Goal: Transaction & Acquisition: Purchase product/service

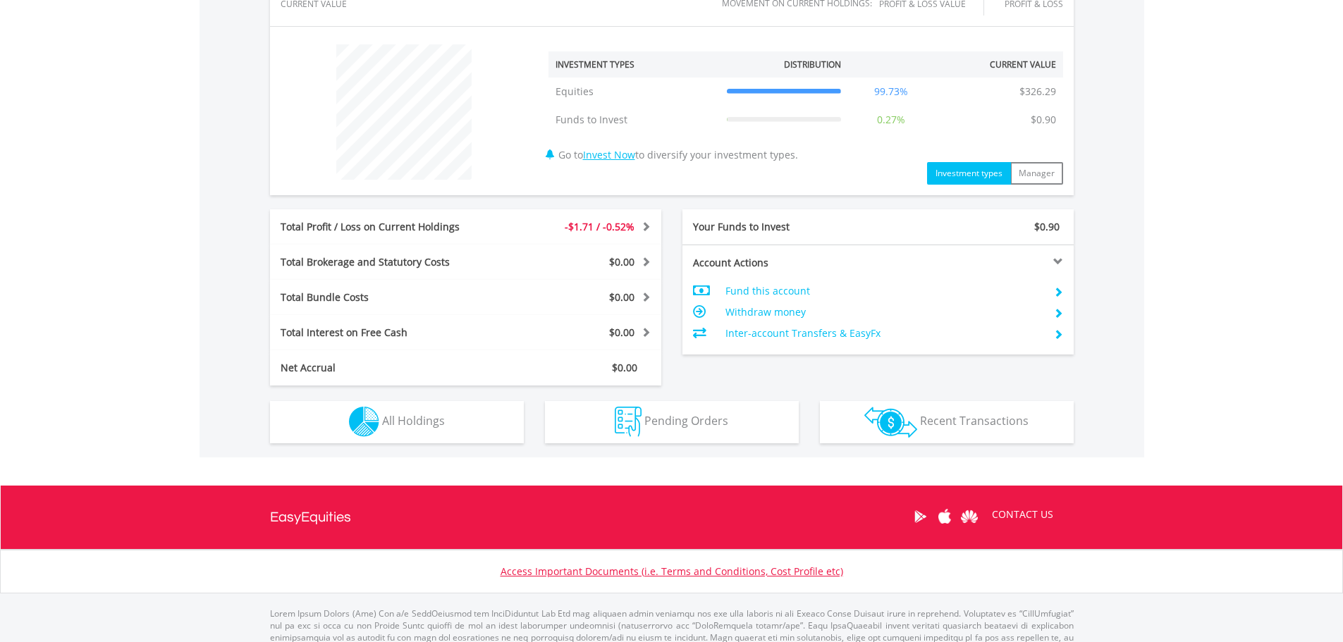
scroll to position [550, 0]
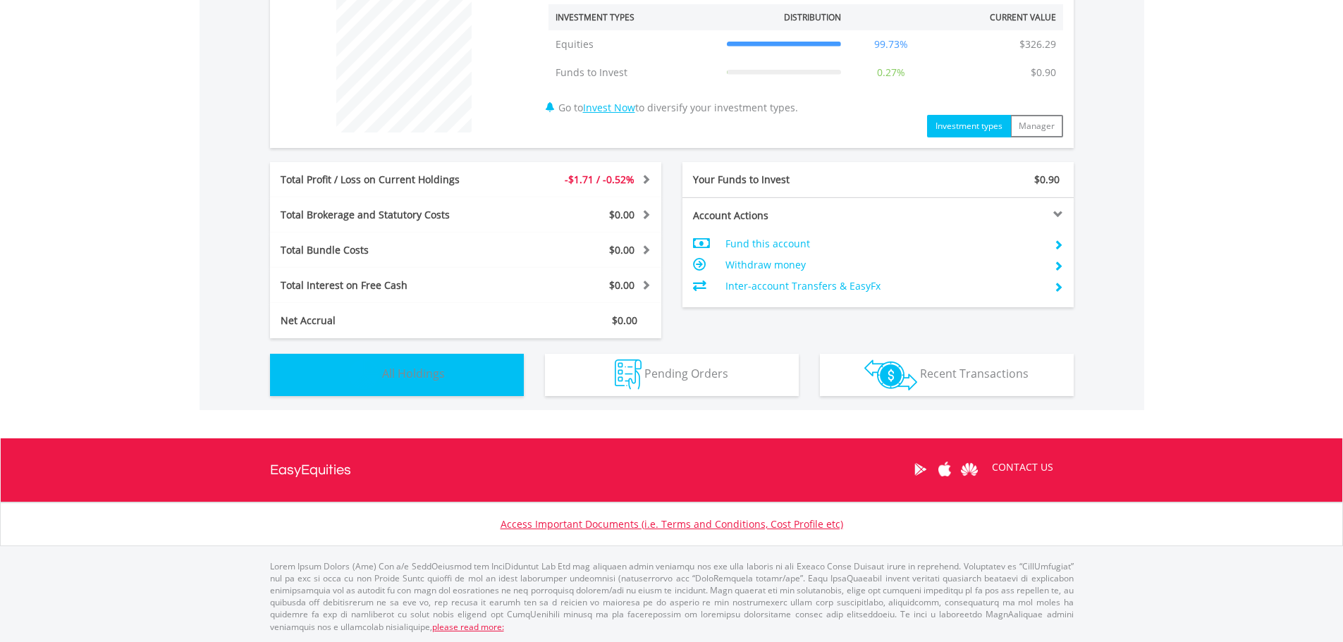
click at [471, 371] on button "Holdings All Holdings" at bounding box center [397, 375] width 254 height 42
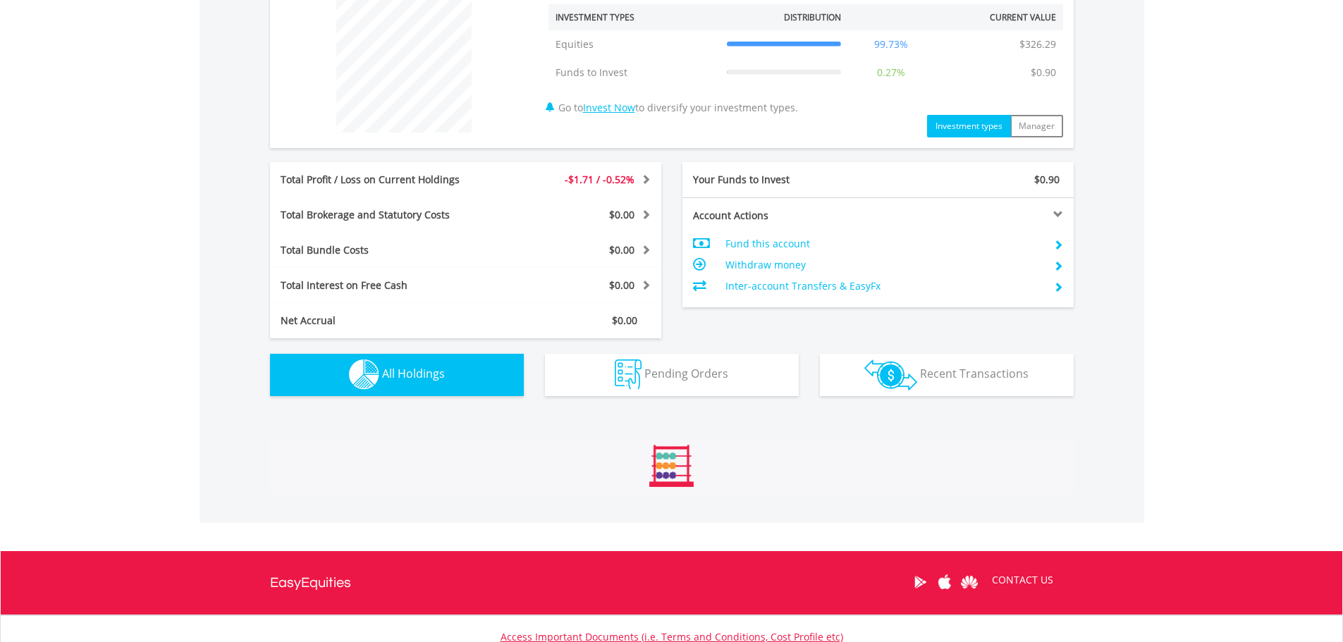
scroll to position [823, 0]
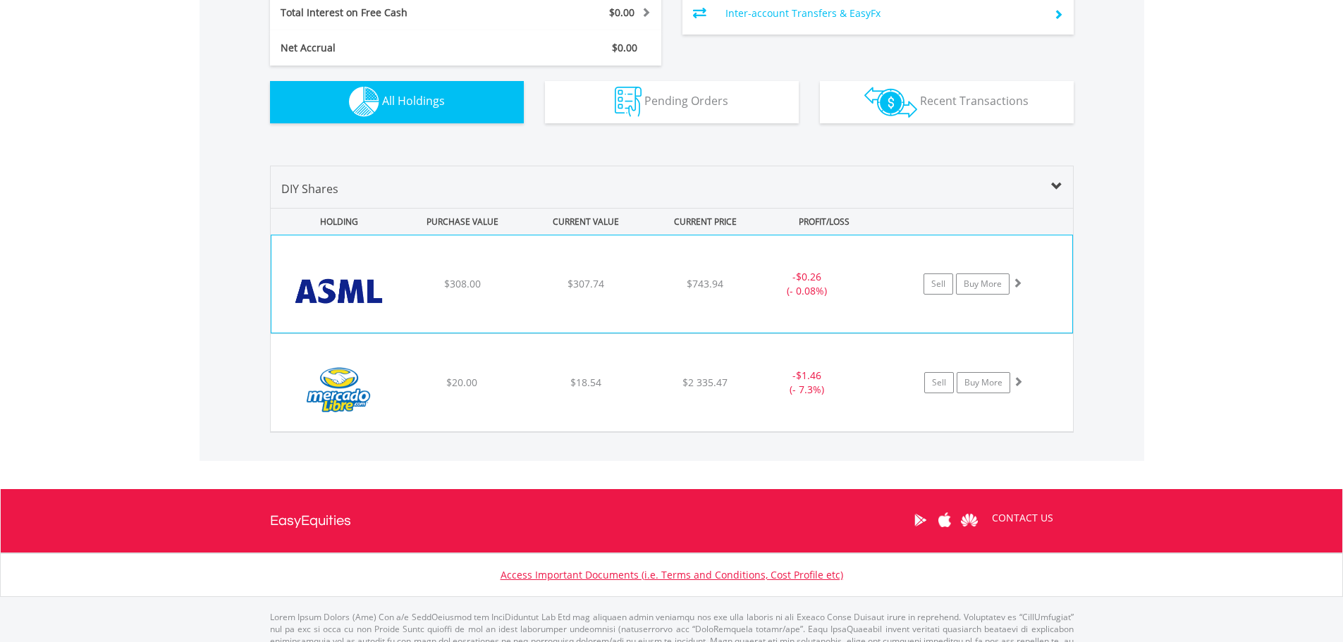
click at [699, 308] on div "﻿ Asml Holding Nv-Ny Reg Shs $308.00 $307.74 $743.94 - $0.26 (- 0.08%) Sell Buy…" at bounding box center [671, 283] width 801 height 97
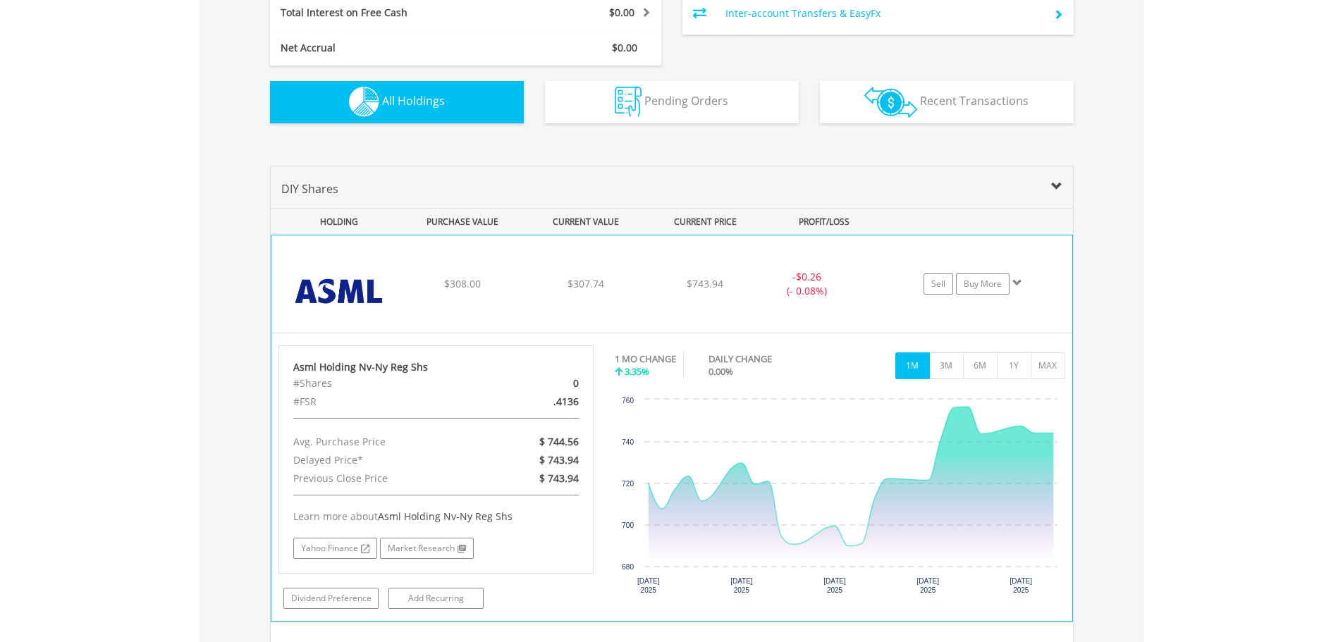
click at [719, 265] on div "﻿ Asml Holding Nv-Ny Reg Shs $308.00 $307.74 $743.94 - $0.26 (- 0.08%) Sell Buy…" at bounding box center [671, 283] width 801 height 97
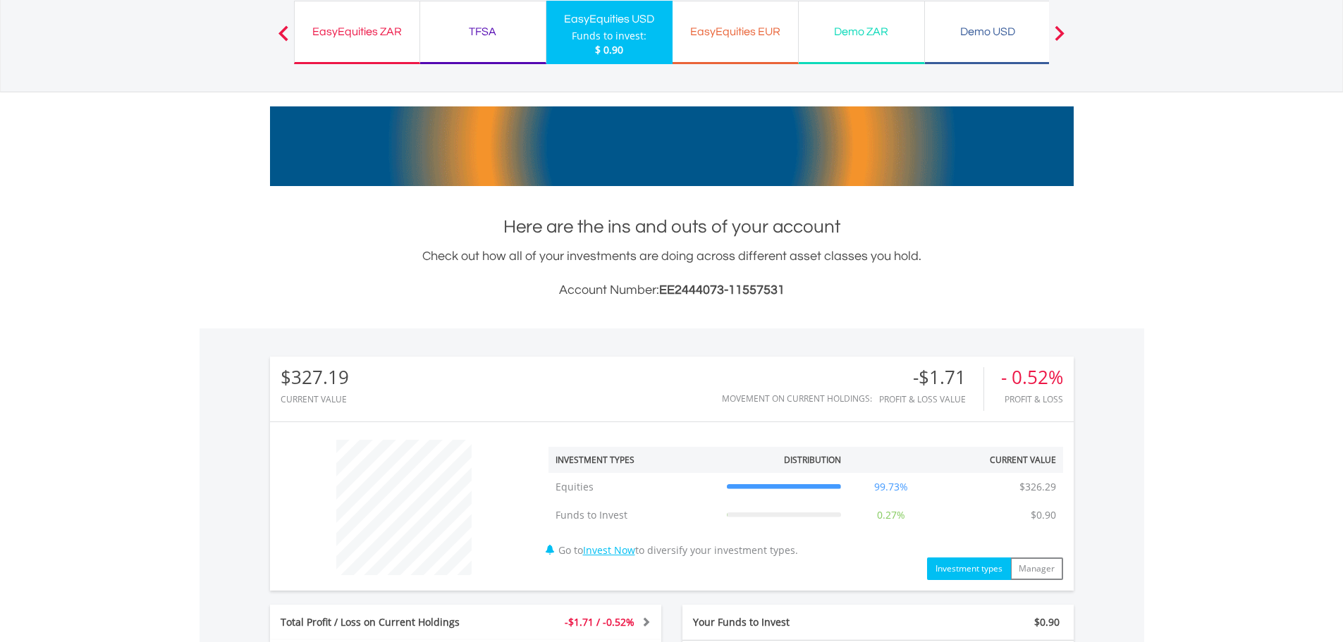
scroll to position [0, 0]
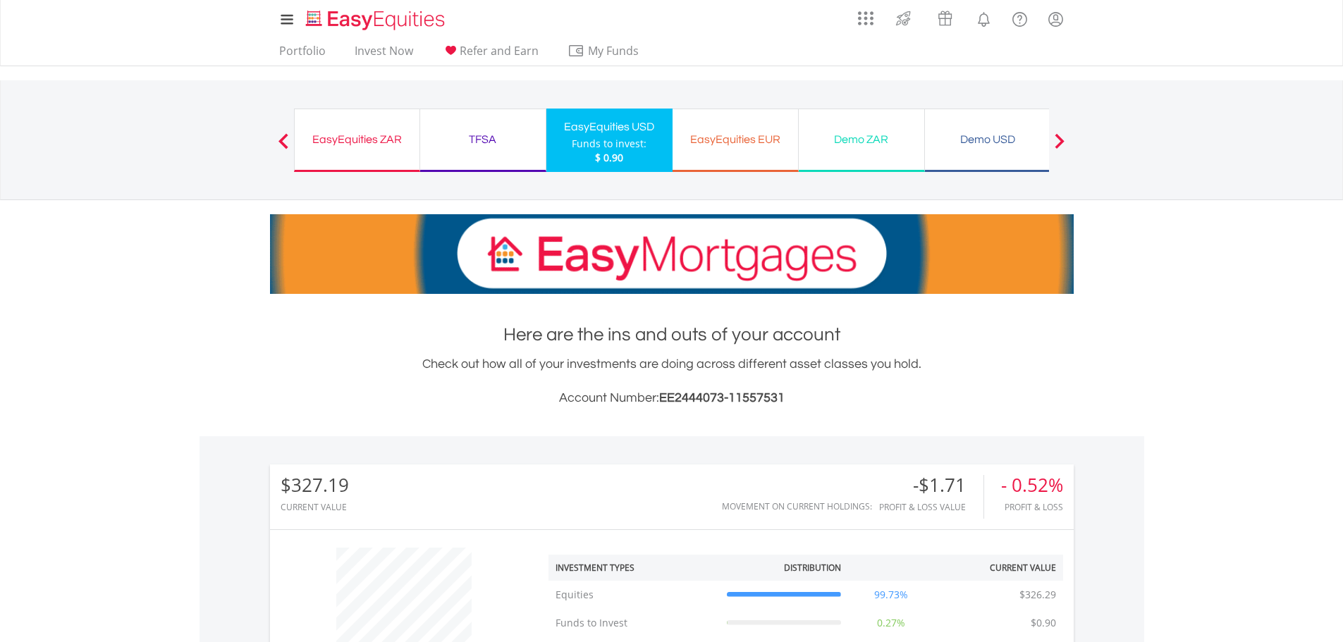
click at [364, 139] on div "EasyEquities ZAR" at bounding box center [357, 140] width 108 height 20
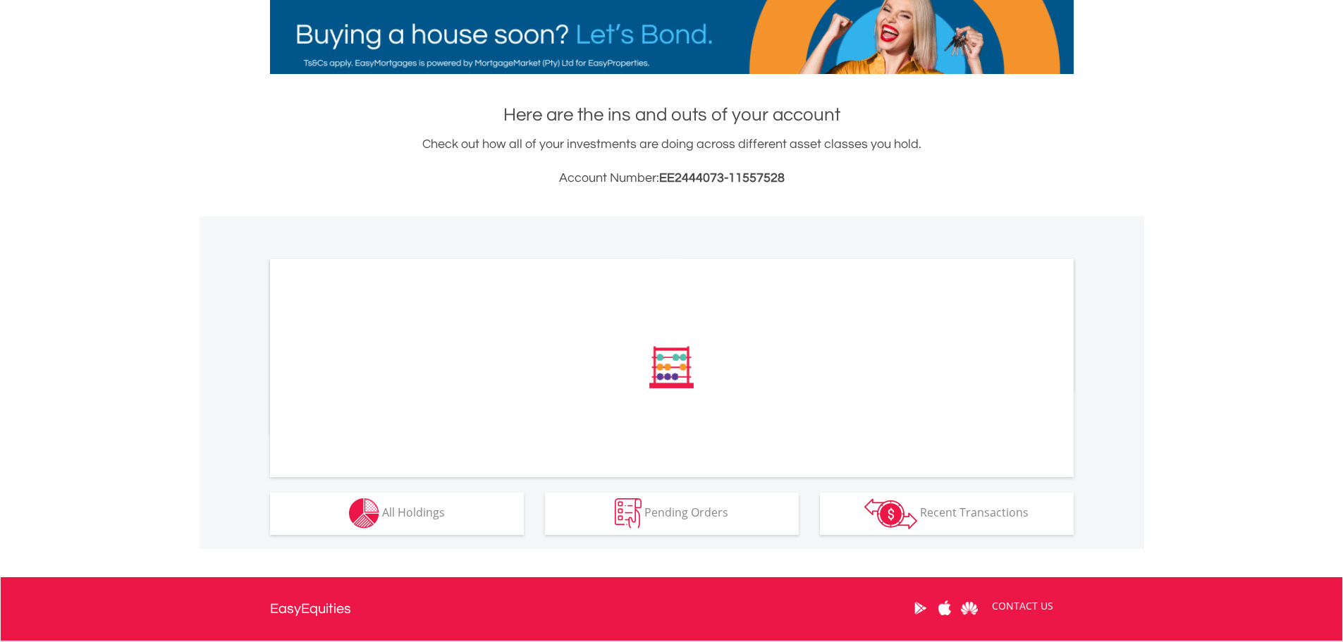
scroll to position [359, 0]
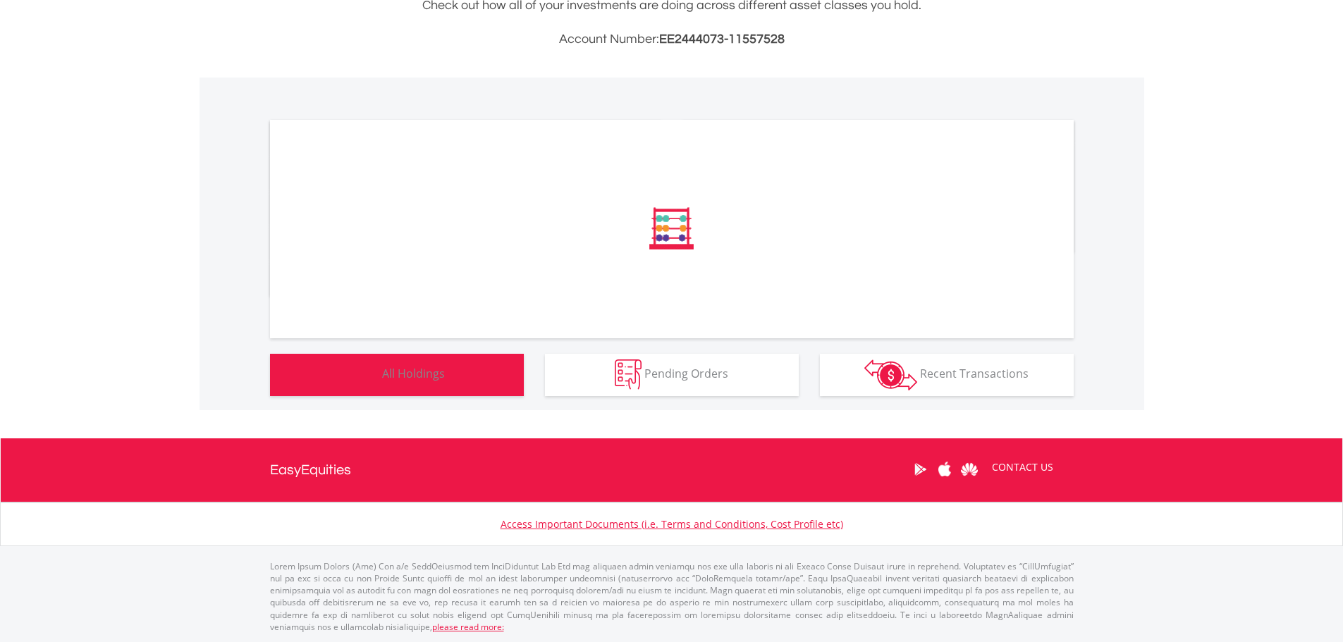
click at [441, 378] on span "All Holdings" at bounding box center [413, 374] width 63 height 16
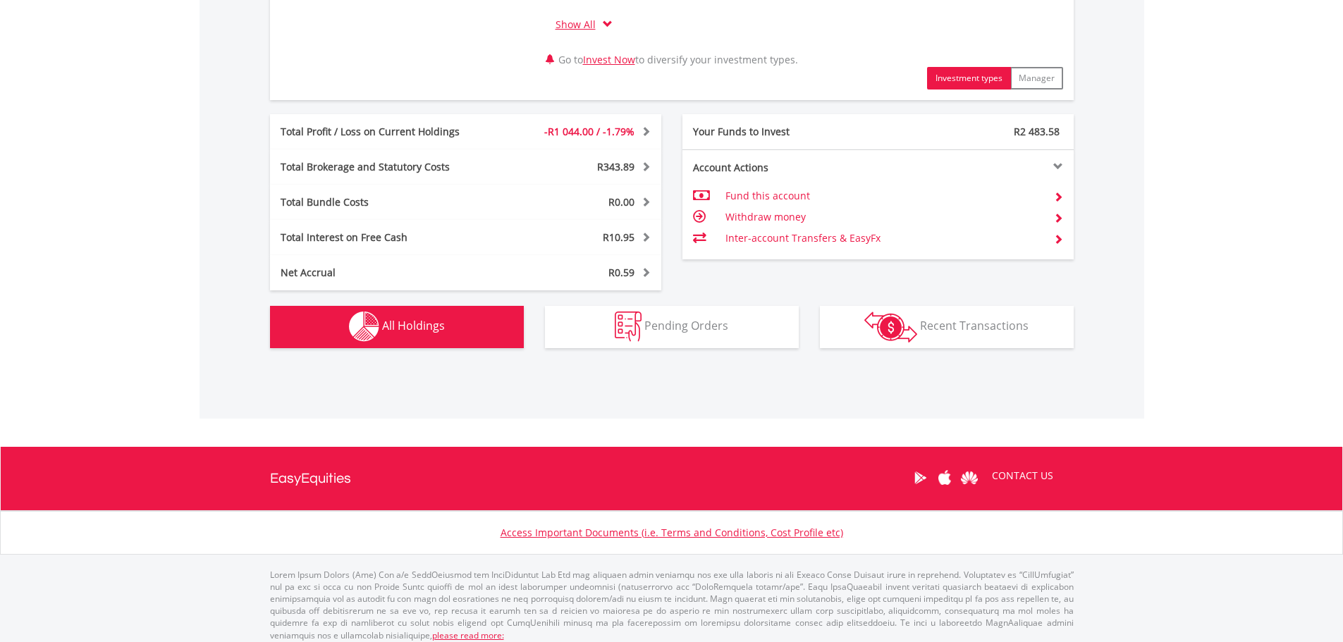
scroll to position [762, 0]
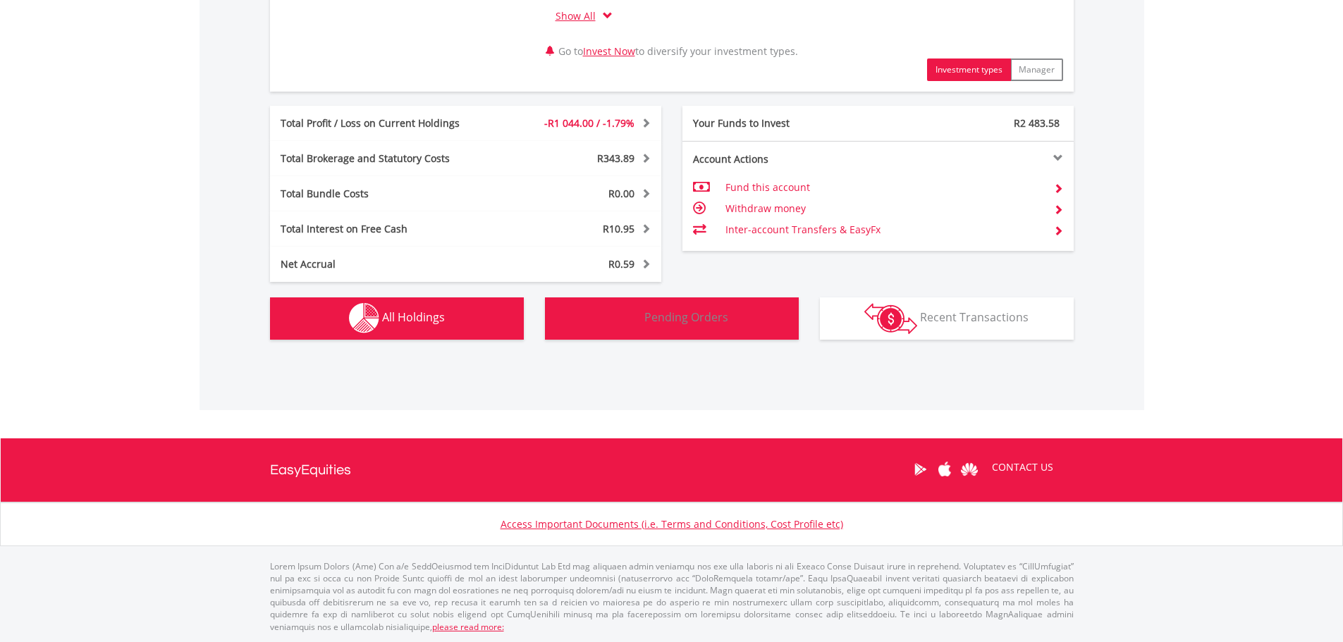
click at [624, 307] on img "button" at bounding box center [628, 318] width 27 height 30
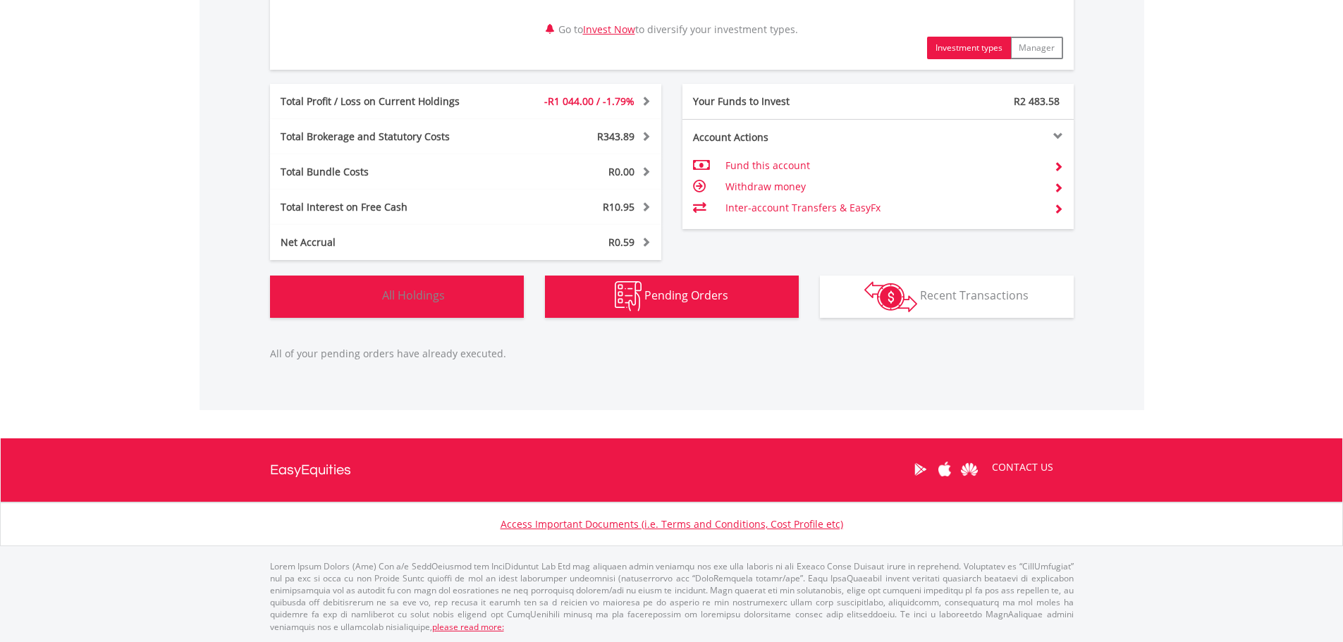
click at [436, 304] on button "Holdings All Holdings" at bounding box center [397, 297] width 254 height 42
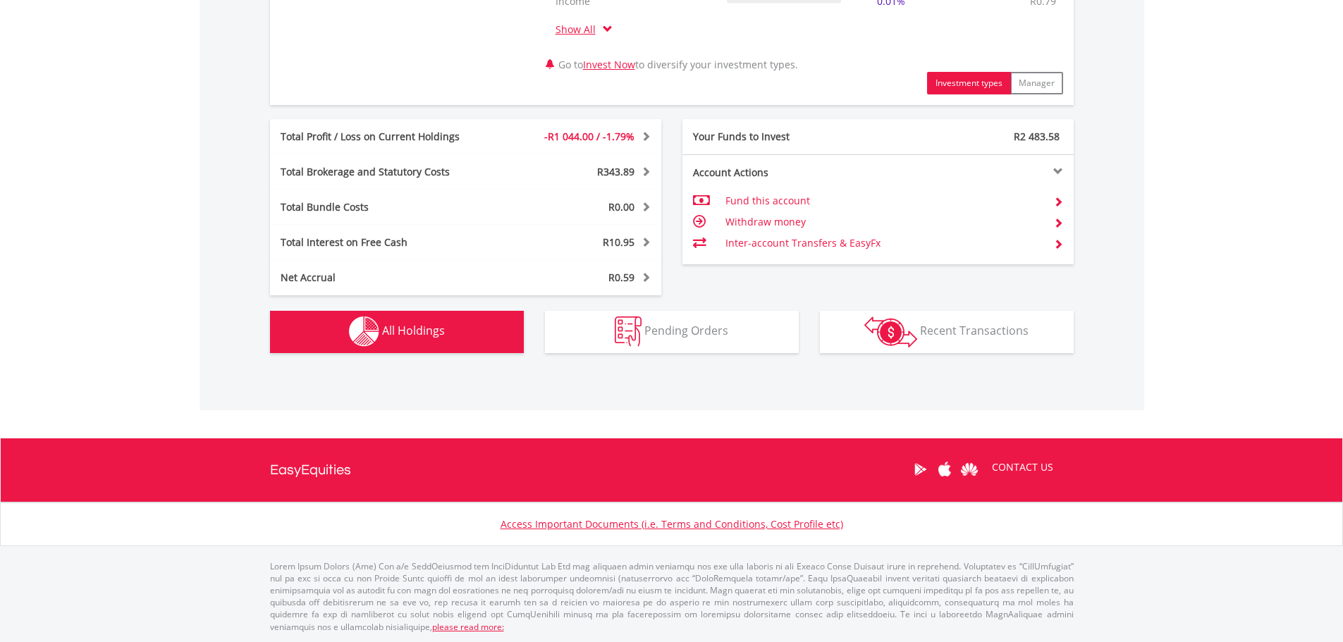
scroll to position [354, 0]
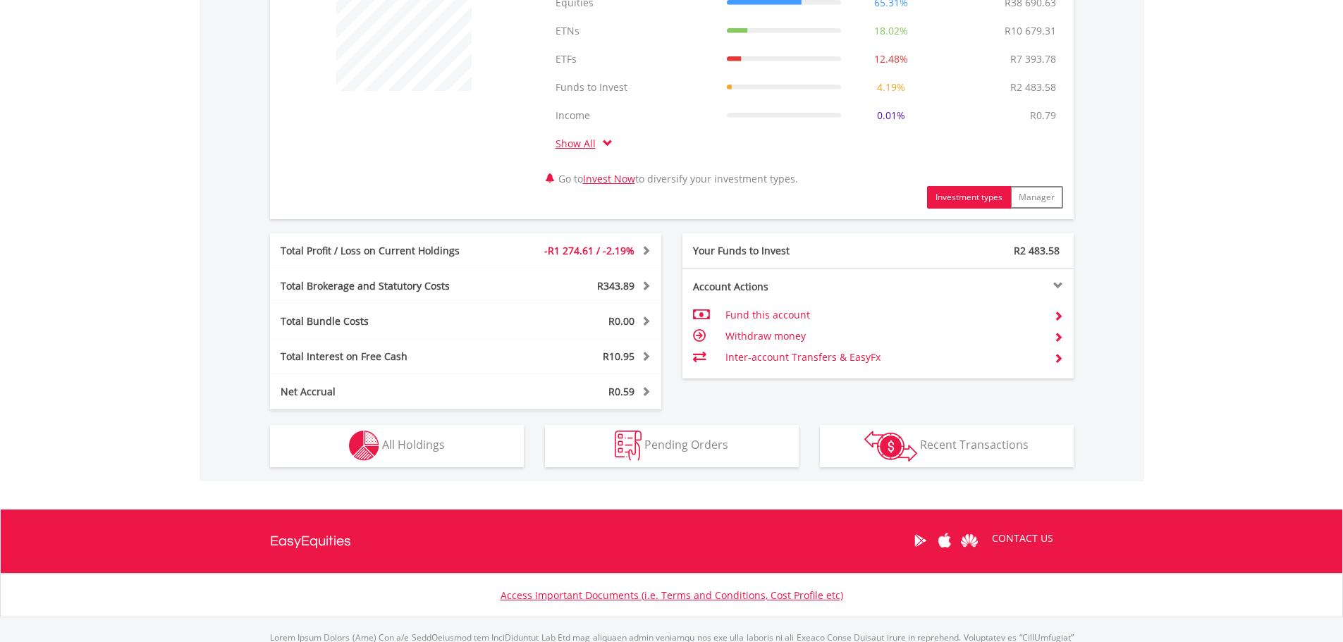
scroll to position [663, 0]
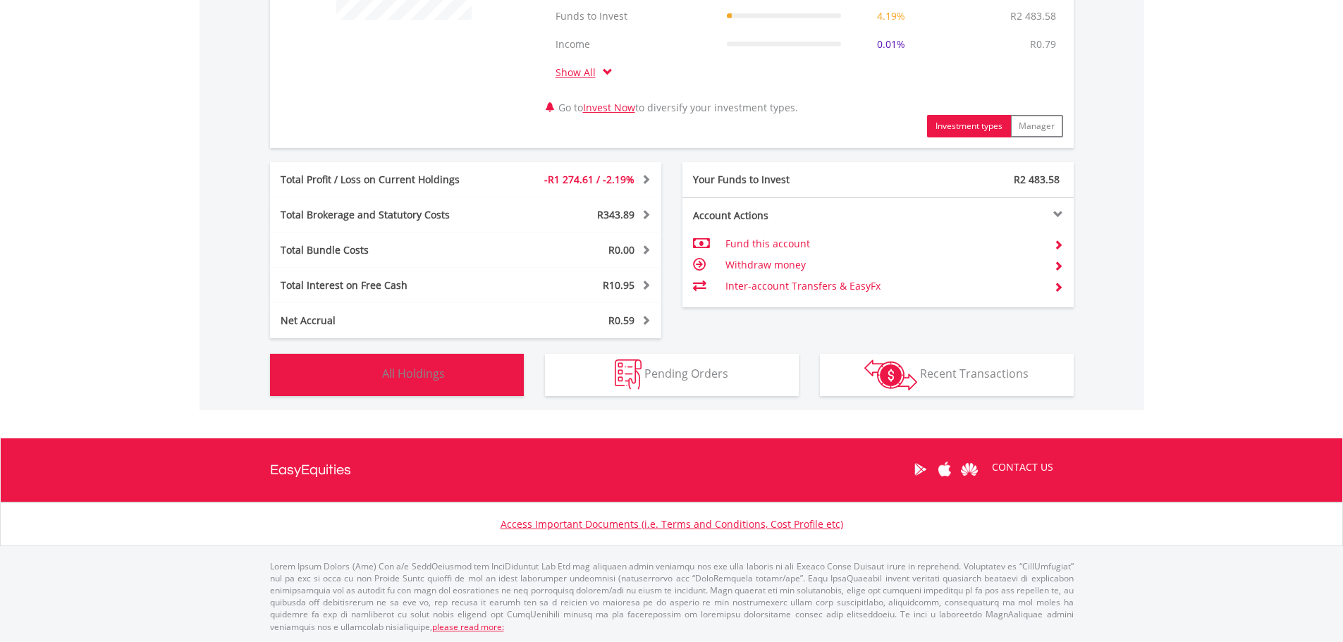
click at [455, 379] on button "Holdings All Holdings" at bounding box center [397, 375] width 254 height 42
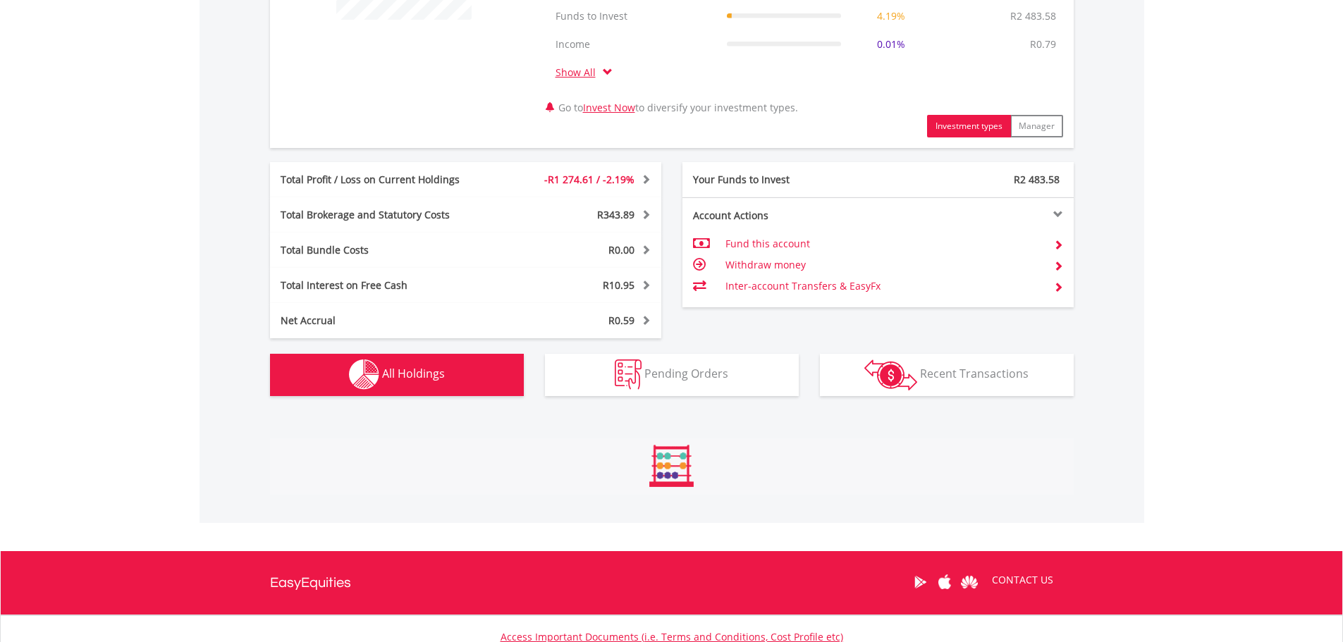
scroll to position [1102, 0]
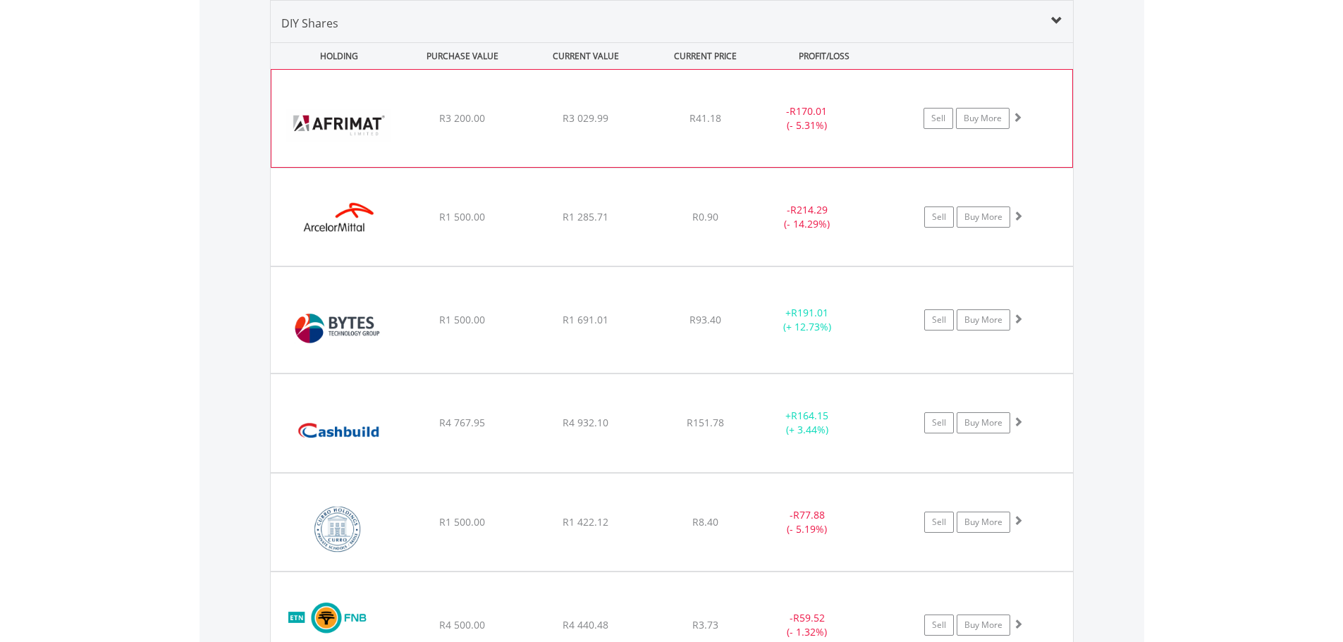
click at [568, 111] on span "R3 029.99" at bounding box center [585, 117] width 46 height 13
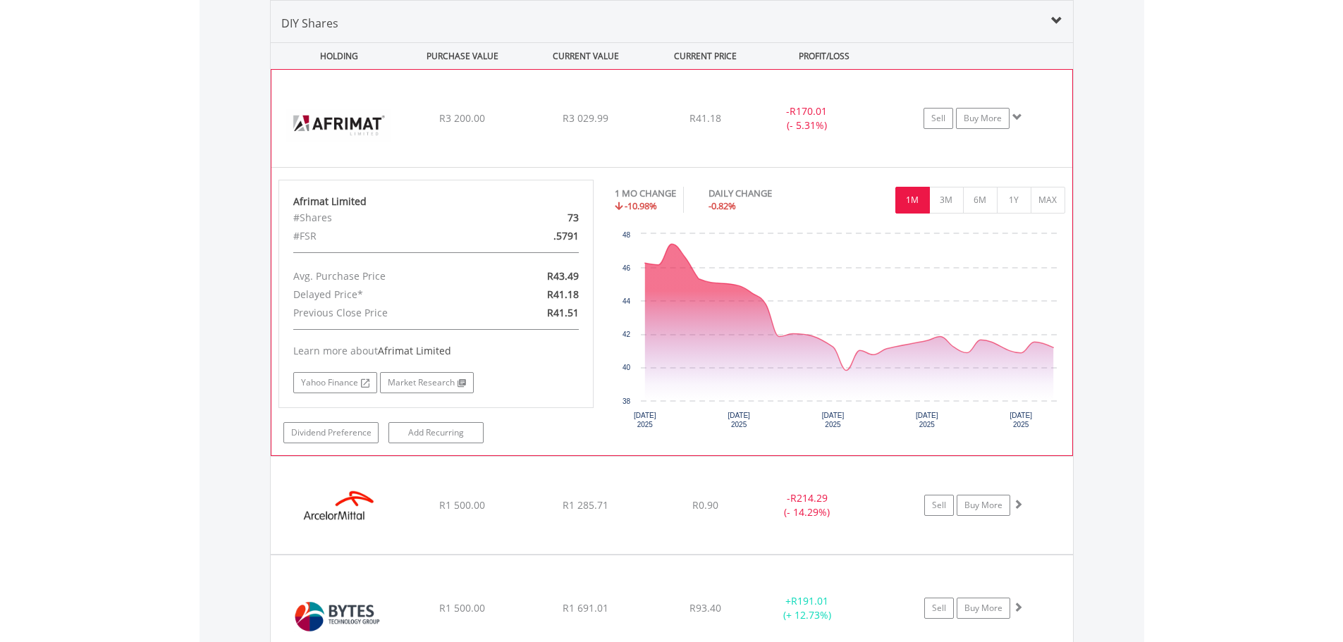
click at [583, 109] on div "﻿ Afrimat Limited R3 200.00 R3 029.99 R41.18 - R170.01 (- 5.31%) Sell Buy More" at bounding box center [671, 118] width 801 height 97
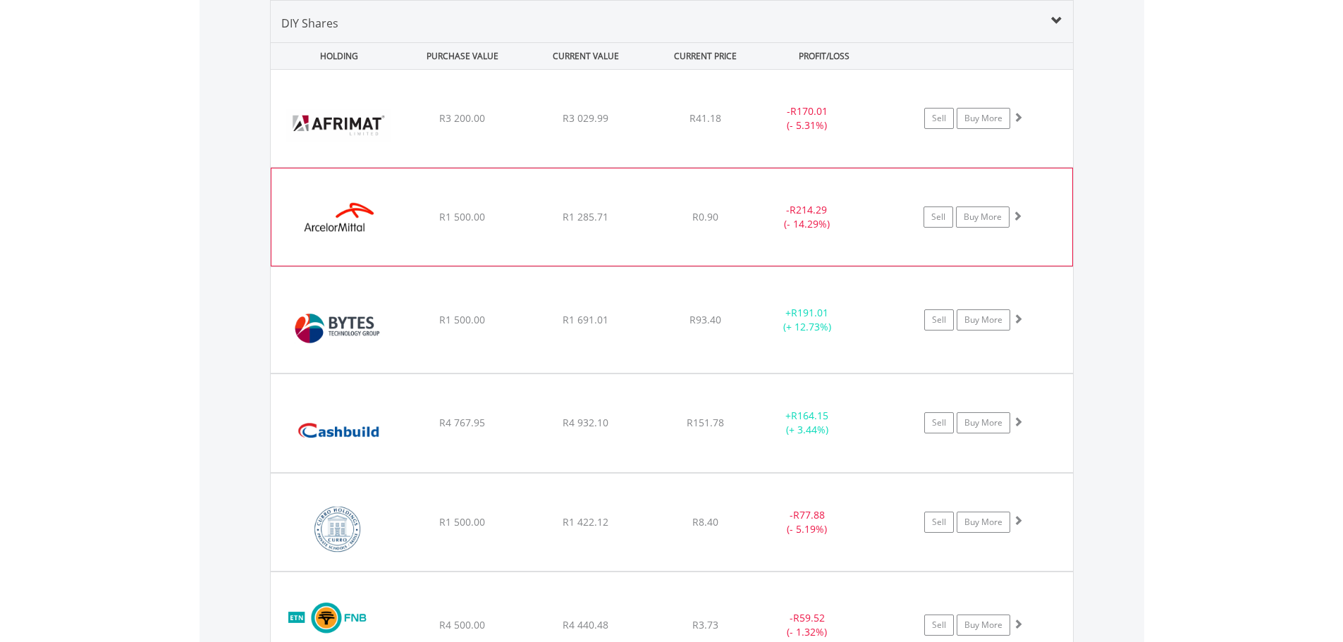
click at [581, 167] on div "﻿ ArcelorMittal SA Limited R1 500.00 R1 285.71 R0.90 - R214.29 (- 14.29%) Sell …" at bounding box center [672, 118] width 802 height 97
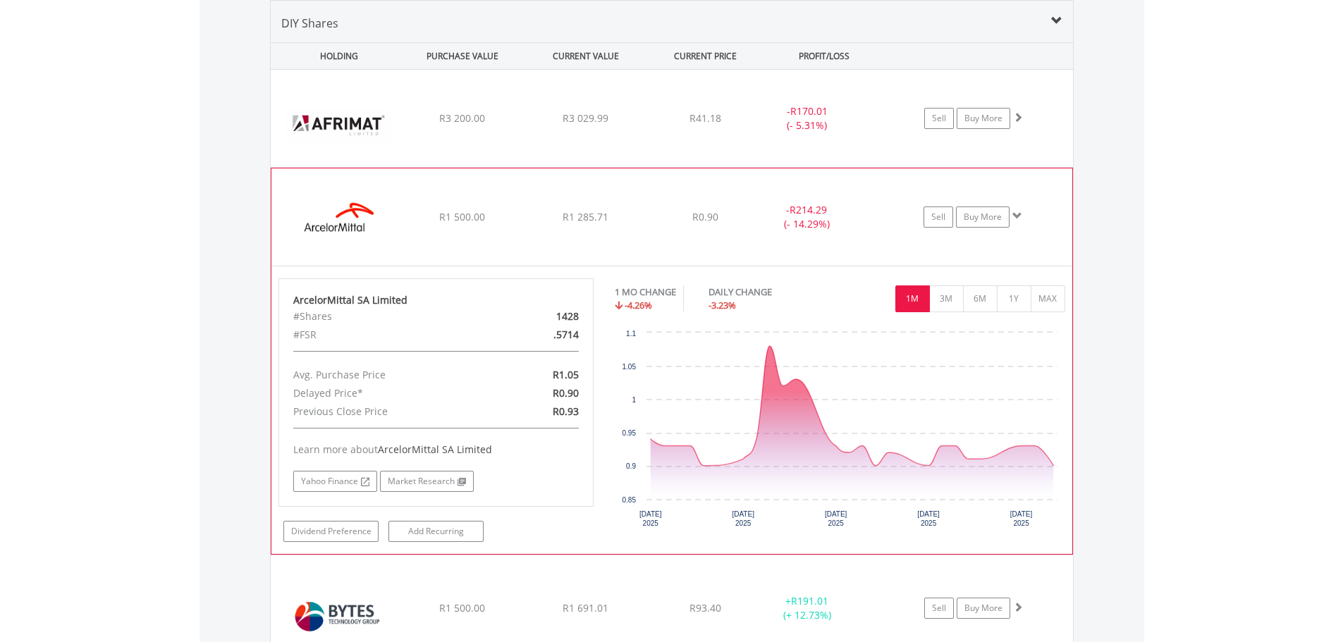
click at [582, 167] on div "﻿ ArcelorMittal SA Limited R1 500.00 R1 285.71 R0.90 - R214.29 (- 14.29%) Sell …" at bounding box center [672, 118] width 802 height 97
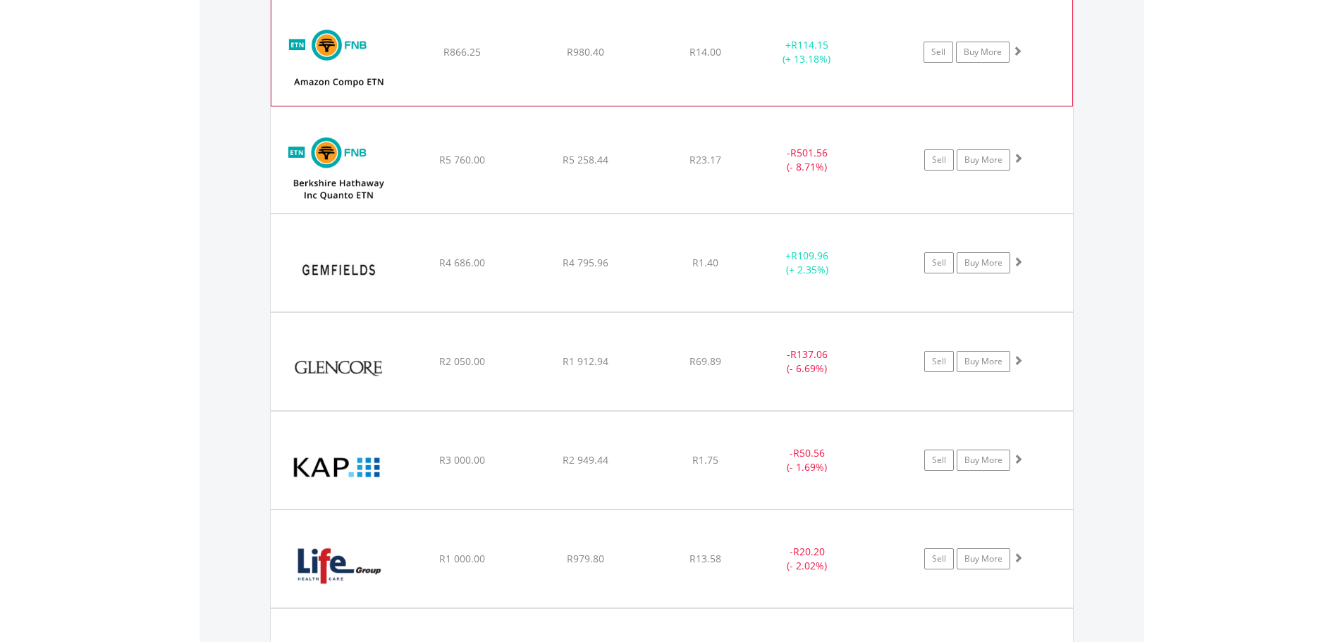
scroll to position [1807, 0]
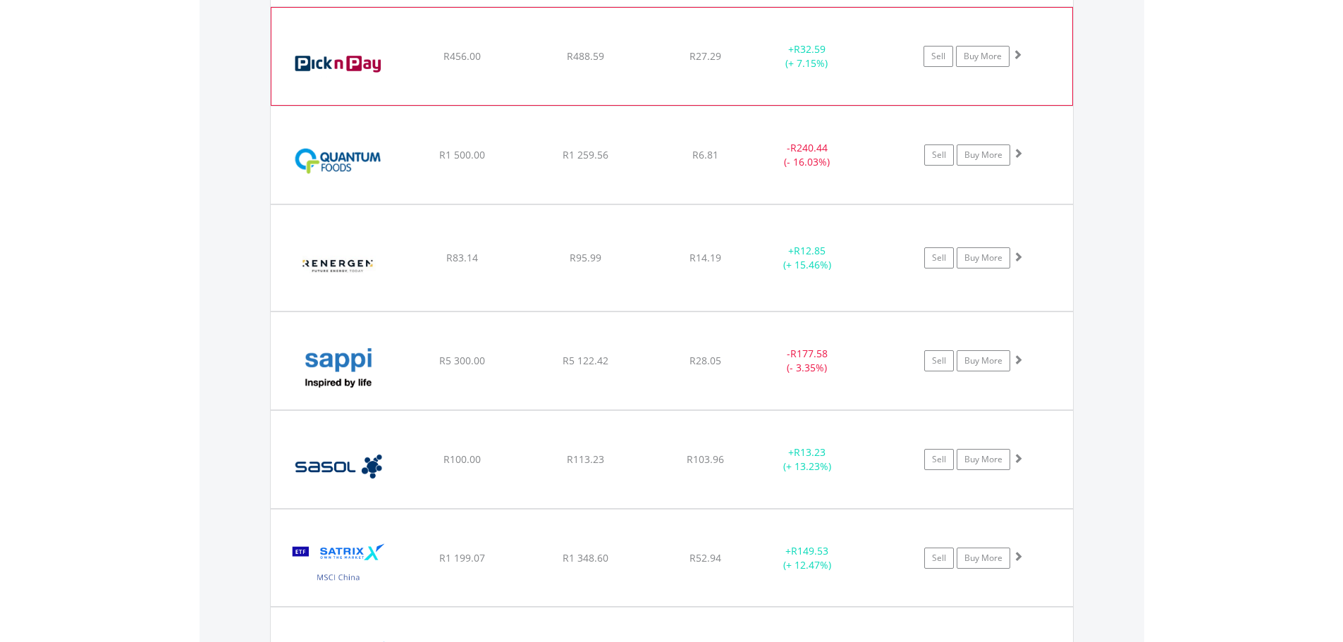
scroll to position [2582, 0]
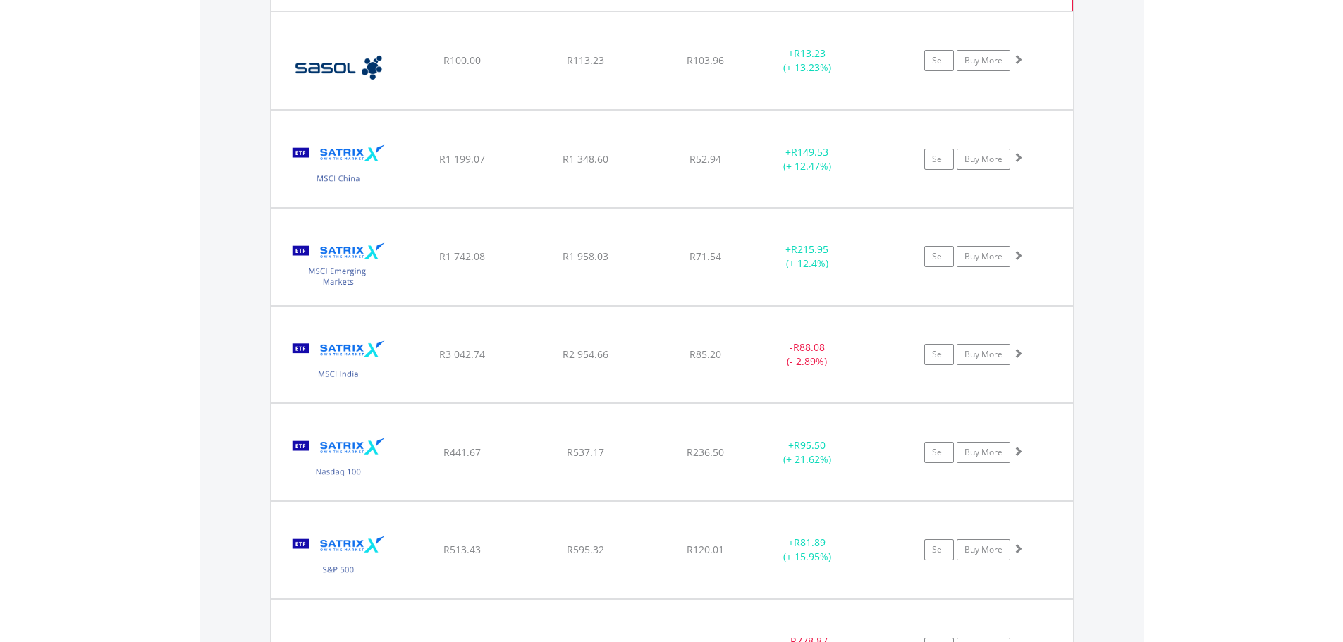
scroll to position [3005, 0]
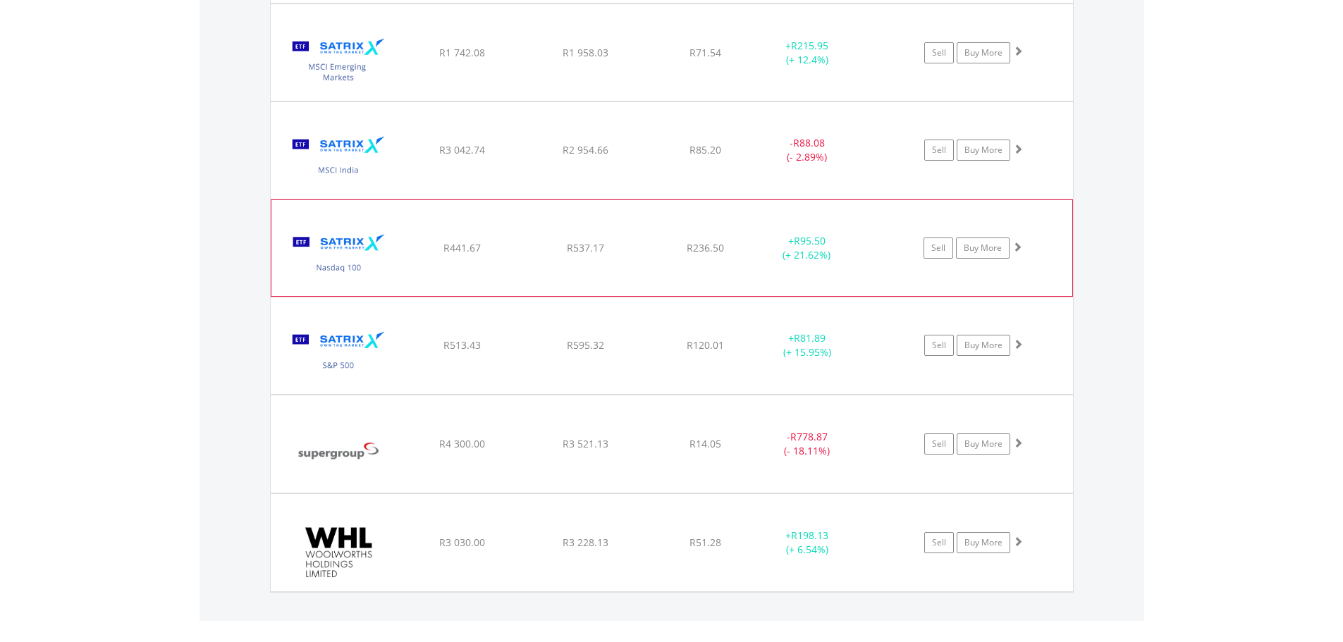
scroll to position [3216, 0]
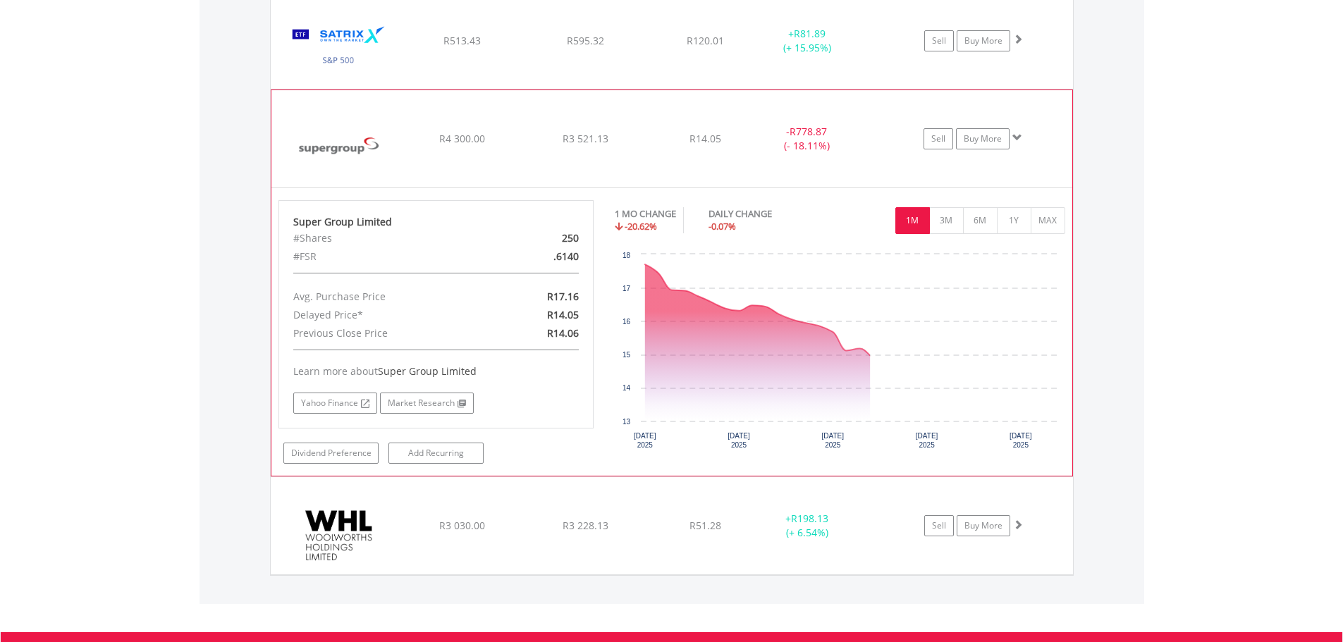
scroll to position [3498, 0]
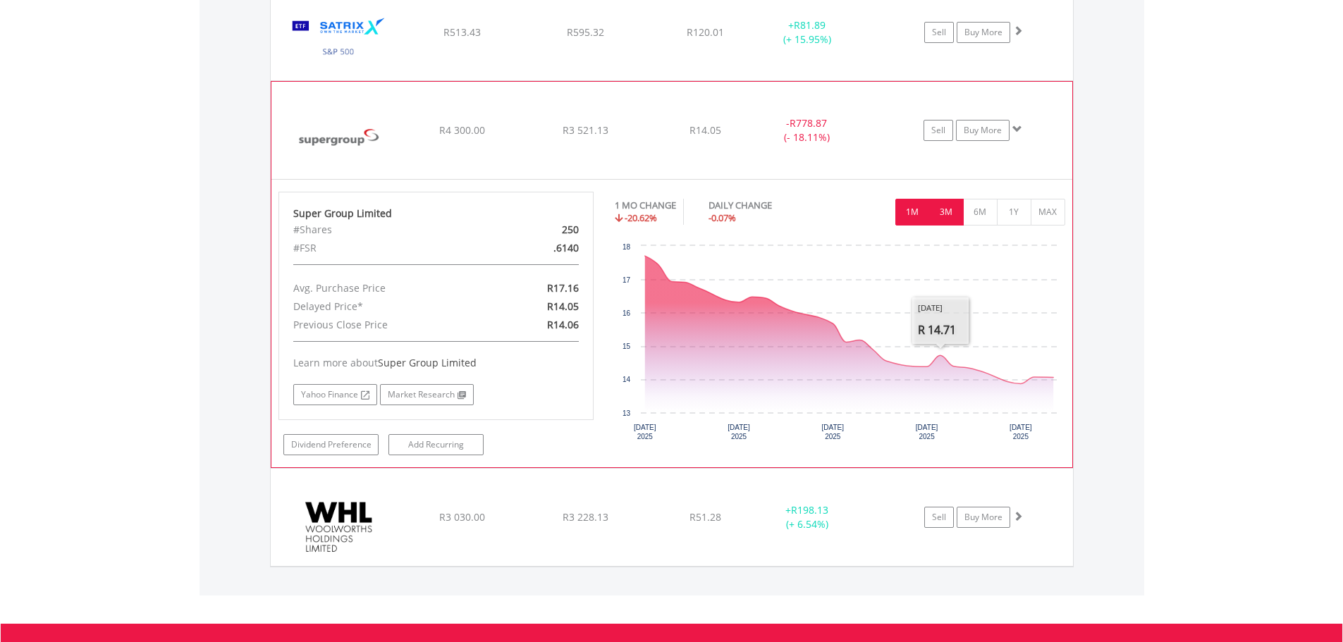
click at [952, 211] on button "3M" at bounding box center [946, 212] width 35 height 27
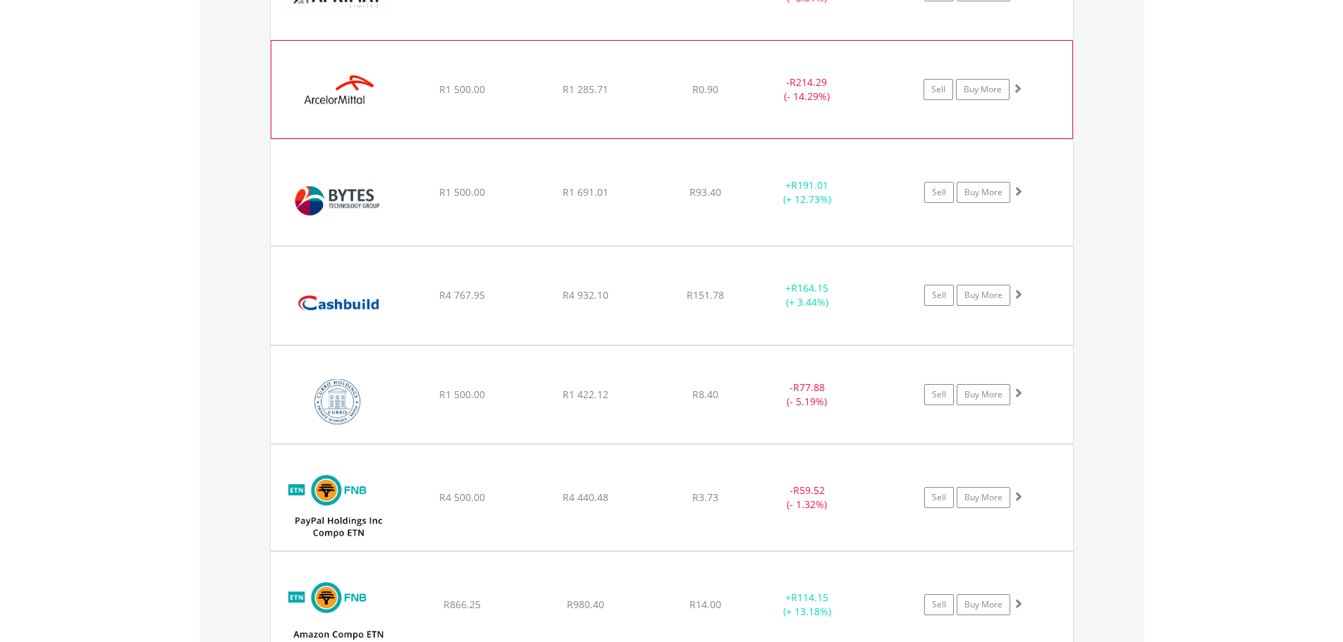
scroll to position [1069, 0]
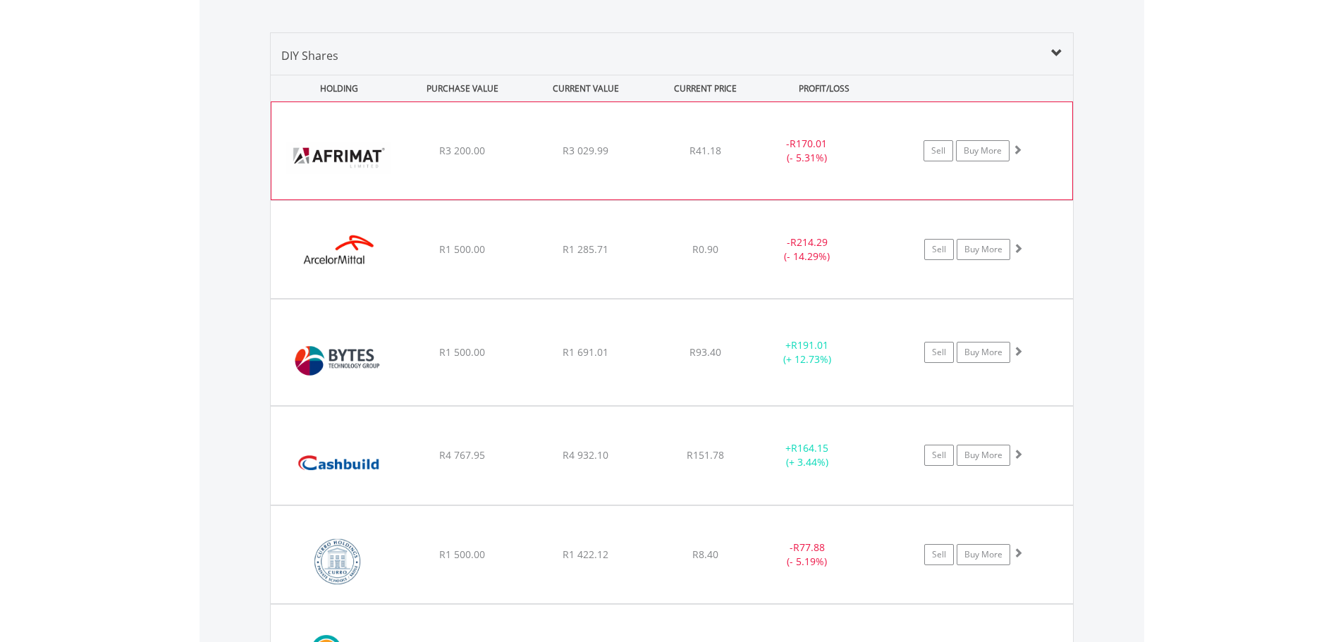
click at [720, 173] on div "﻿ Afrimat Limited R3 200.00 R3 029.99 R41.18 - R170.01 (- 5.31%) Sell Buy More" at bounding box center [671, 150] width 801 height 97
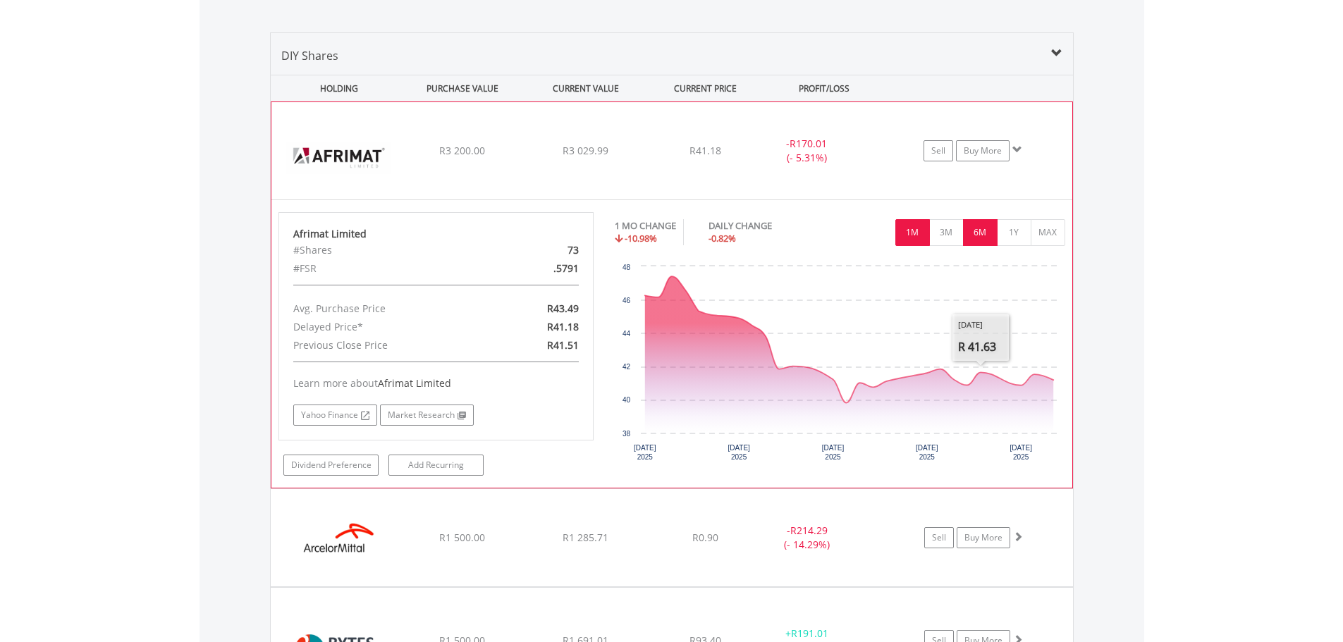
click at [976, 240] on button "6M" at bounding box center [980, 232] width 35 height 27
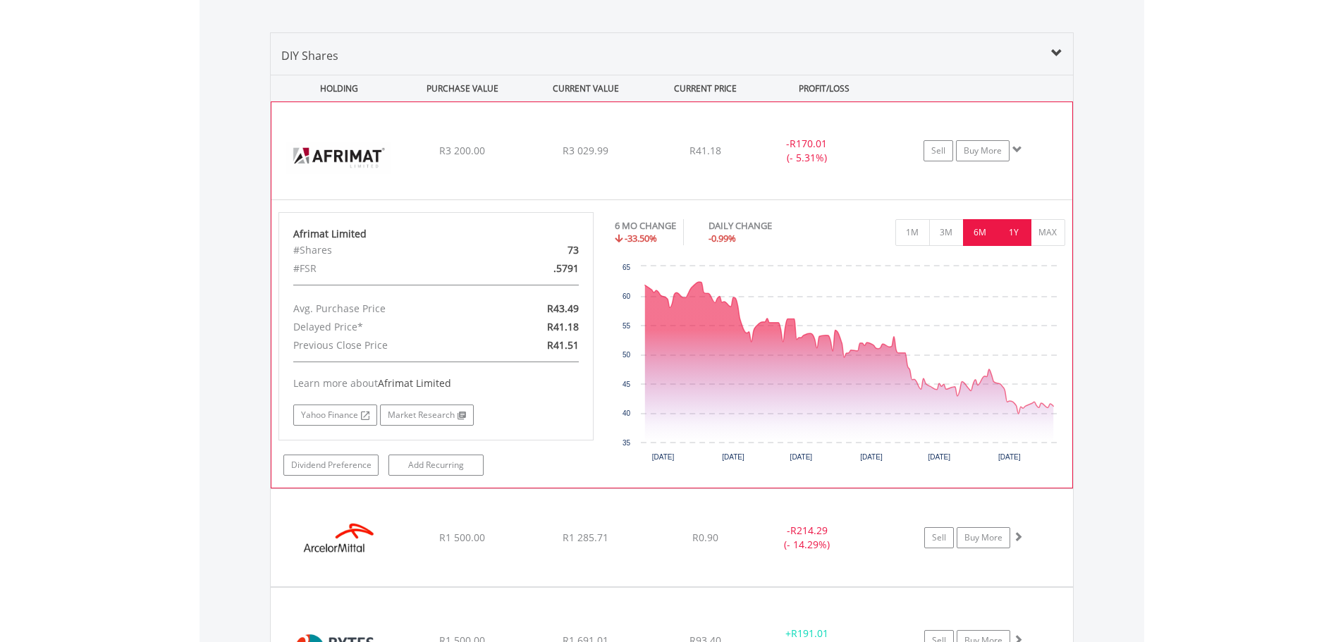
click at [1009, 233] on button "1Y" at bounding box center [1014, 232] width 35 height 27
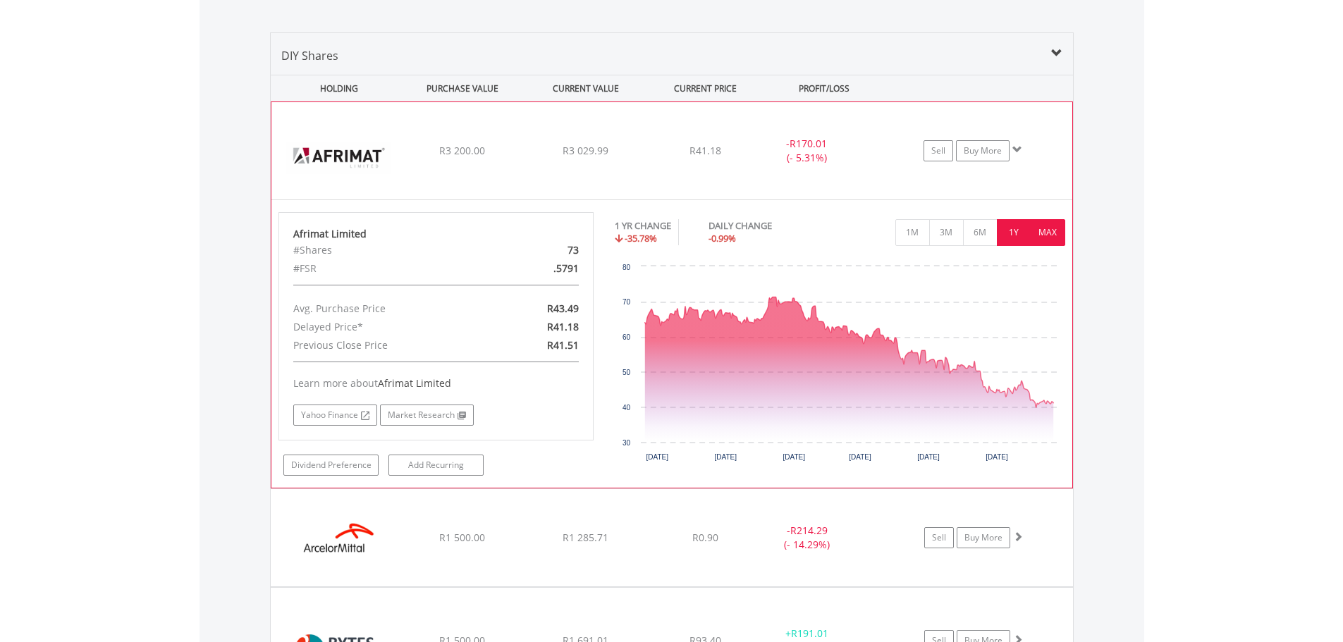
click at [1038, 235] on button "MAX" at bounding box center [1047, 232] width 35 height 27
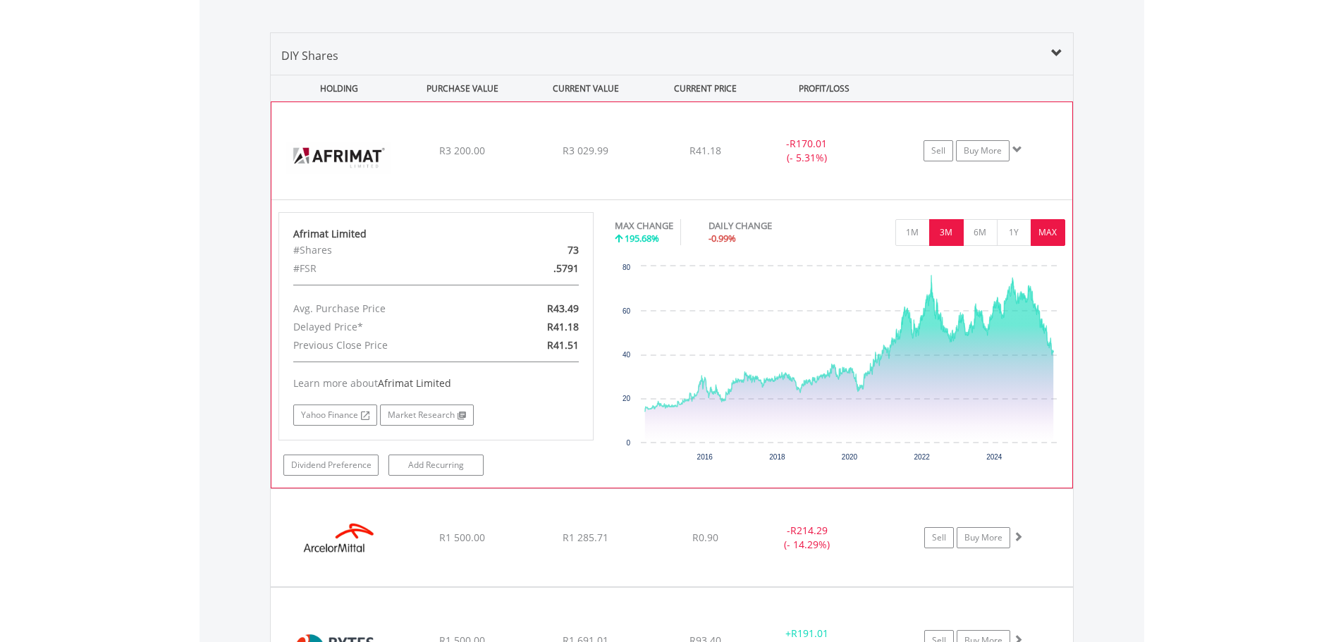
click at [952, 232] on button "3M" at bounding box center [946, 232] width 35 height 27
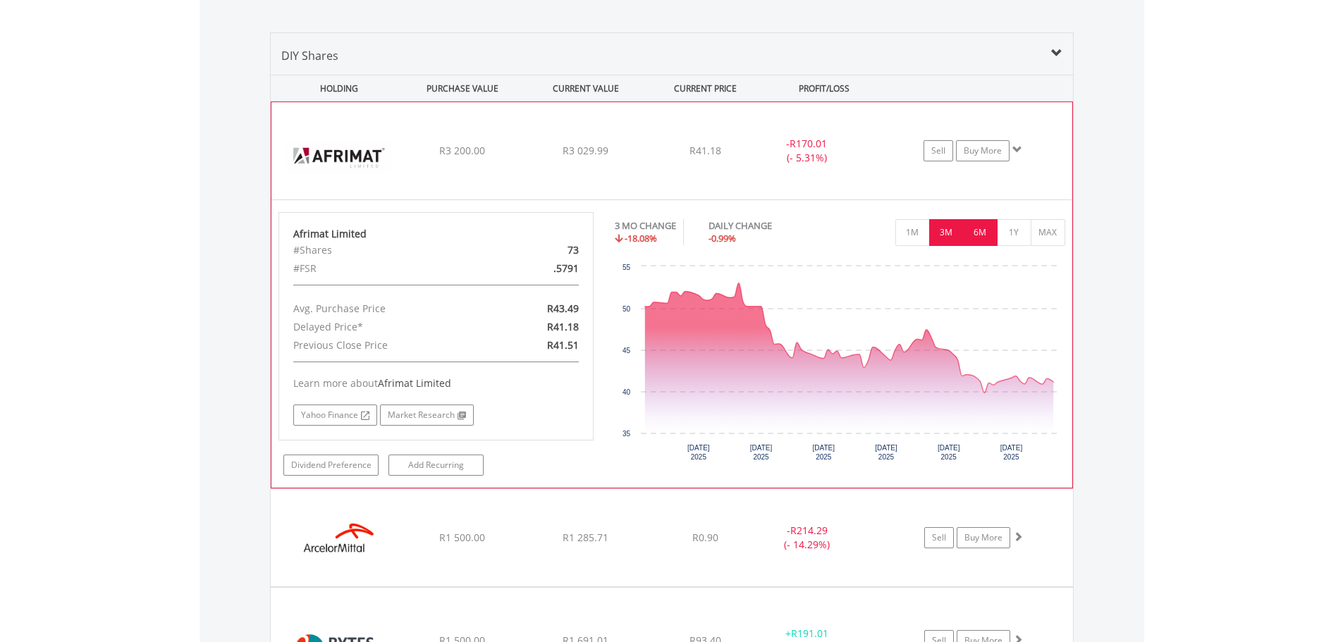
click at [972, 232] on button "6M" at bounding box center [980, 232] width 35 height 27
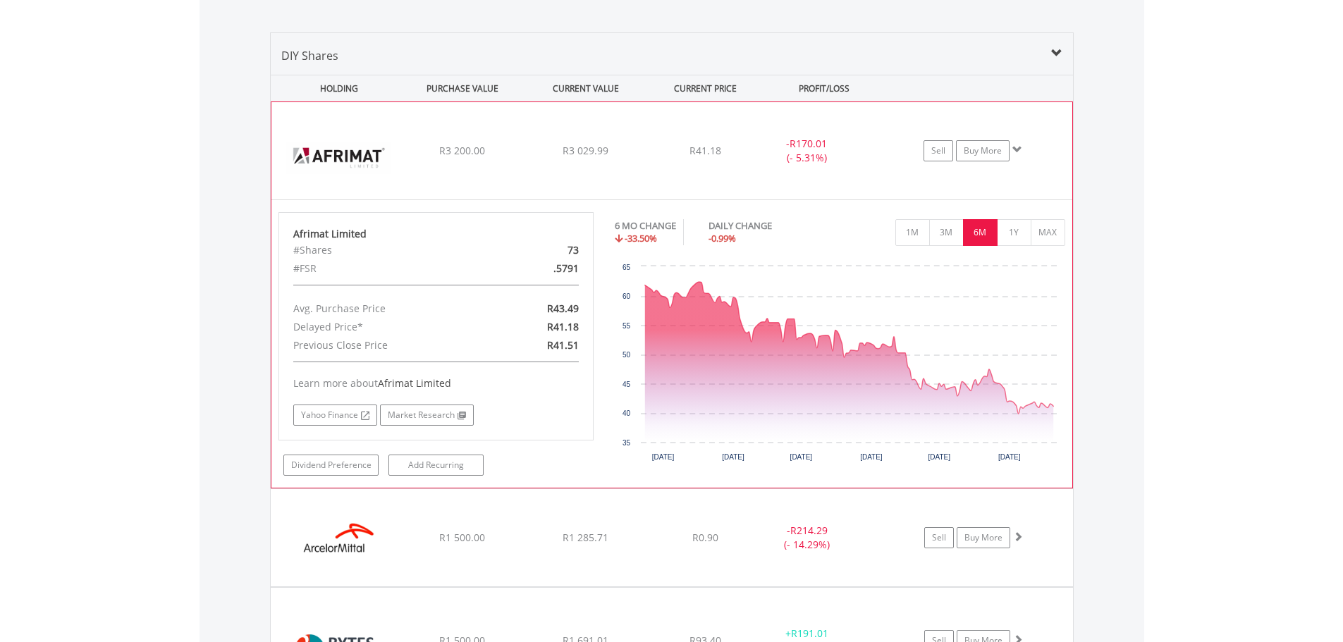
click at [666, 156] on div "R41.18" at bounding box center [705, 151] width 112 height 14
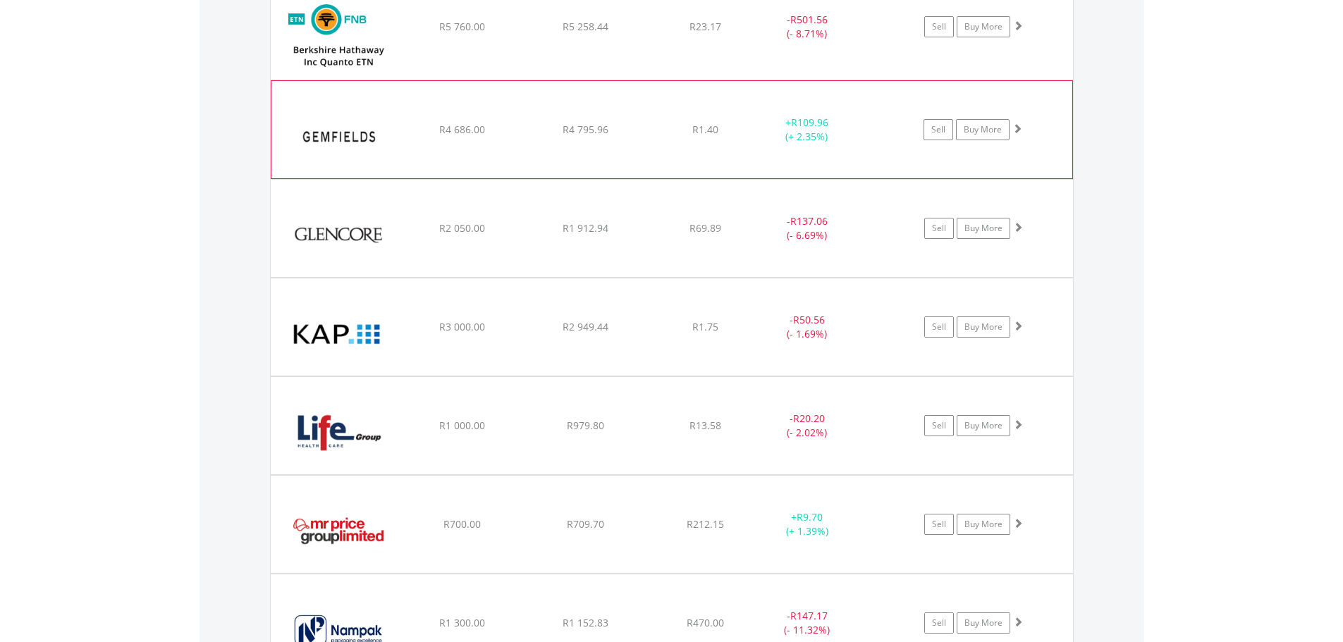
scroll to position [1986, 0]
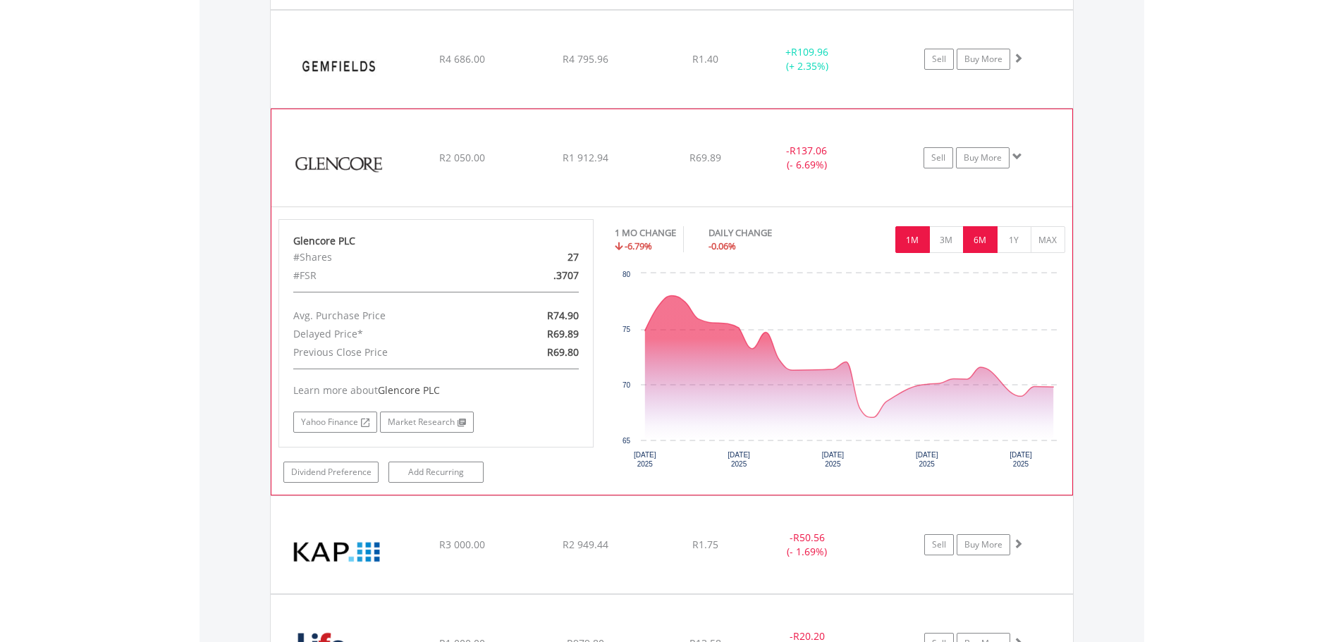
click at [991, 236] on button "6M" at bounding box center [980, 239] width 35 height 27
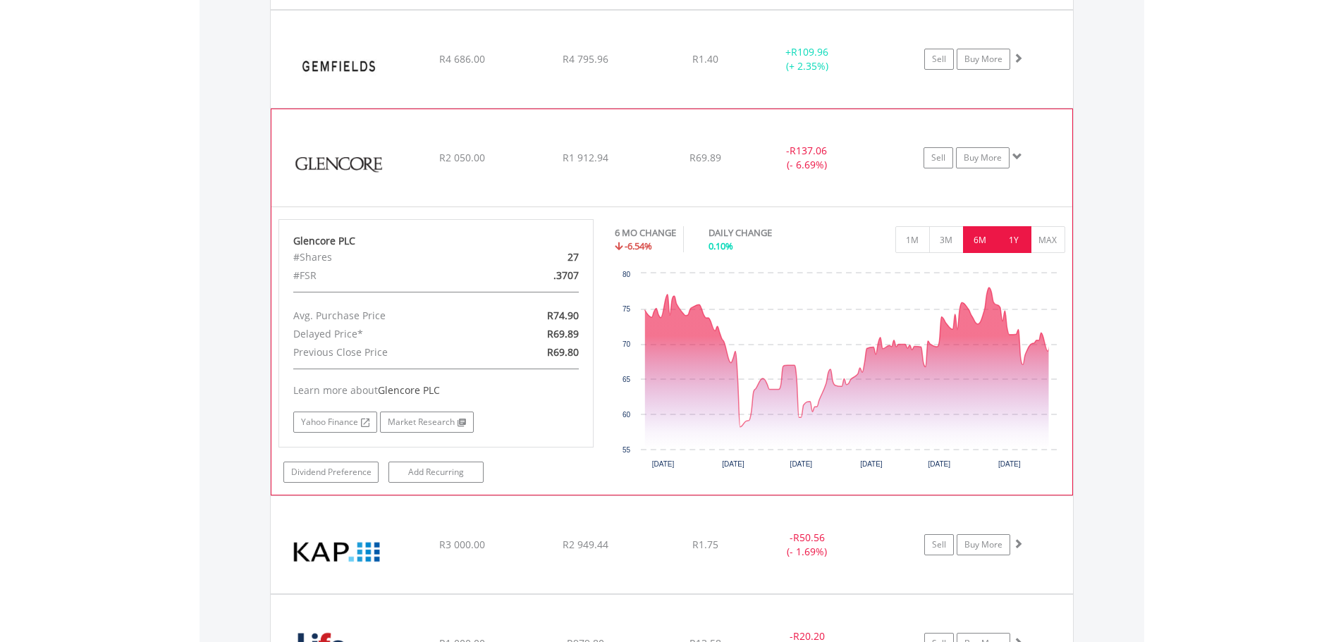
click at [1007, 239] on button "1Y" at bounding box center [1014, 239] width 35 height 27
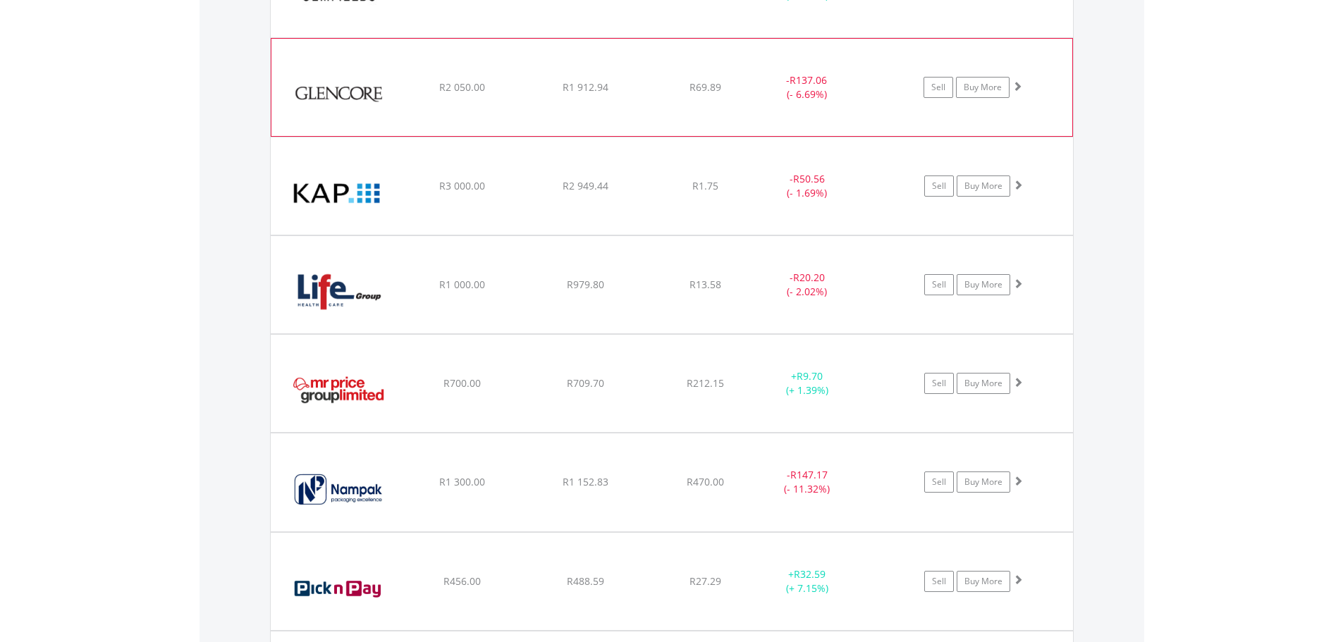
scroll to position [2127, 0]
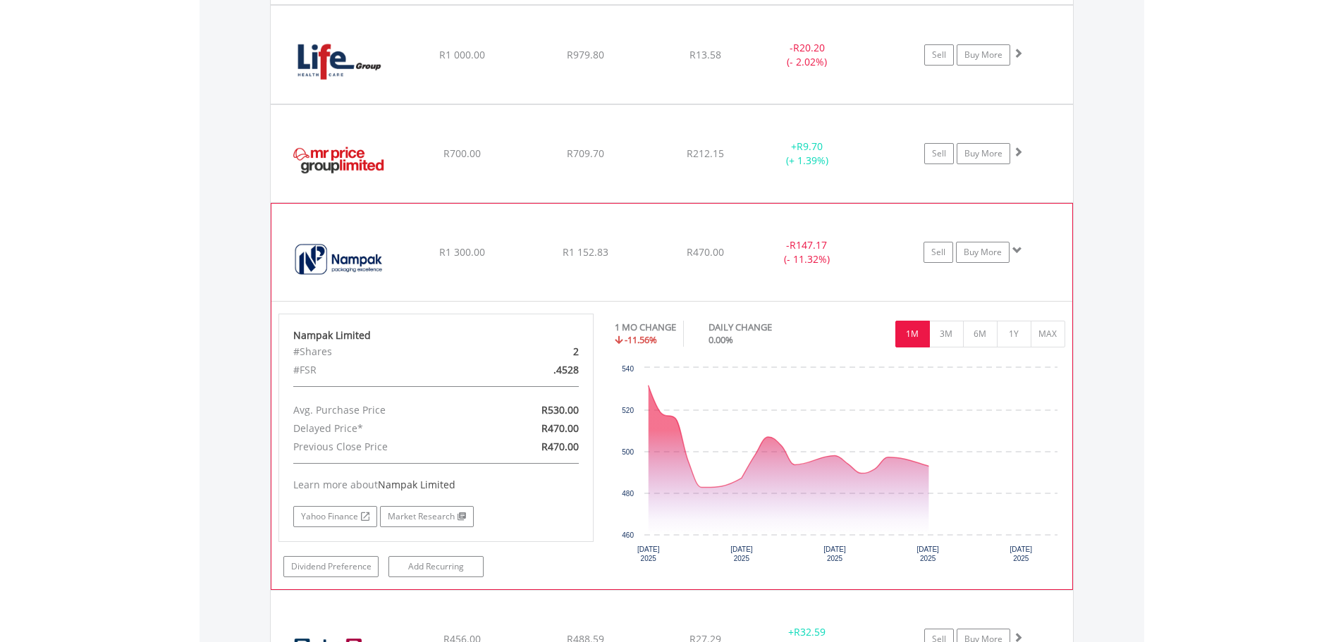
scroll to position [2338, 0]
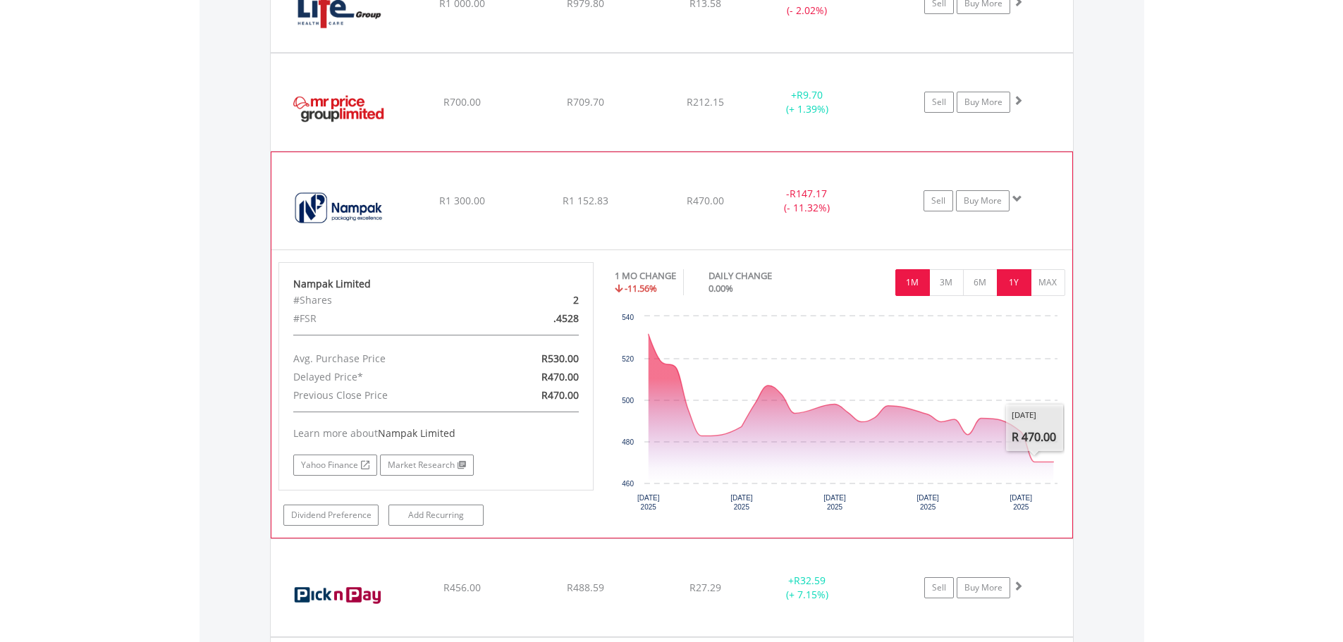
click at [1019, 291] on button "1Y" at bounding box center [1014, 282] width 35 height 27
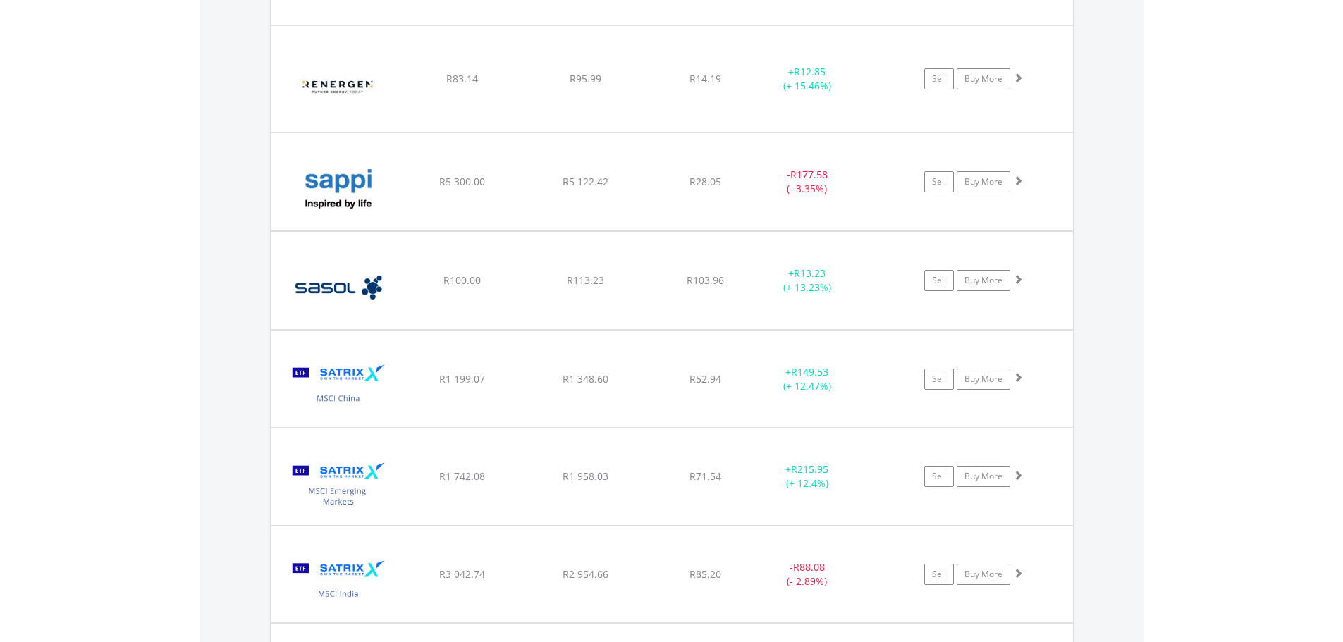
scroll to position [2761, 0]
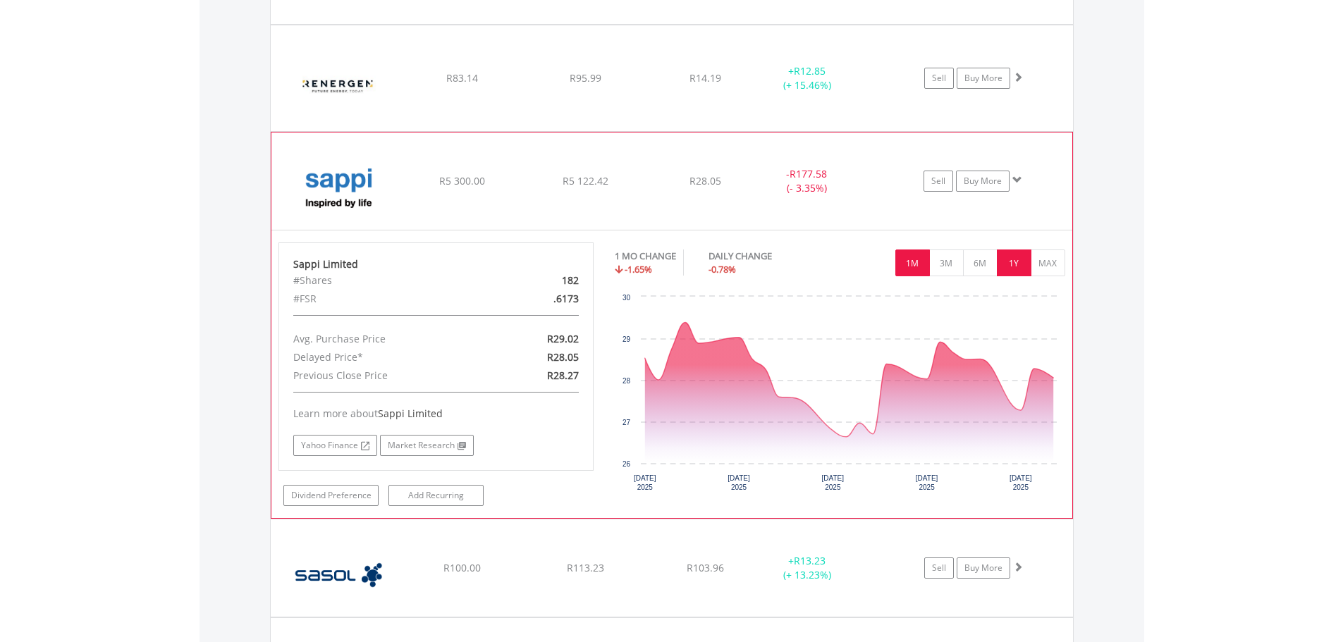
click at [1022, 261] on button "1Y" at bounding box center [1014, 263] width 35 height 27
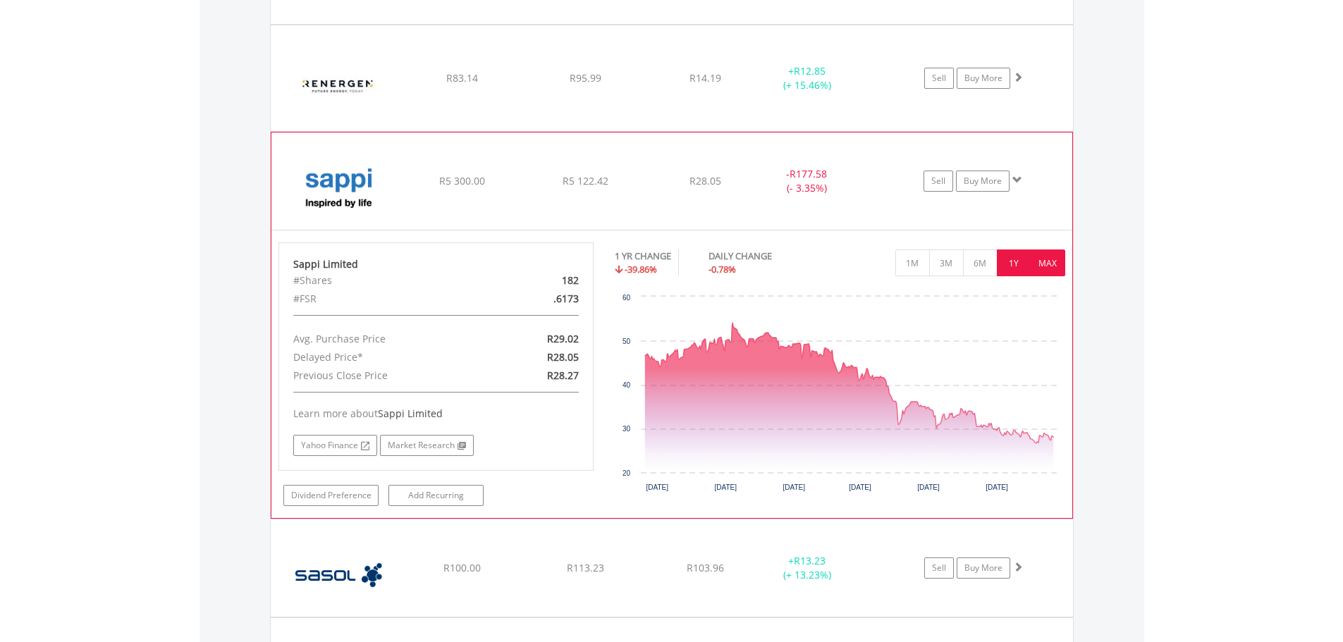
click at [1053, 261] on button "MAX" at bounding box center [1047, 263] width 35 height 27
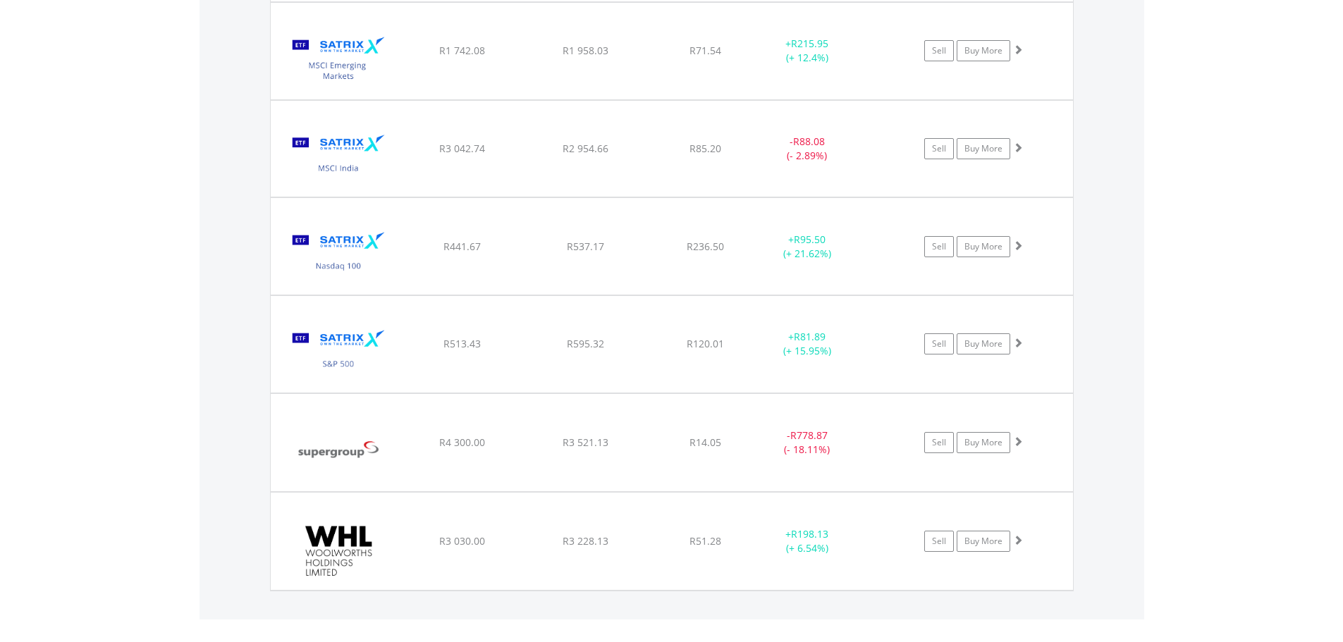
scroll to position [3187, 0]
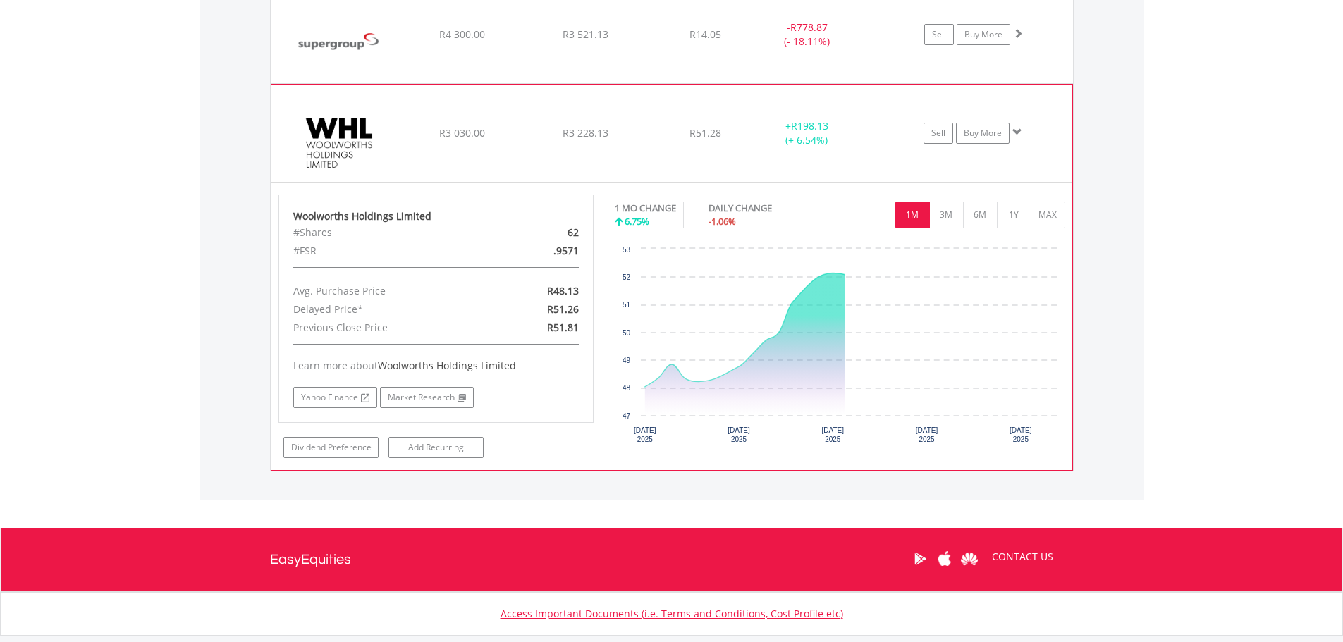
scroll to position [3610, 0]
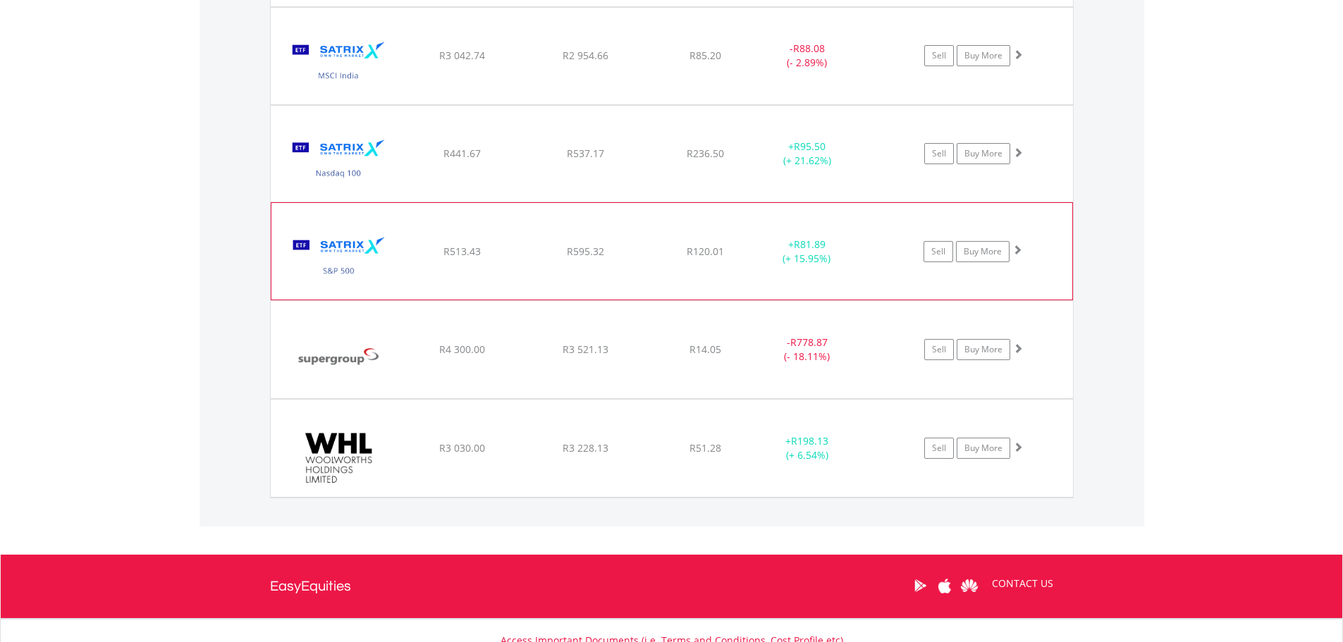
scroll to position [3254, 0]
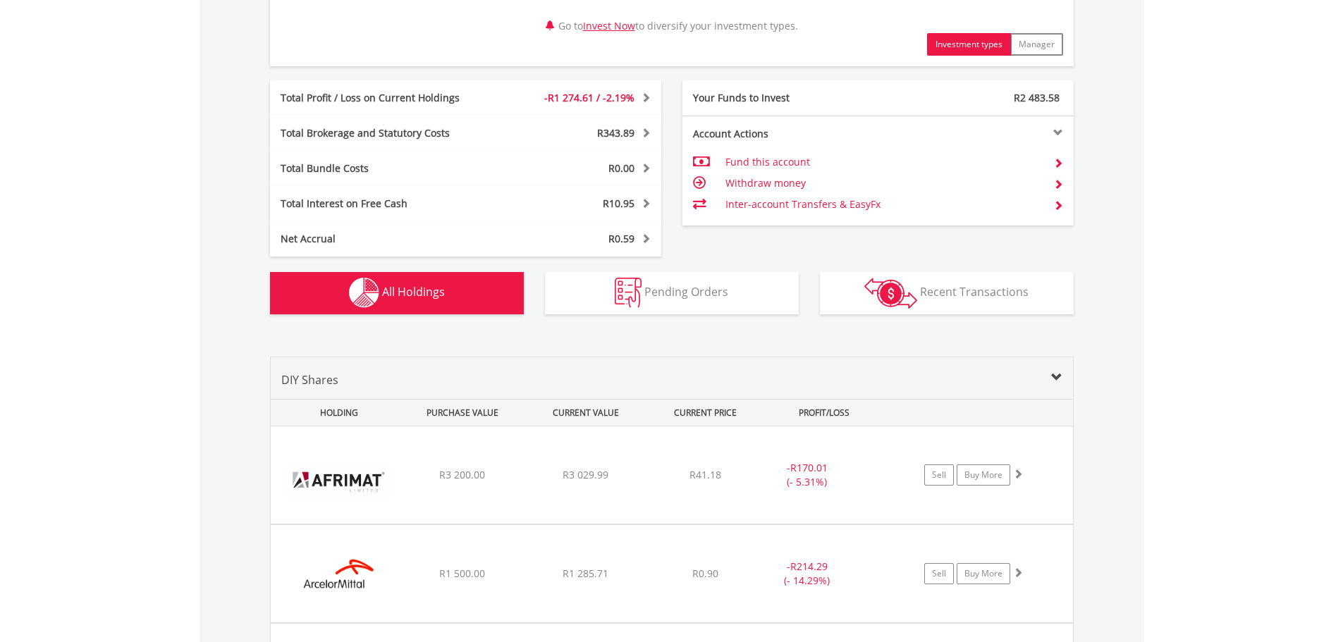
scroll to position [1069, 0]
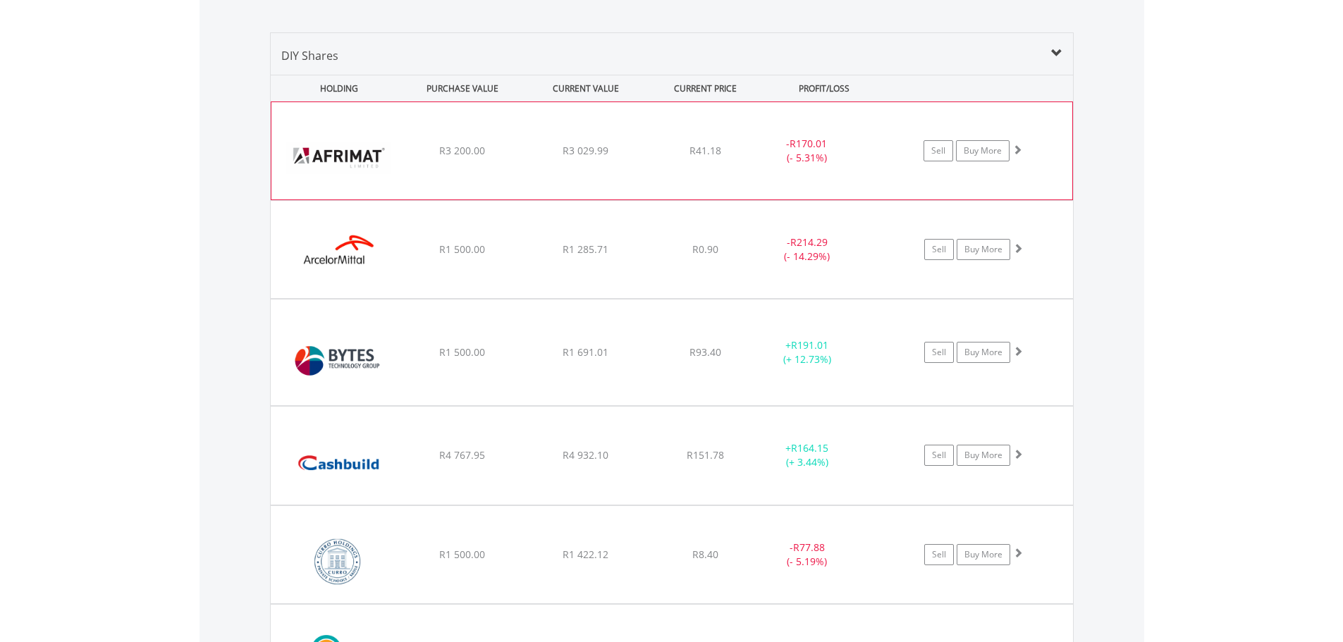
click at [682, 148] on div "R41.18" at bounding box center [705, 151] width 112 height 14
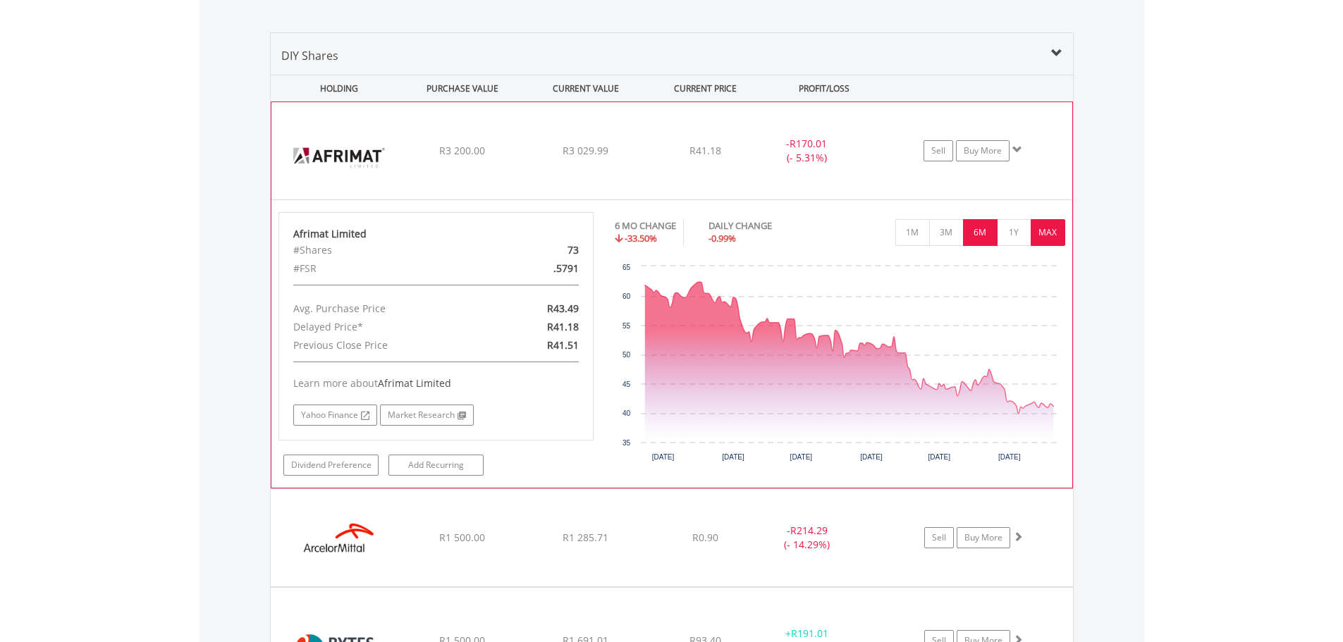
click at [1032, 230] on button "MAX" at bounding box center [1047, 232] width 35 height 27
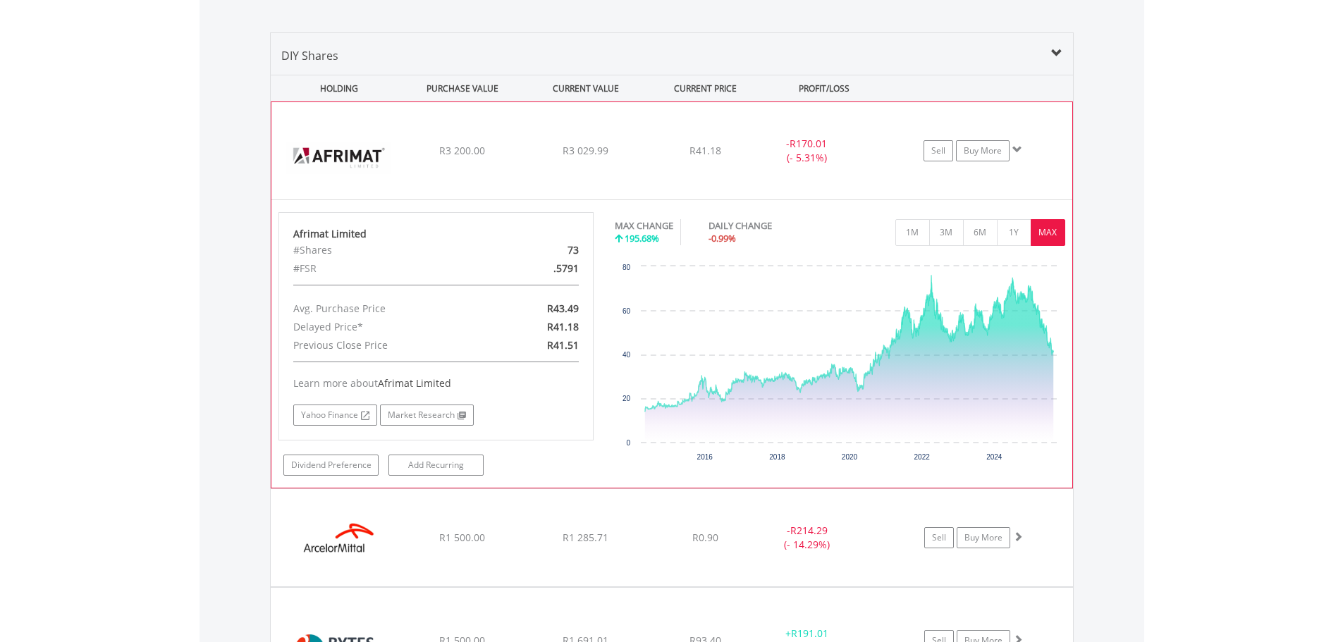
click at [731, 162] on div "﻿ Afrimat Limited R3 200.00 R3 029.99 R41.18 - R170.01 (- 5.31%) Sell Buy More" at bounding box center [671, 150] width 801 height 97
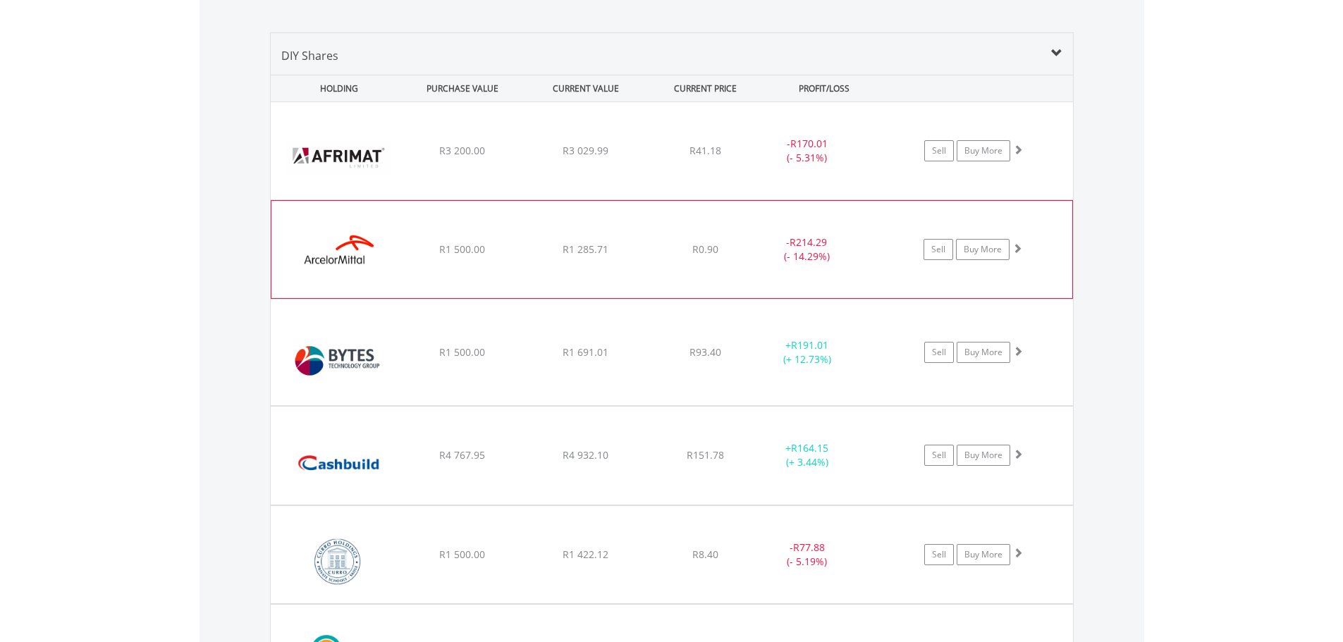
click at [688, 199] on div "﻿ ArcelorMittal SA Limited R1 500.00 R1 285.71 R0.90 - R214.29 (- 14.29%) Sell …" at bounding box center [672, 150] width 802 height 97
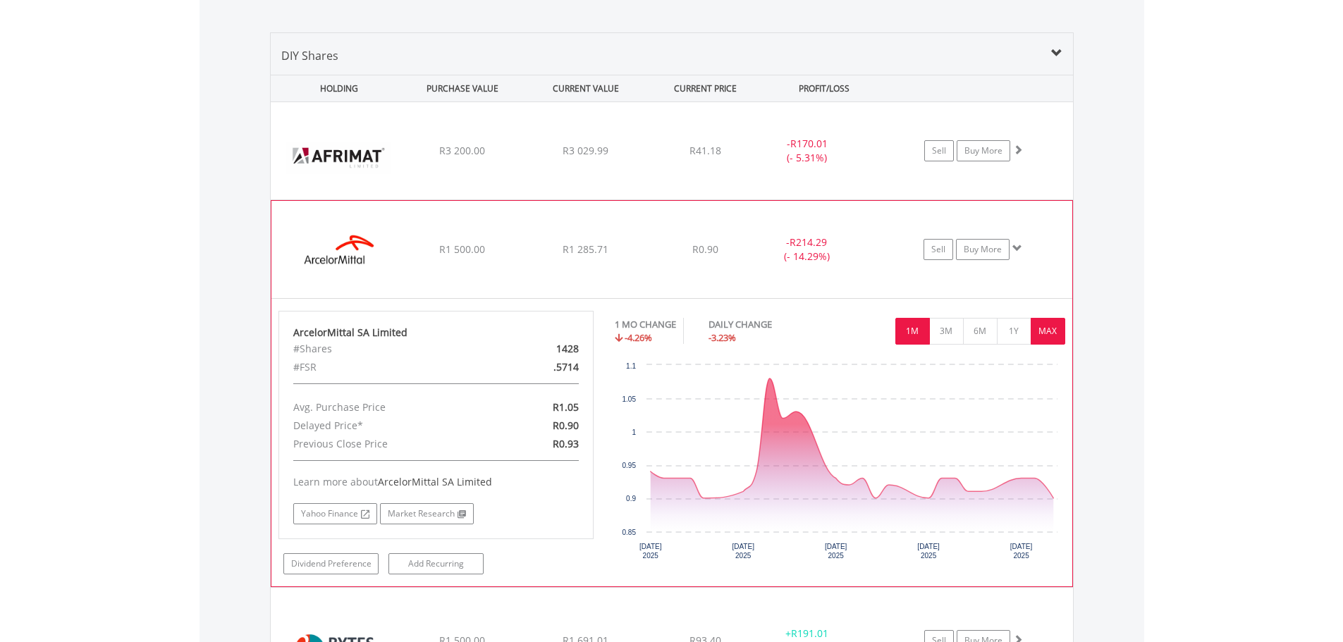
click at [1037, 336] on button "MAX" at bounding box center [1047, 331] width 35 height 27
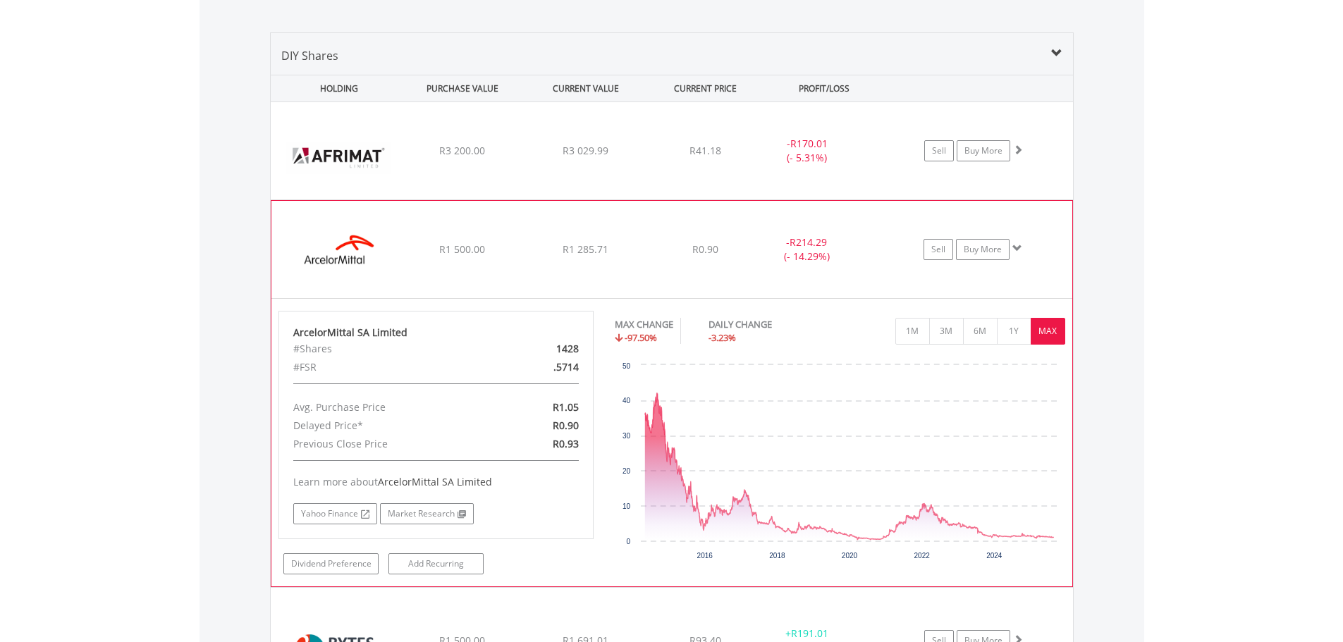
click at [733, 158] on div "R0.90" at bounding box center [705, 151] width 112 height 14
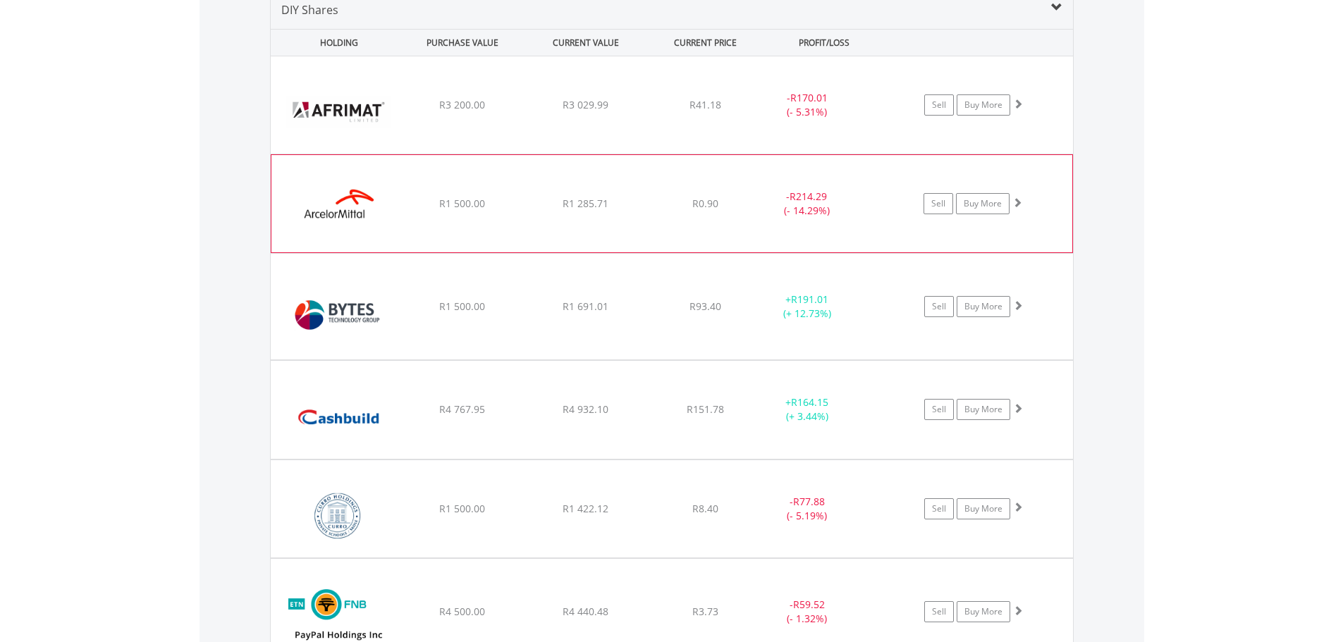
scroll to position [1140, 0]
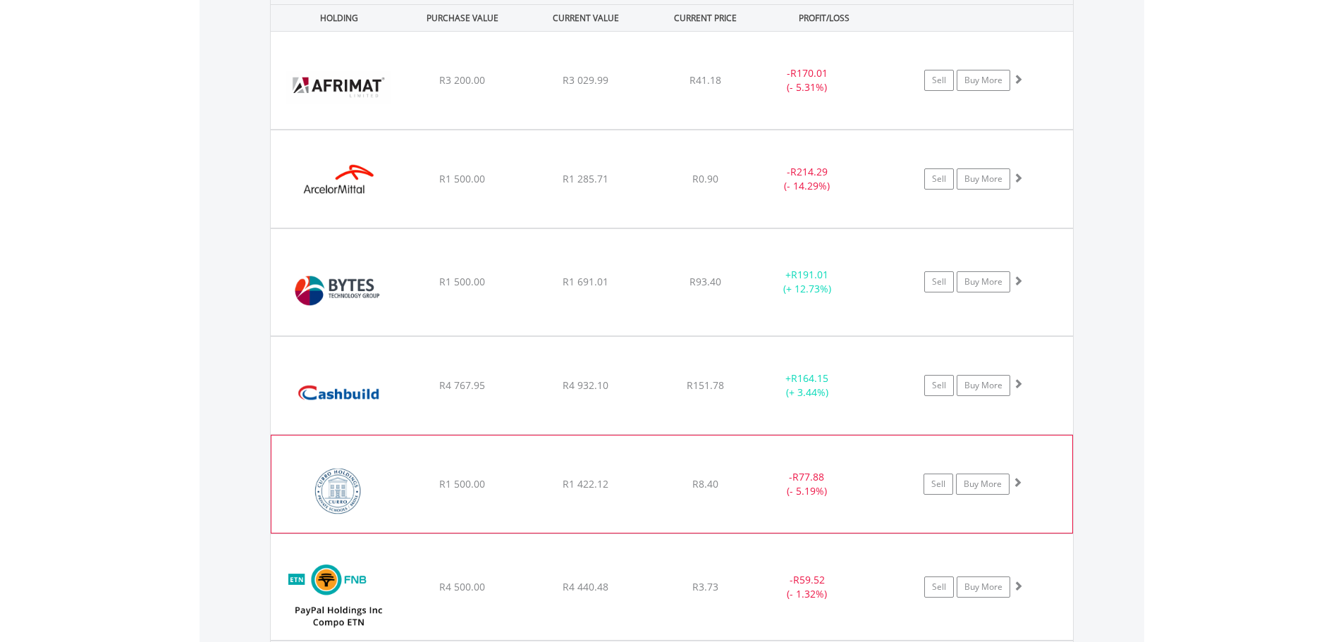
click at [753, 129] on div "﻿ Curro Holdings Limited R1 500.00 R1 422.12 R8.40 - R77.88 (- 5.19%) Sell Buy …" at bounding box center [672, 80] width 802 height 97
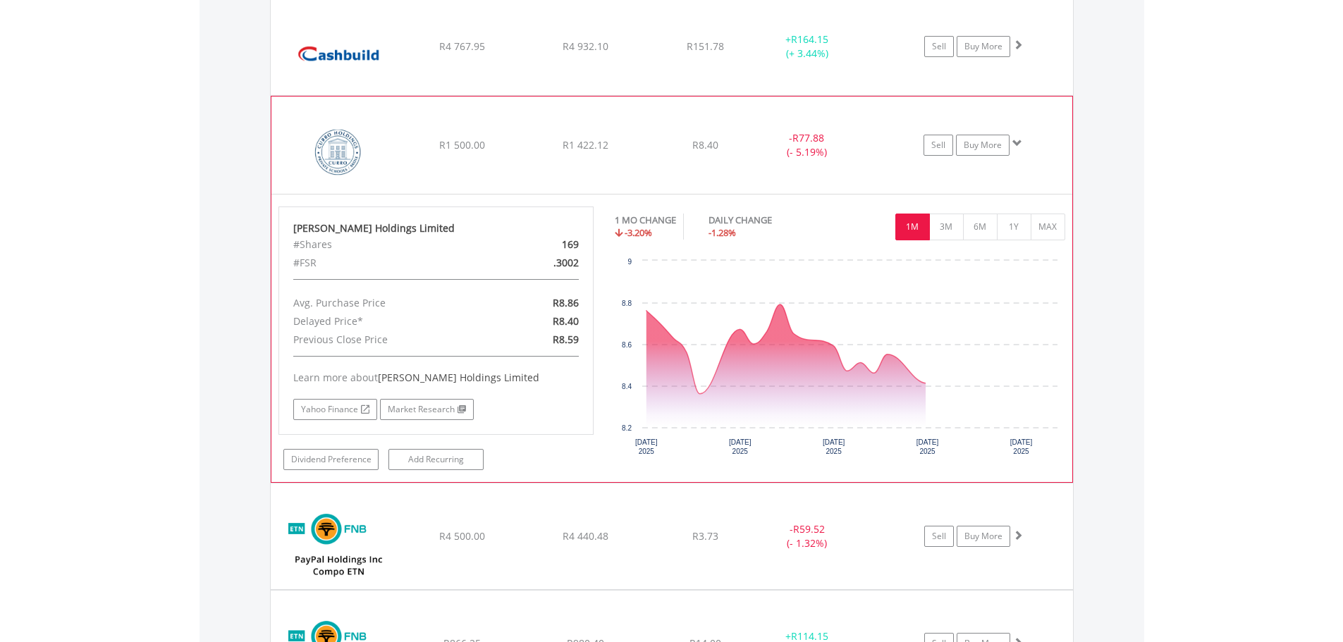
scroll to position [1492, 0]
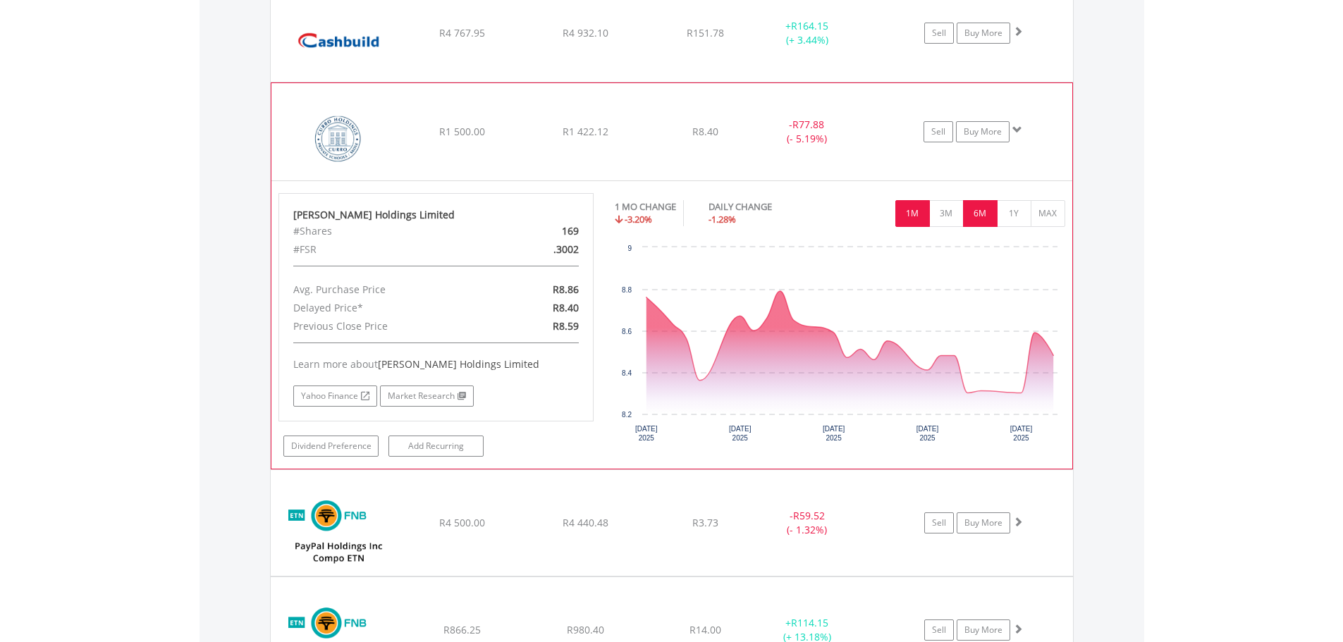
click at [983, 219] on button "6M" at bounding box center [980, 213] width 35 height 27
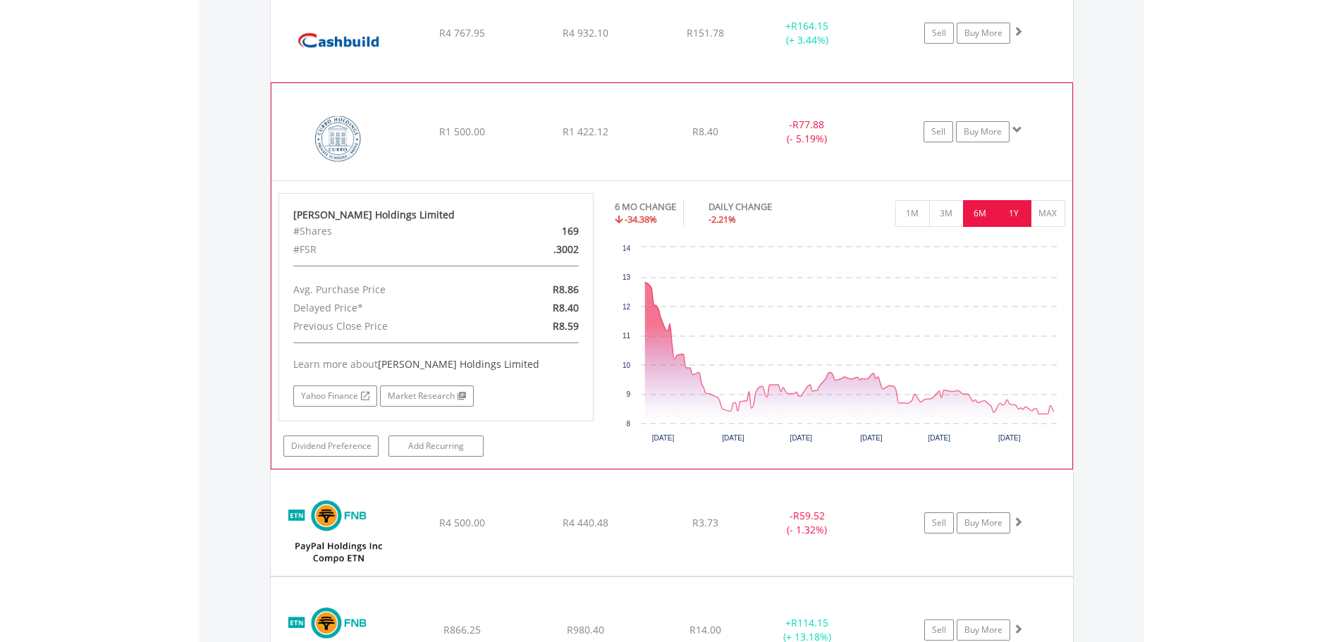
click at [1015, 216] on button "1Y" at bounding box center [1014, 213] width 35 height 27
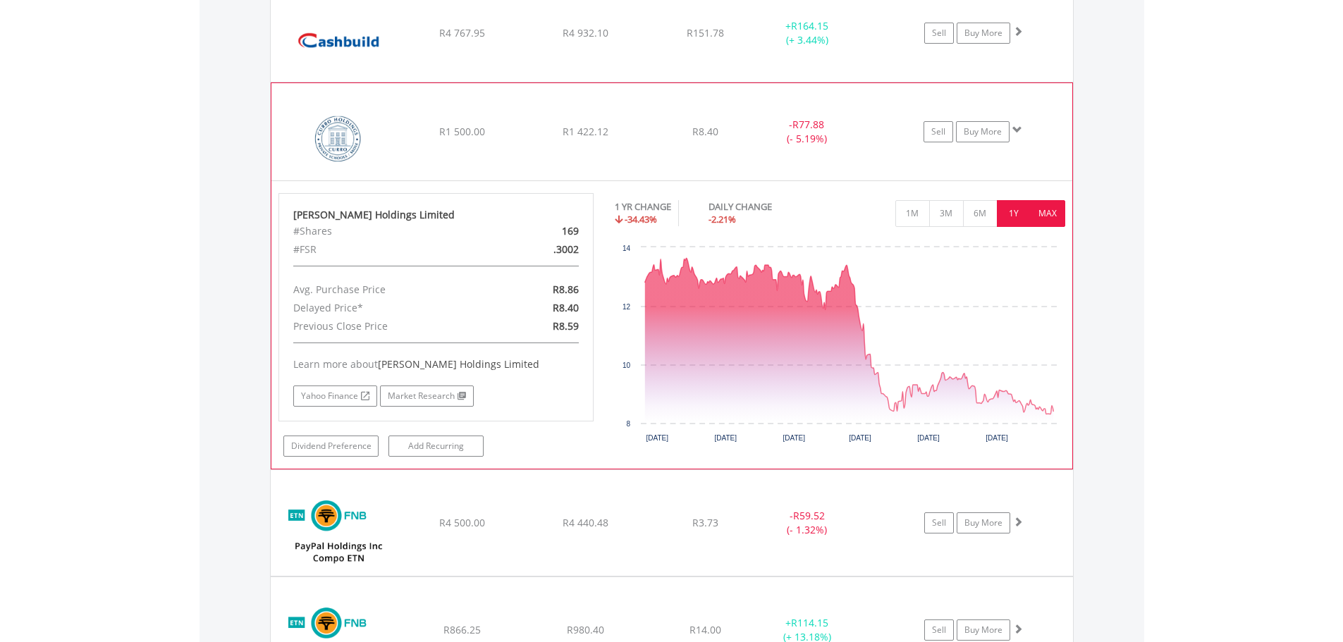
click at [1056, 210] on button "MAX" at bounding box center [1047, 213] width 35 height 27
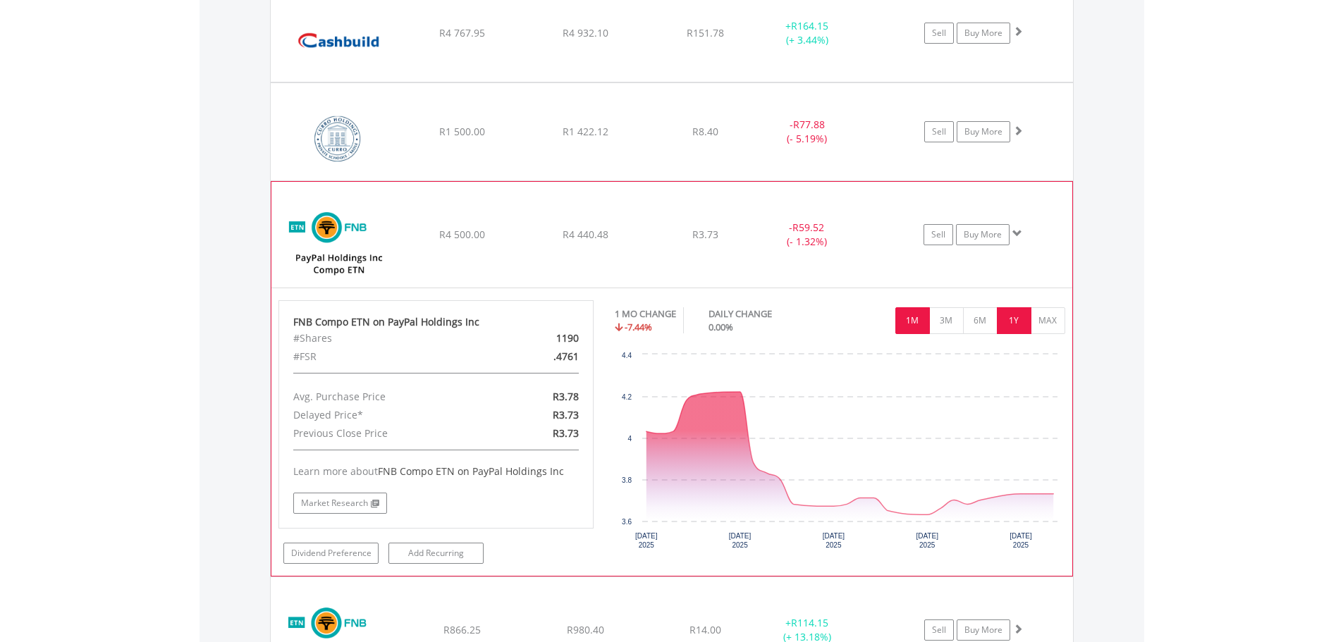
click at [1008, 326] on button "1Y" at bounding box center [1014, 320] width 35 height 27
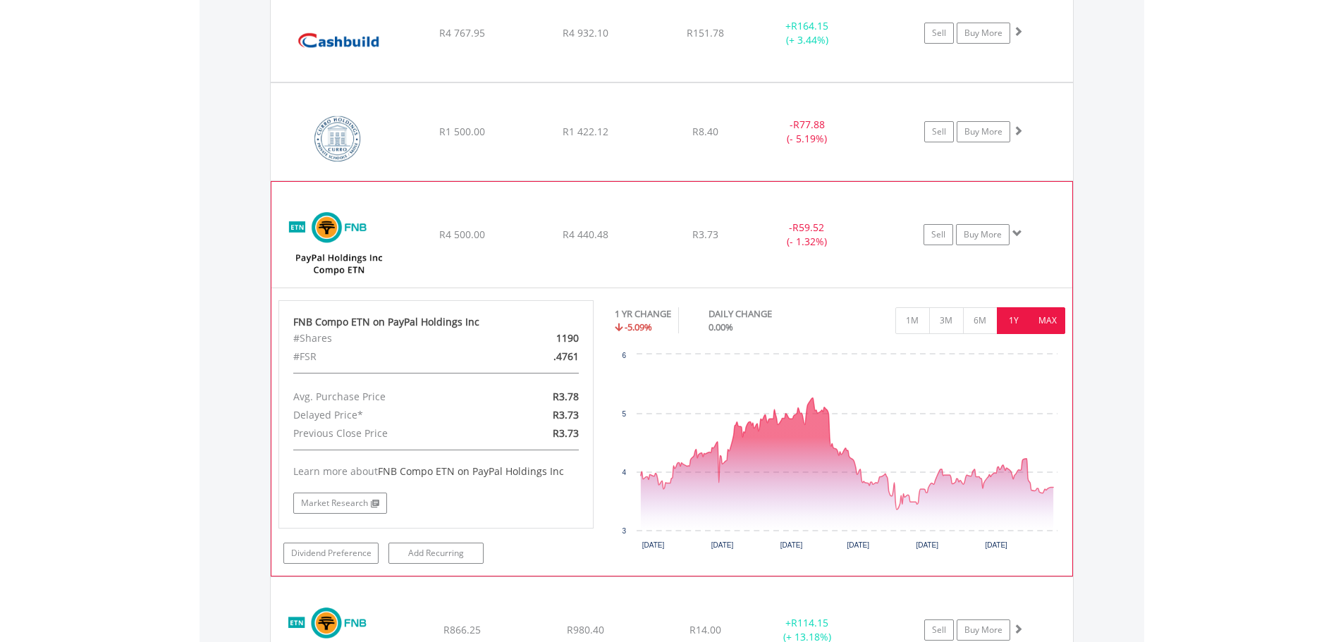
click at [1051, 319] on button "MAX" at bounding box center [1047, 320] width 35 height 27
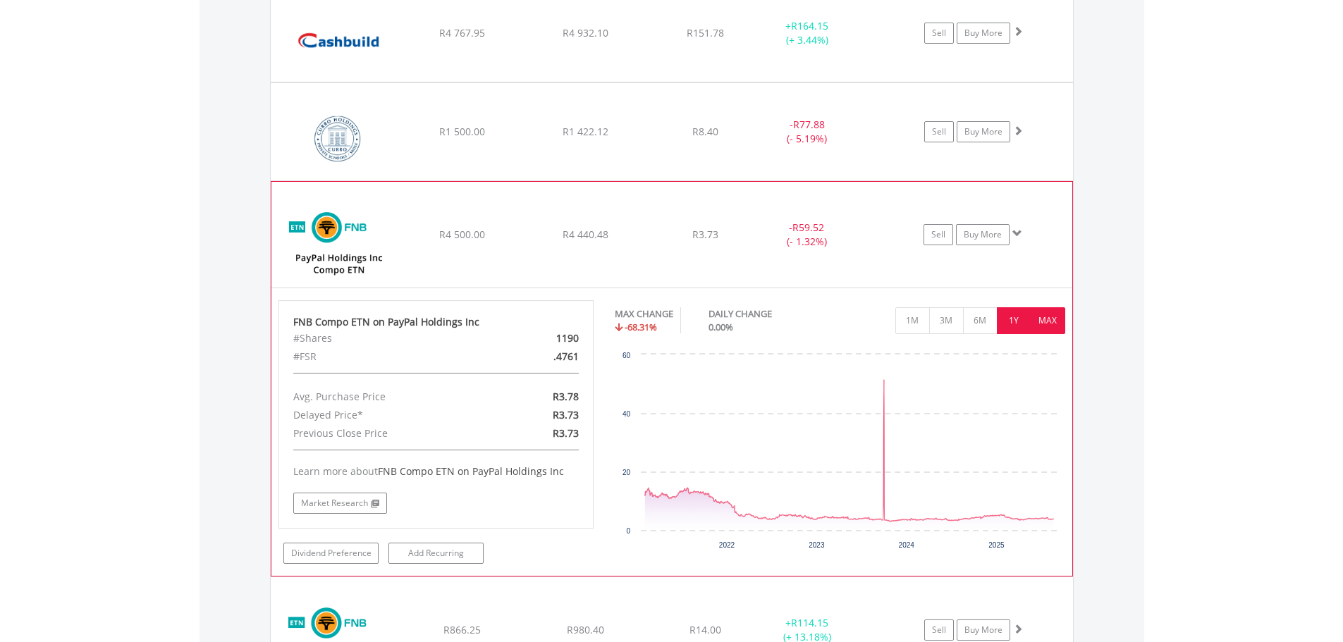
click at [1022, 318] on button "1Y" at bounding box center [1014, 320] width 35 height 27
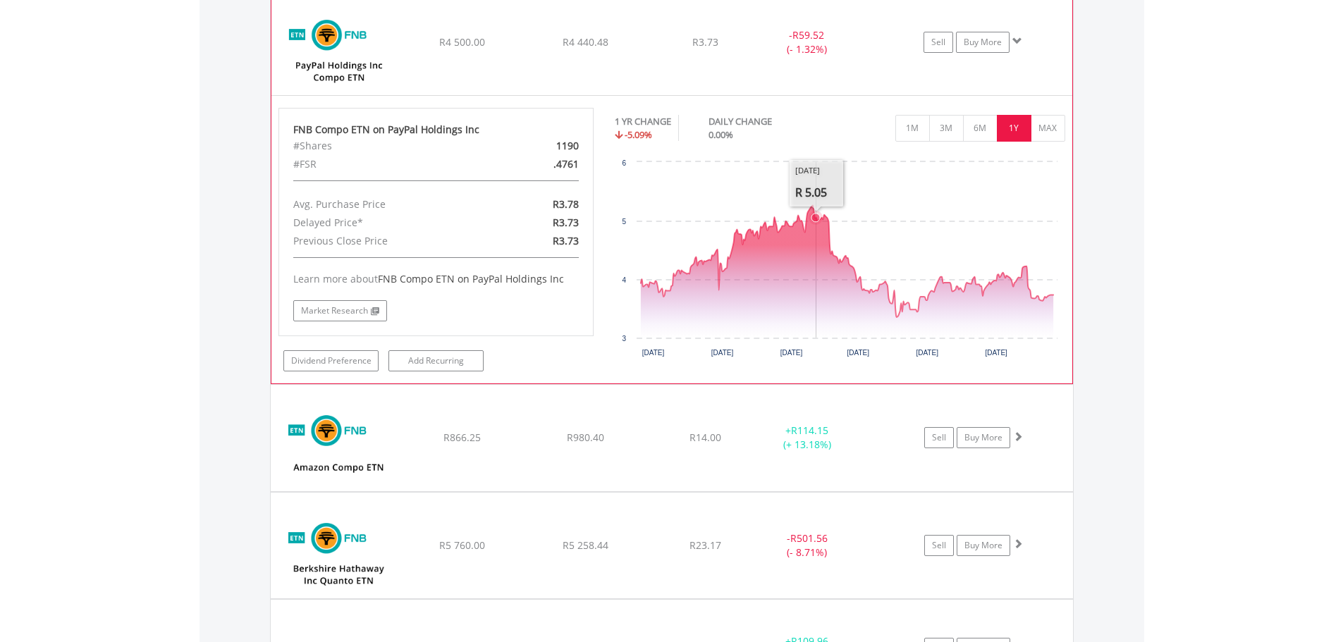
scroll to position [1704, 0]
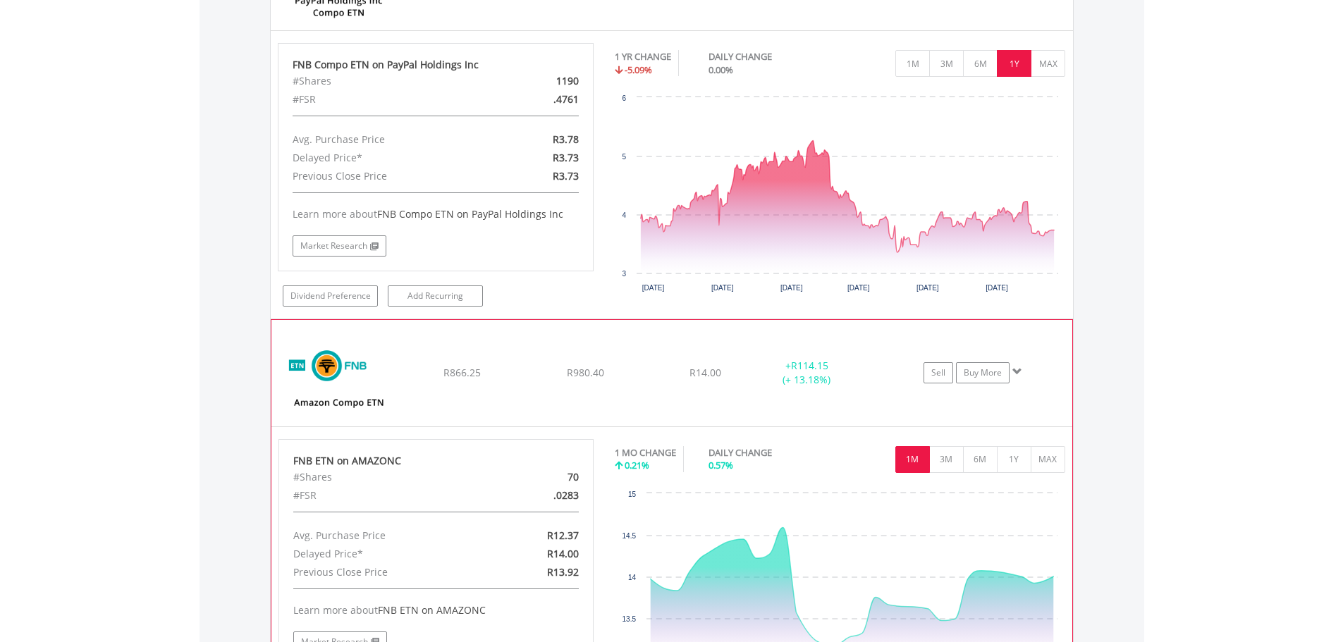
scroll to position [1915, 0]
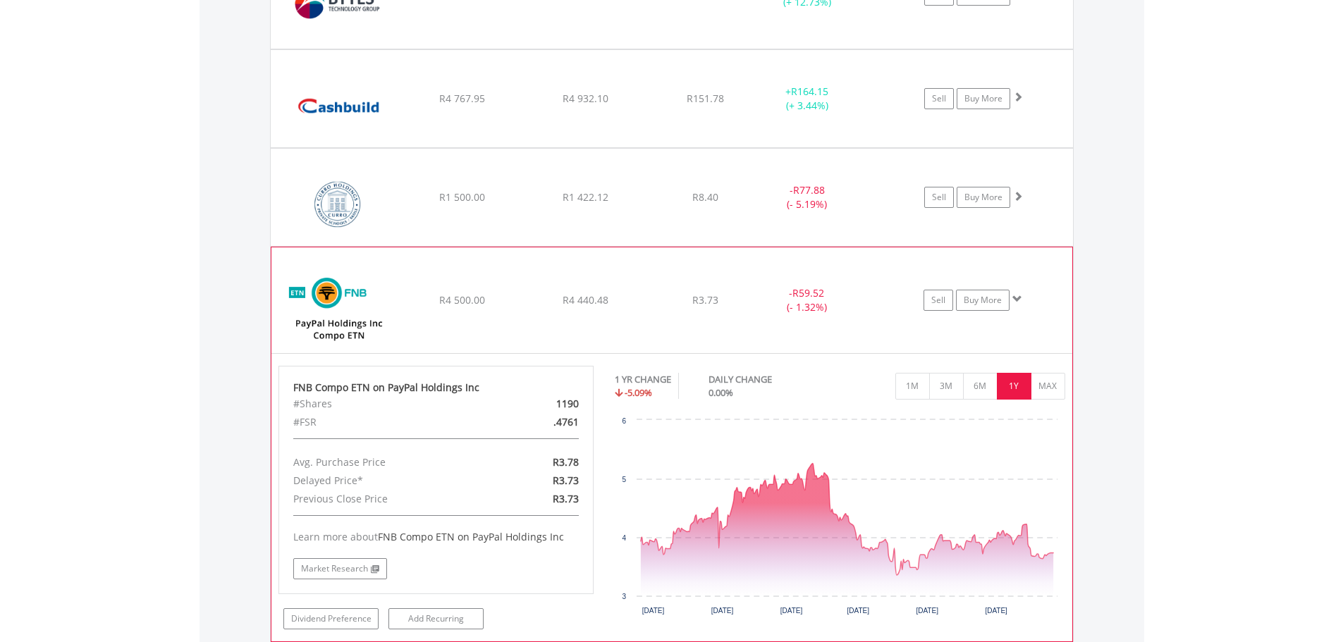
scroll to position [1422, 0]
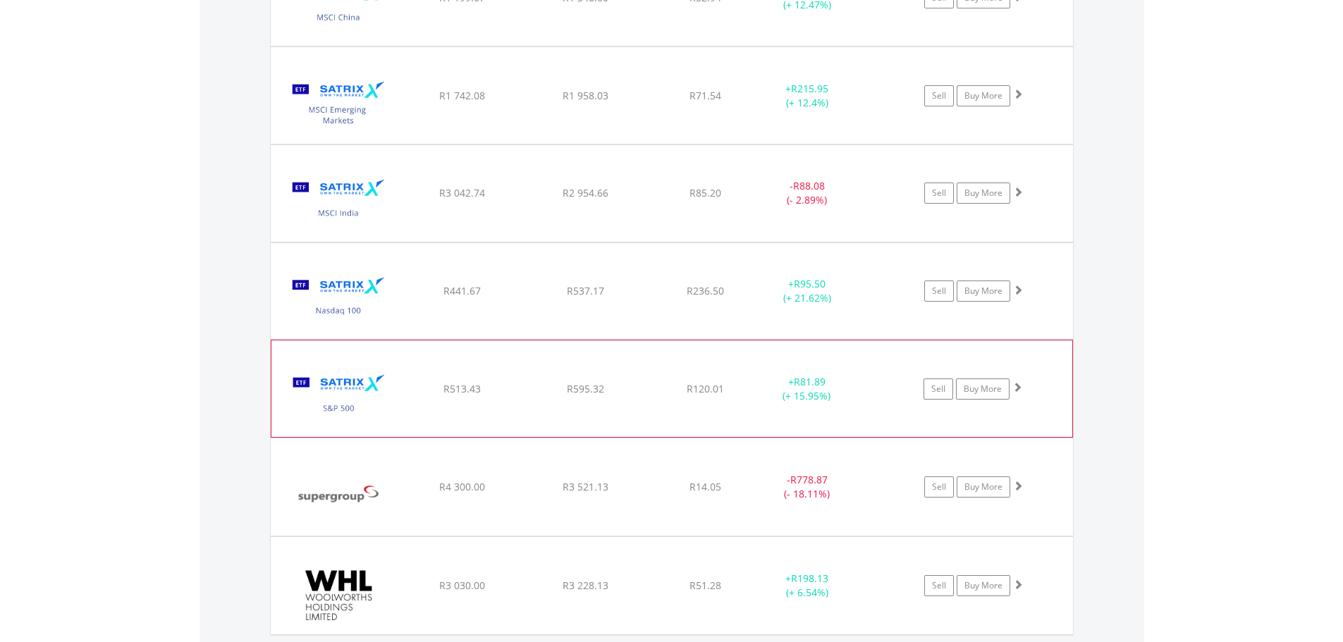
scroll to position [3395, 0]
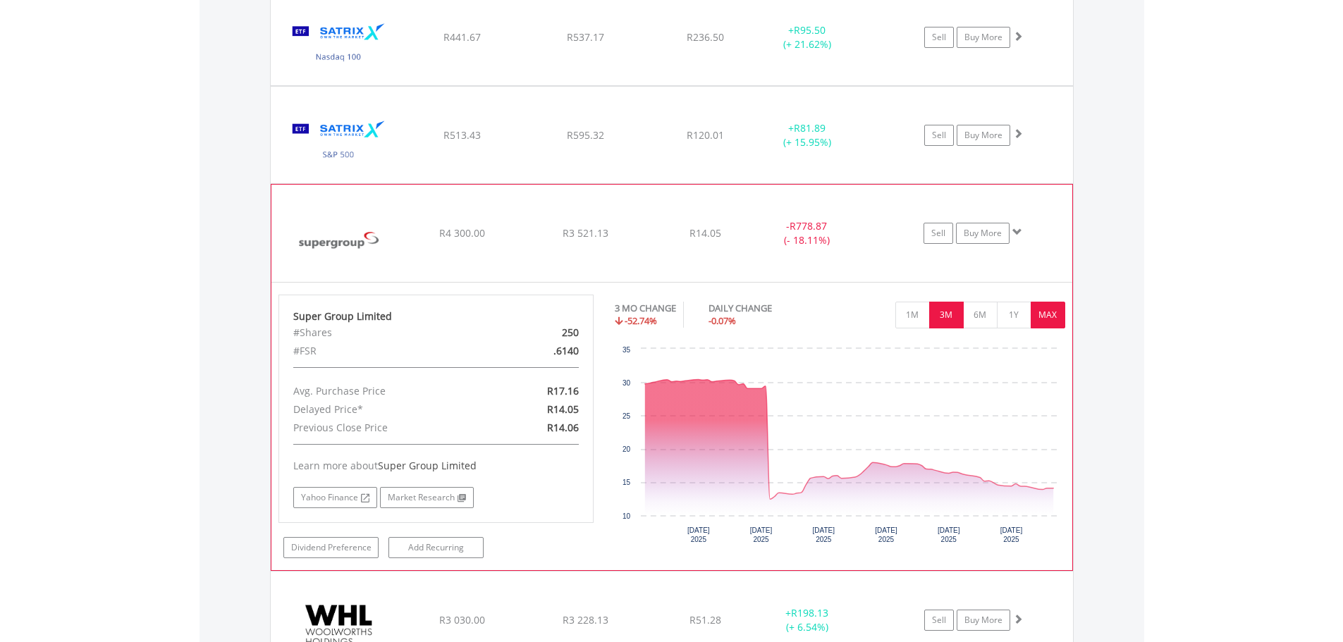
click at [1040, 312] on button "MAX" at bounding box center [1047, 315] width 35 height 27
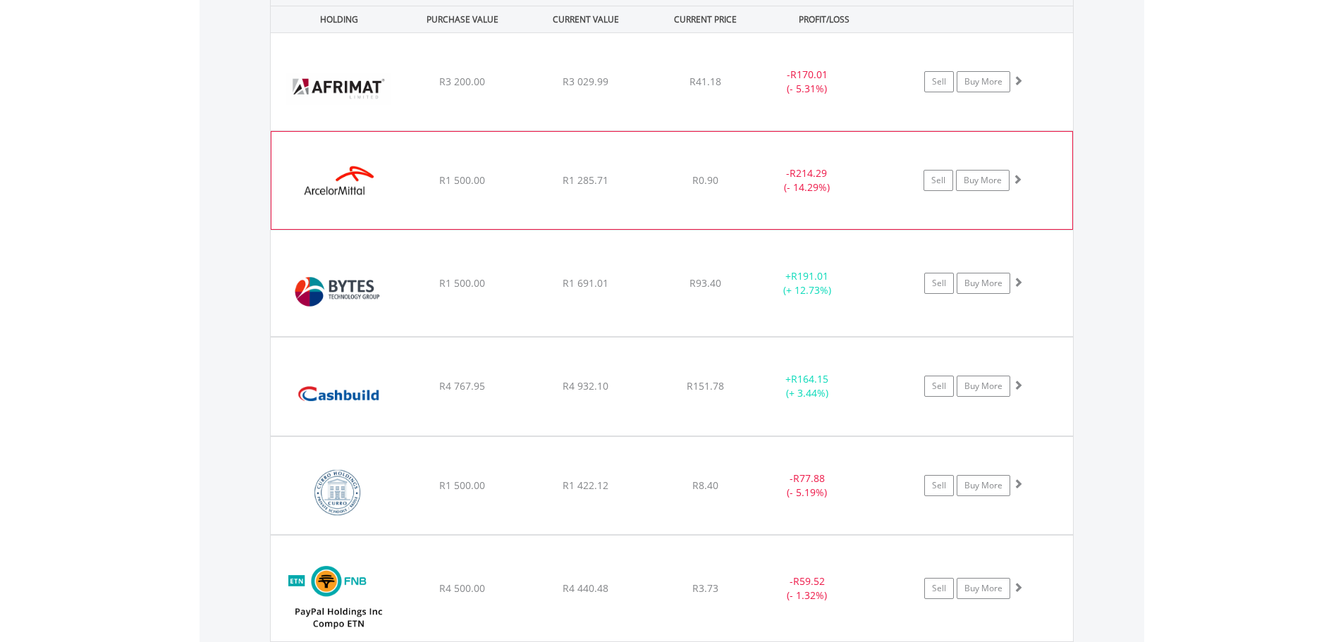
scroll to position [1140, 0]
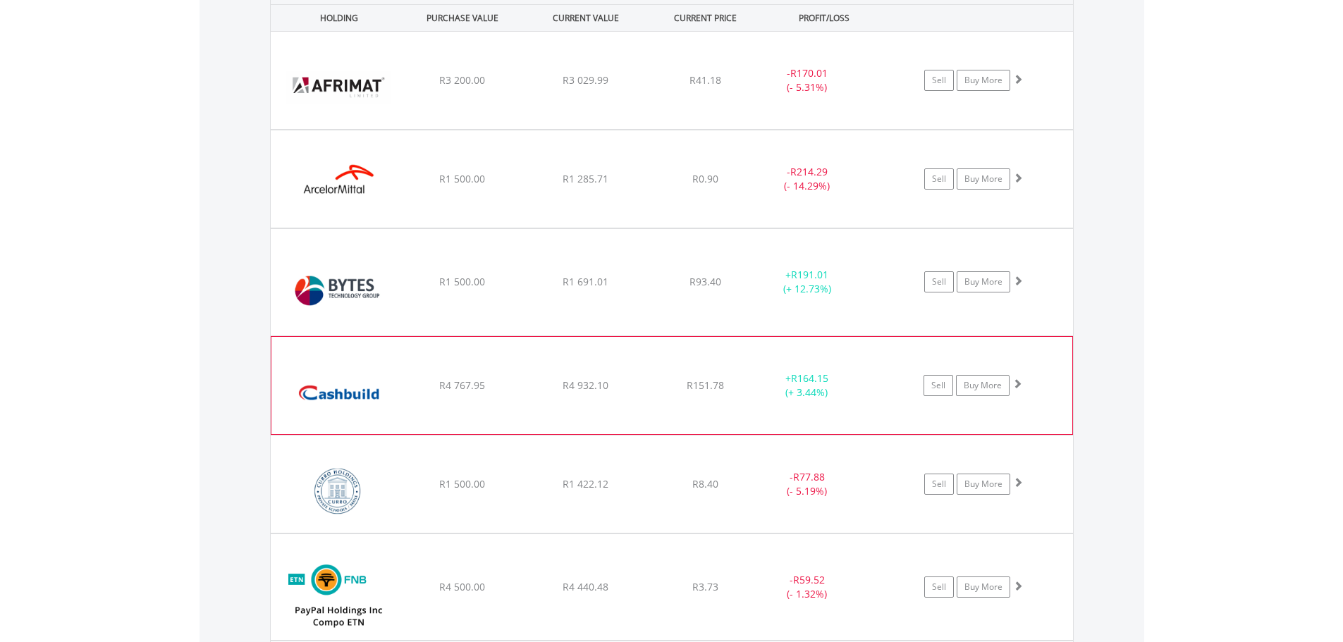
click at [866, 296] on div "+ R164.15 (+ 3.44%)" at bounding box center [825, 282] width 142 height 28
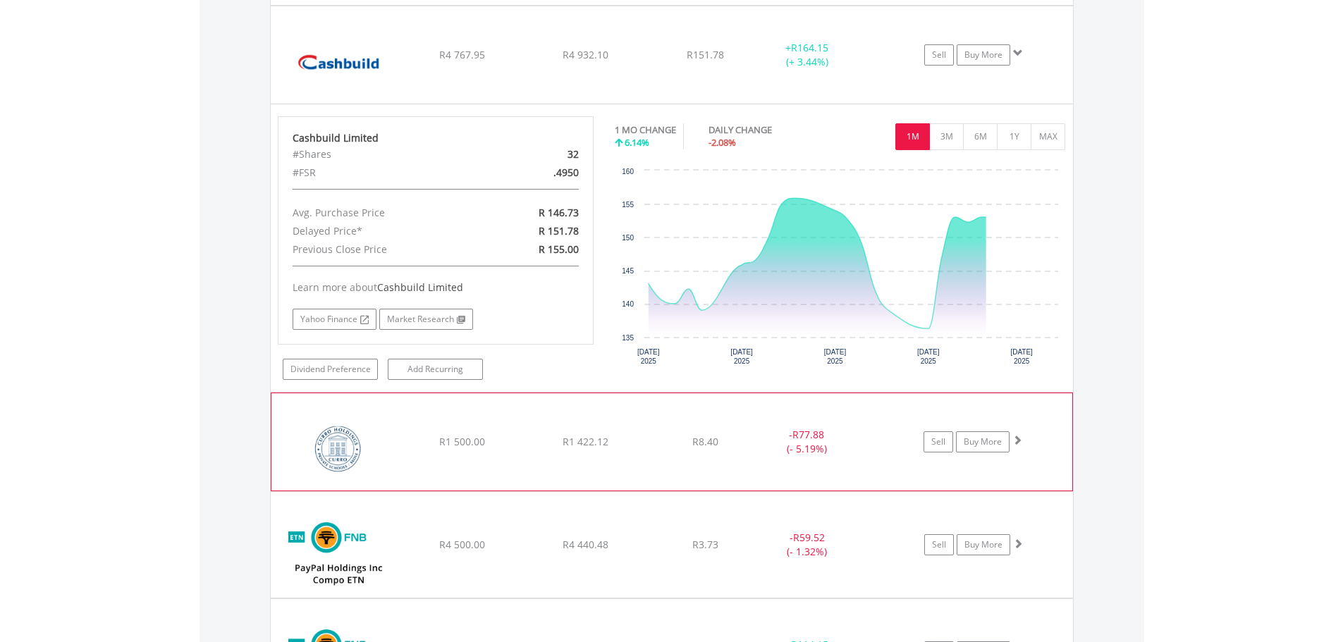
scroll to position [1492, 0]
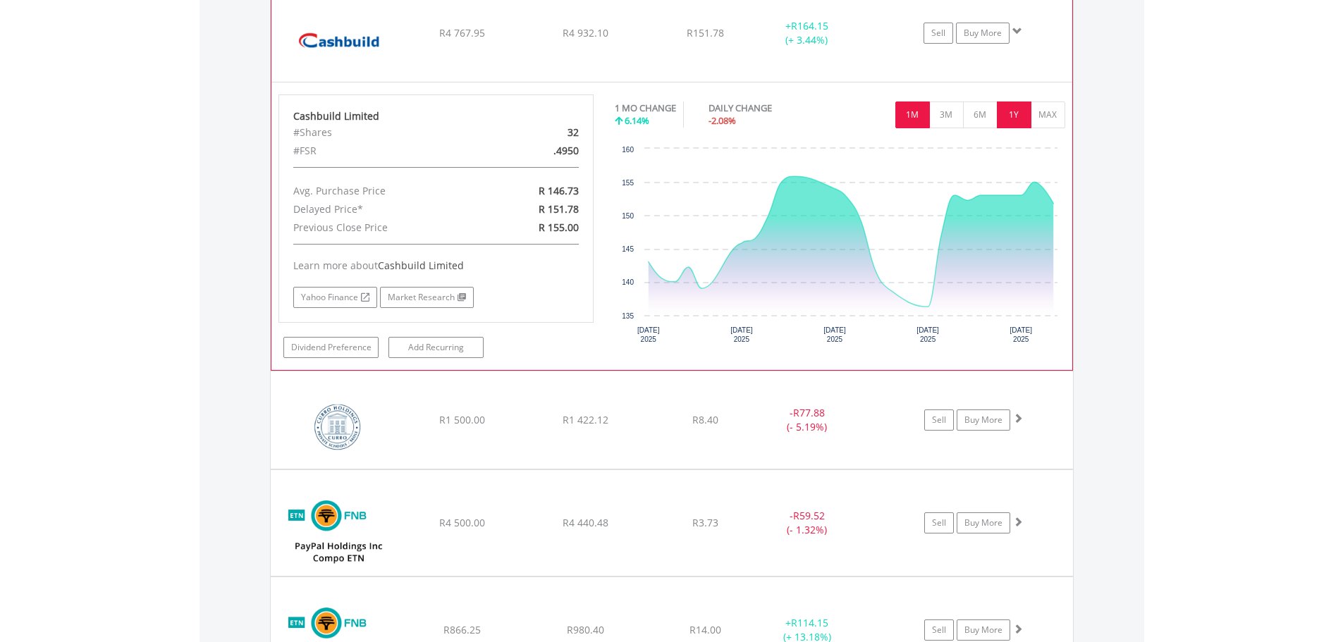
click at [1019, 112] on button "1Y" at bounding box center [1014, 114] width 35 height 27
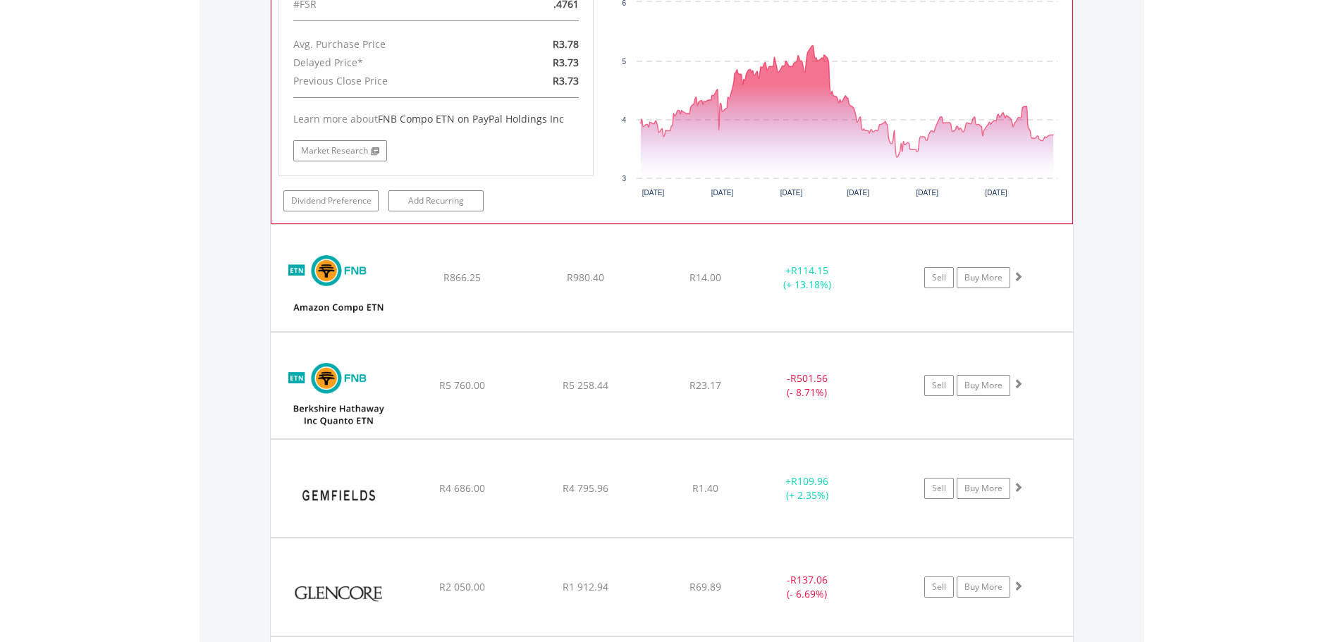
scroll to position [1915, 0]
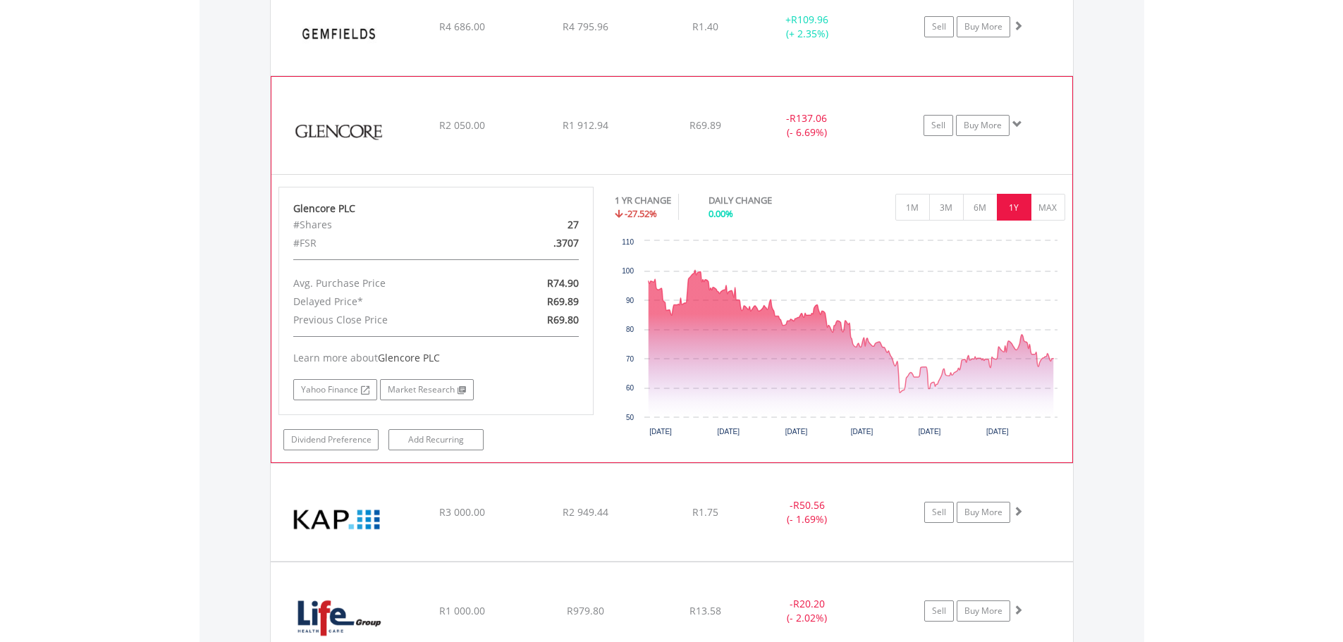
scroll to position [2338, 0]
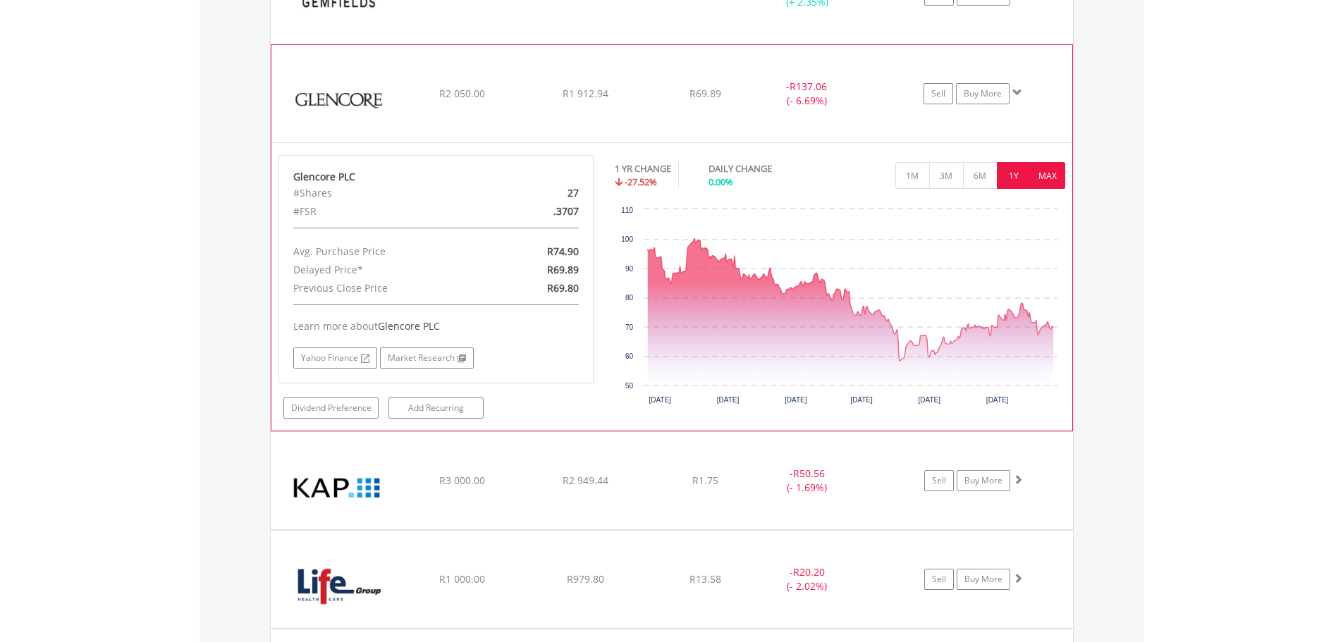
click at [1043, 178] on button "MAX" at bounding box center [1047, 175] width 35 height 27
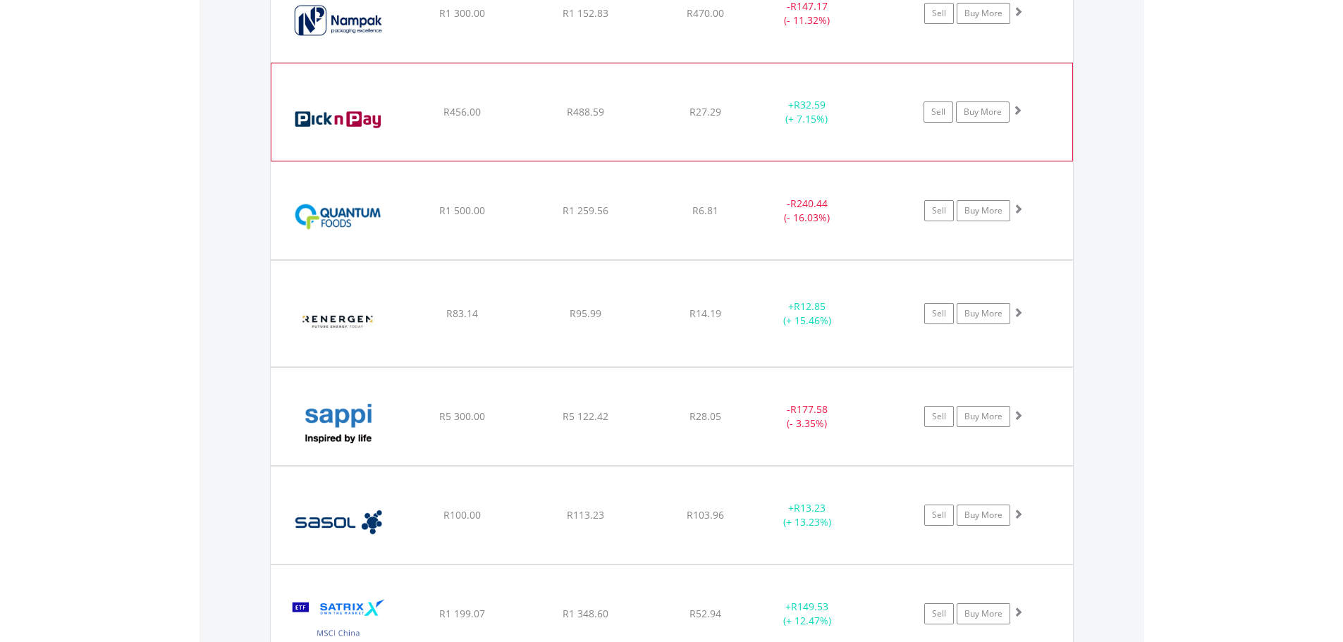
scroll to position [2832, 0]
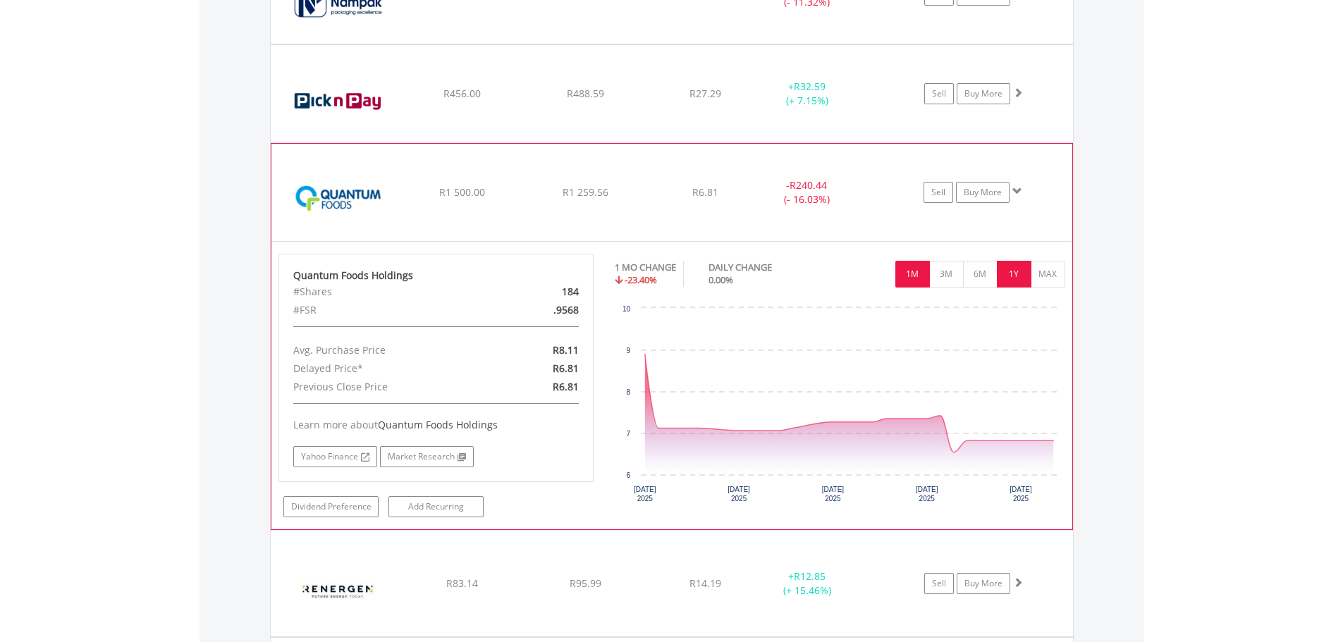
click at [1022, 265] on button "1Y" at bounding box center [1014, 274] width 35 height 27
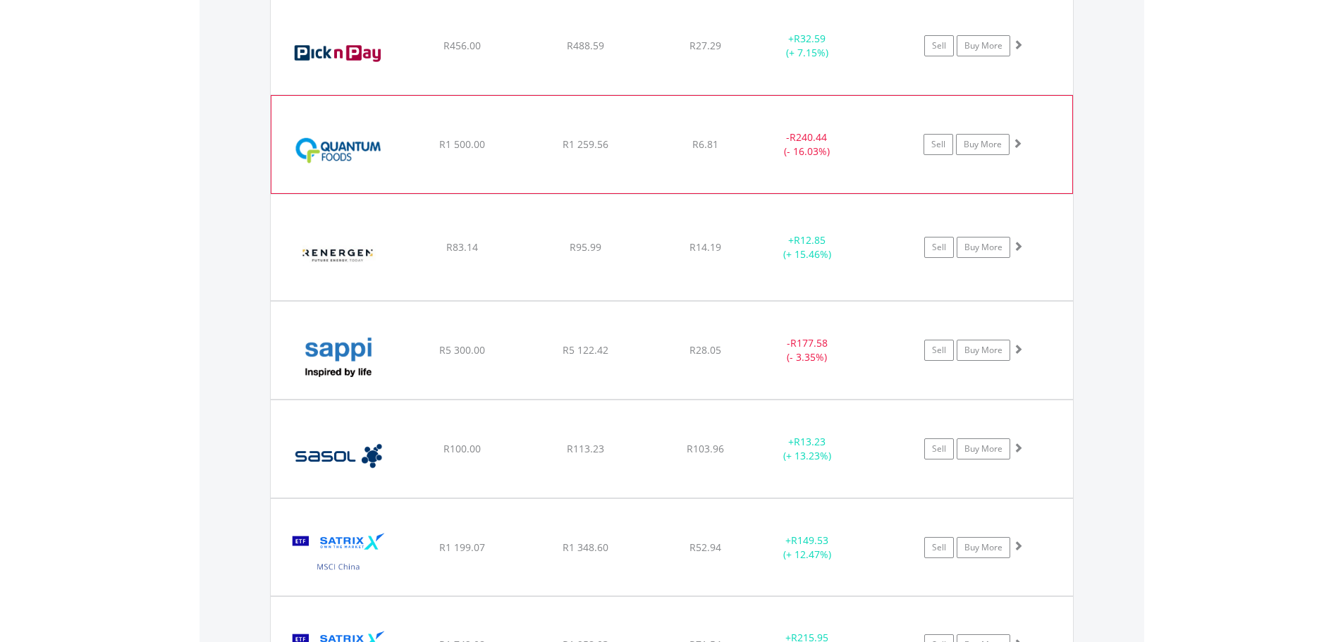
scroll to position [2903, 0]
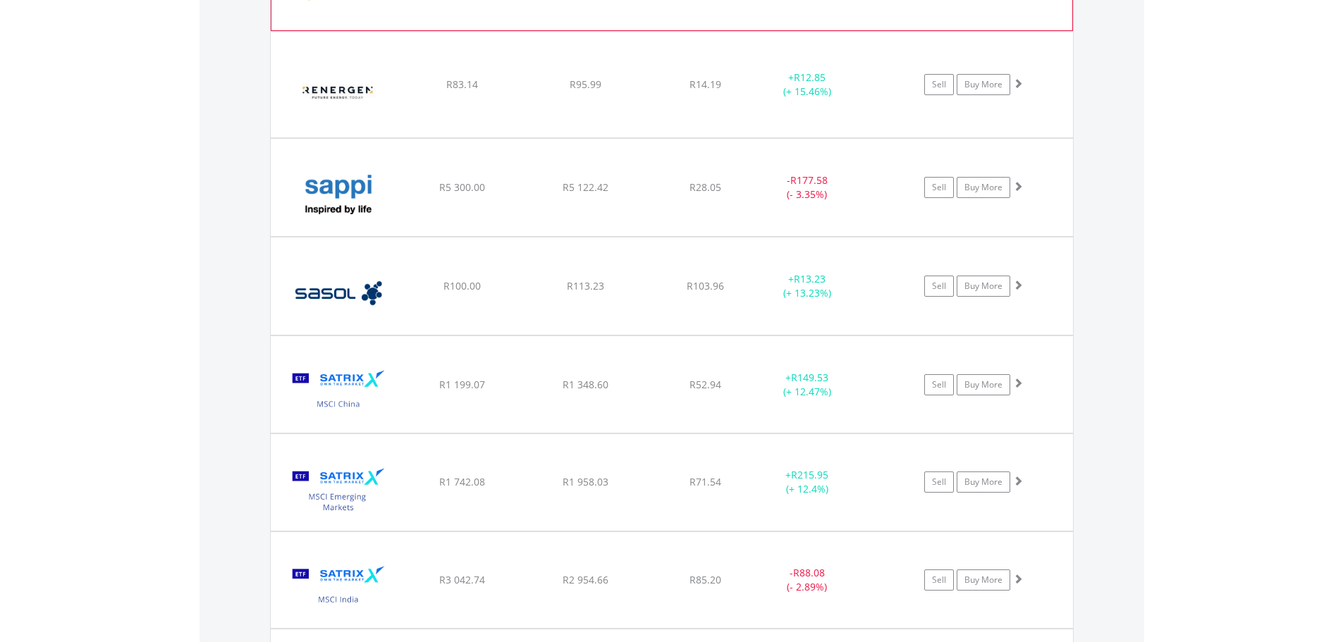
scroll to position [3044, 0]
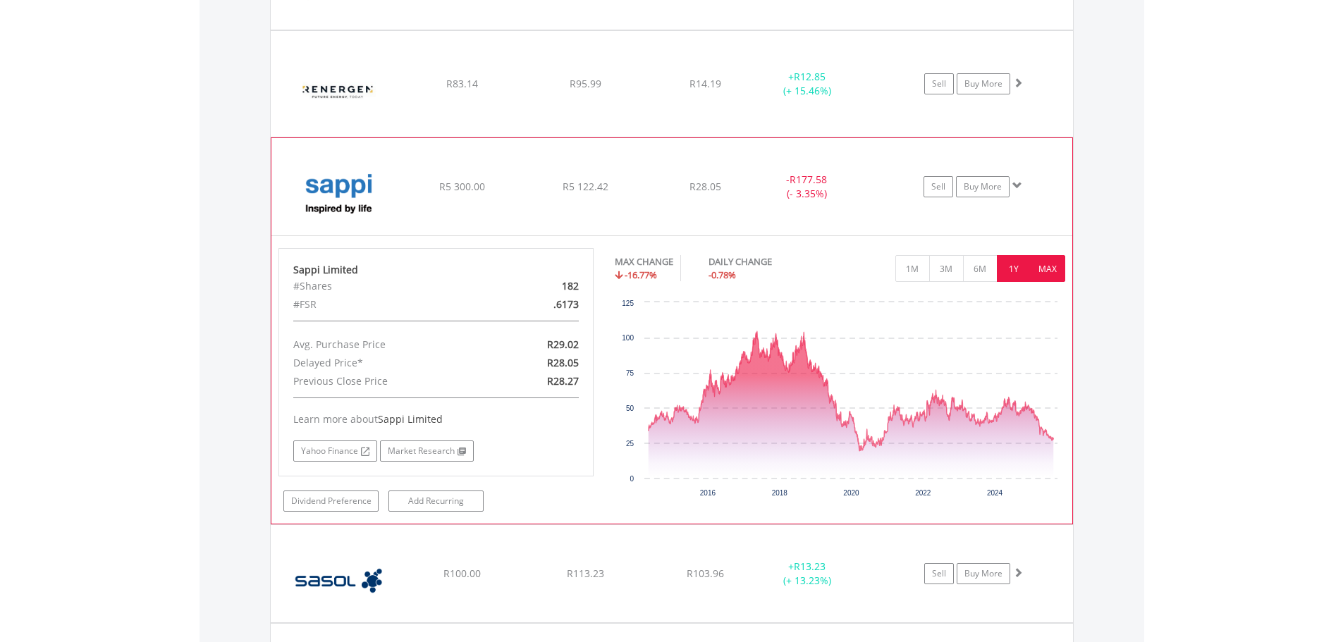
click at [1009, 265] on button "1Y" at bounding box center [1014, 268] width 35 height 27
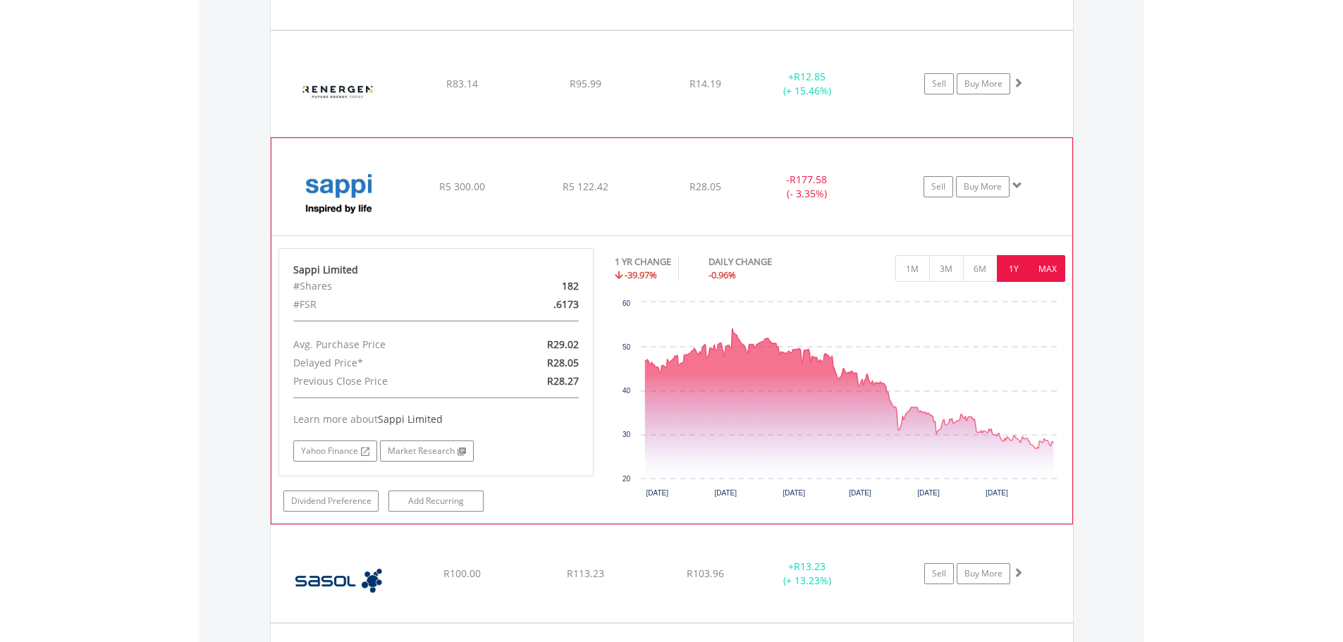
click at [1036, 264] on button "MAX" at bounding box center [1047, 268] width 35 height 27
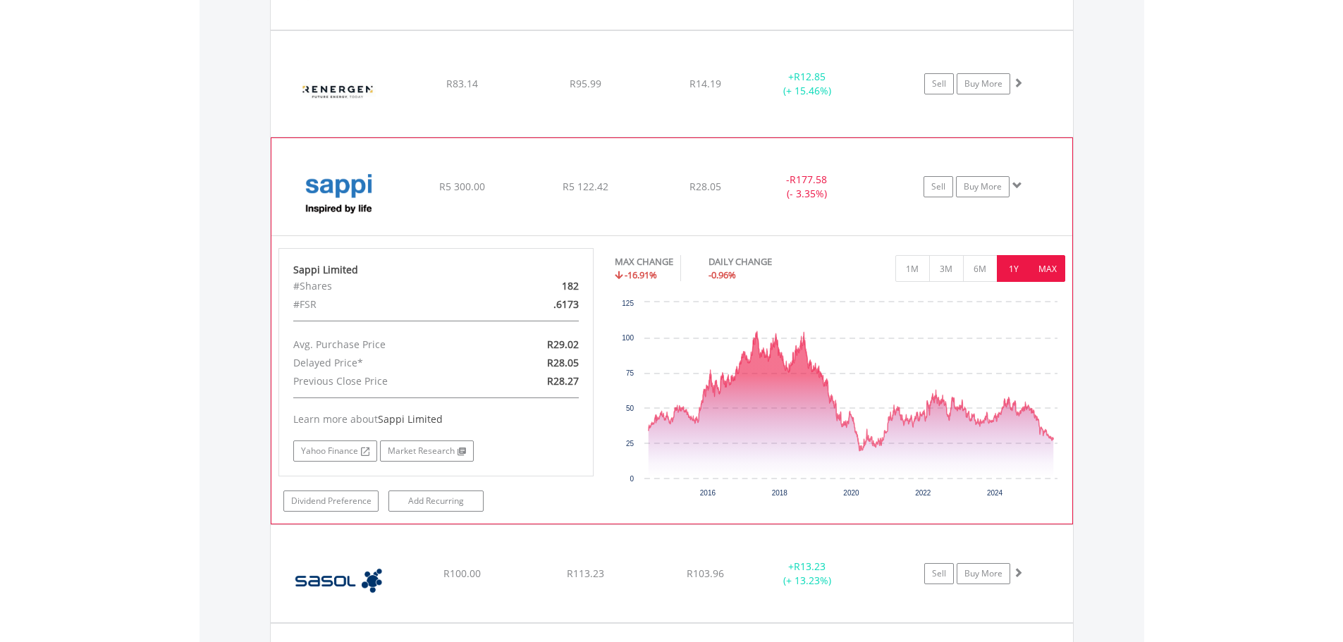
click at [1016, 264] on button "1Y" at bounding box center [1014, 268] width 35 height 27
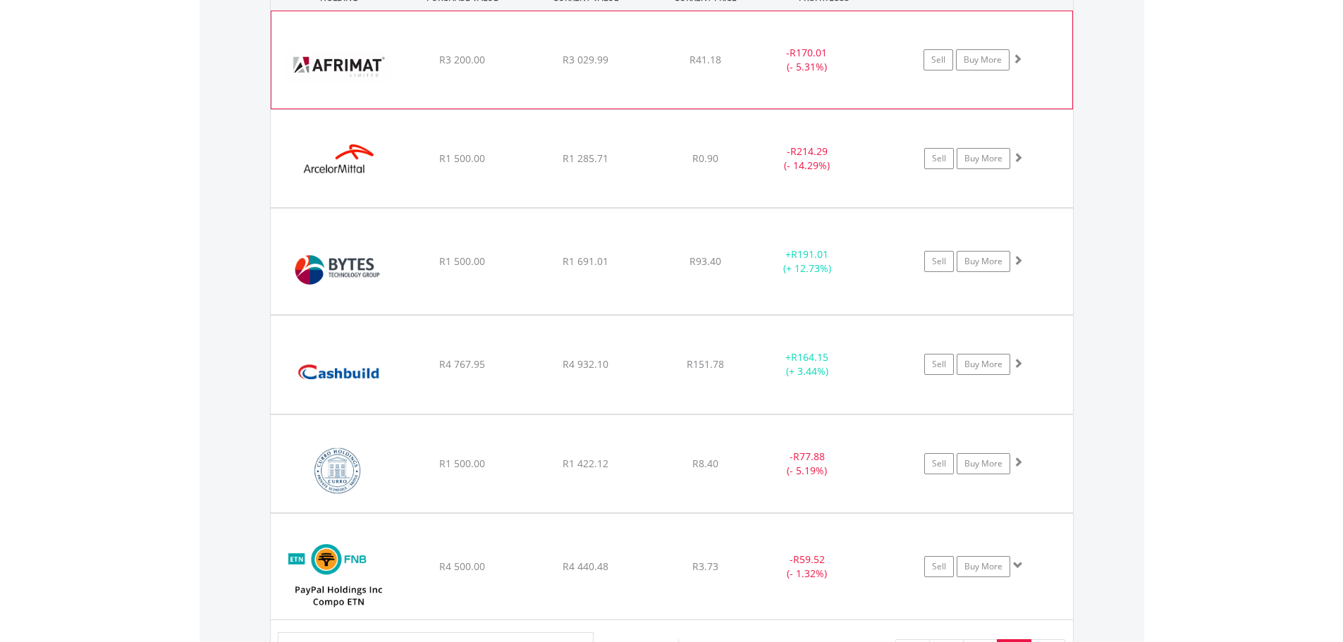
scroll to position [929, 0]
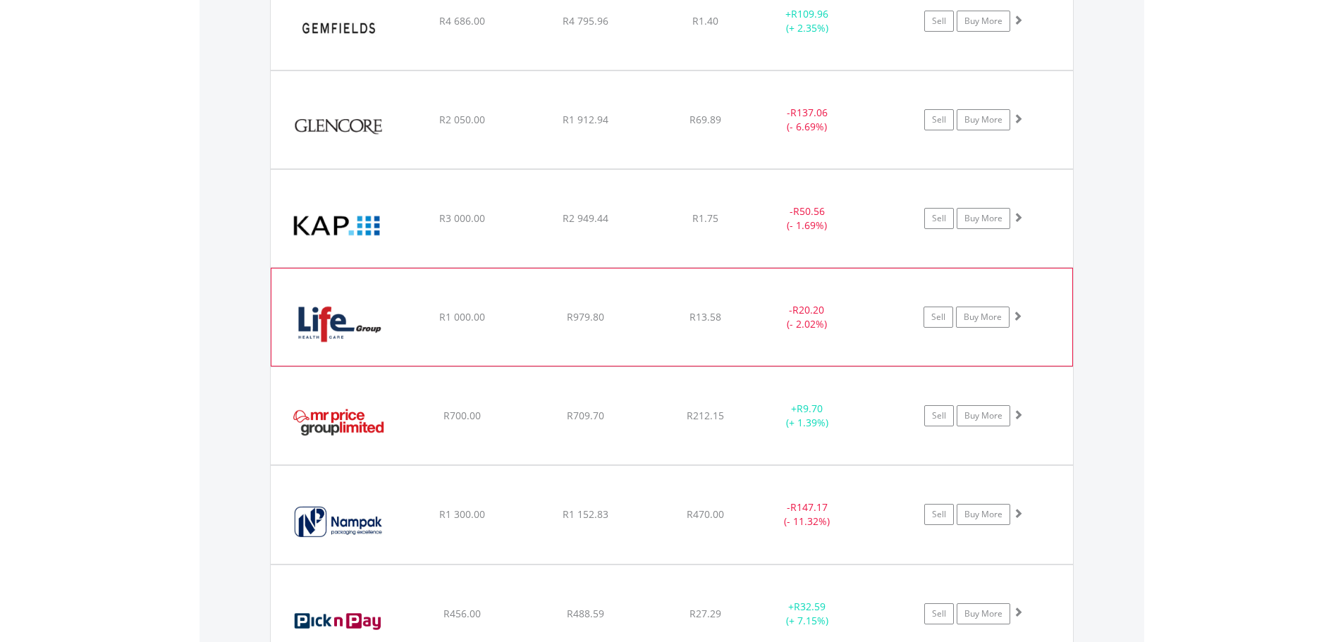
scroll to position [2339, 0]
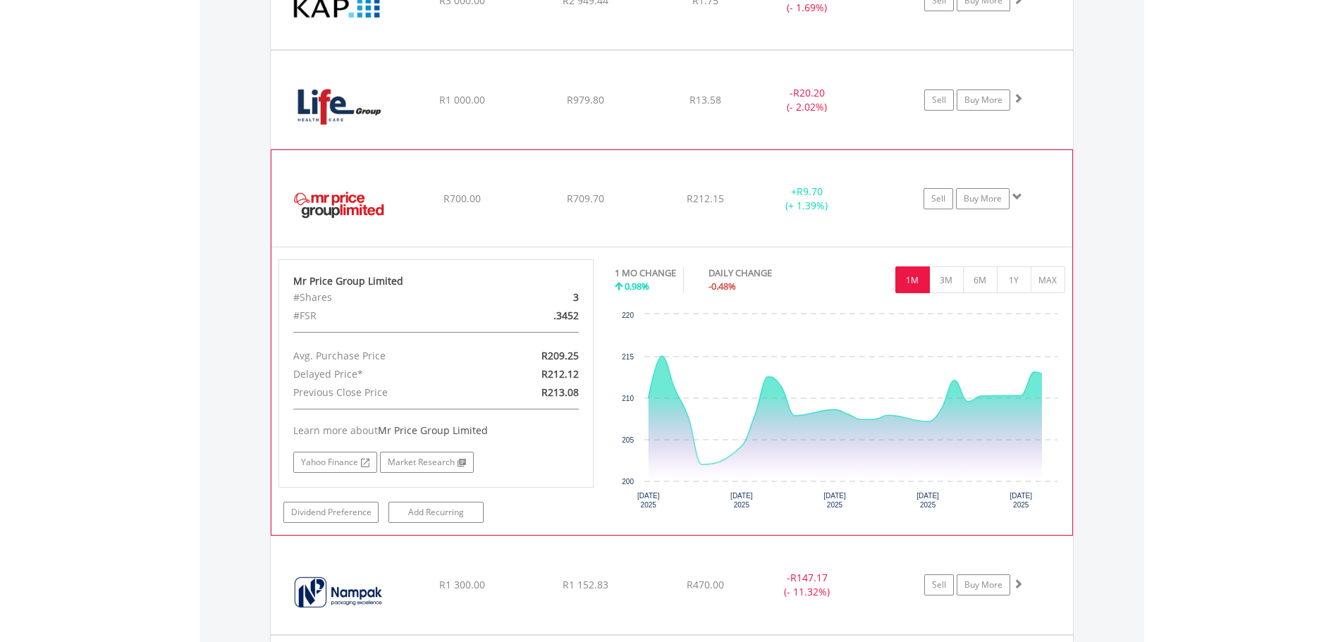
scroll to position [2550, 0]
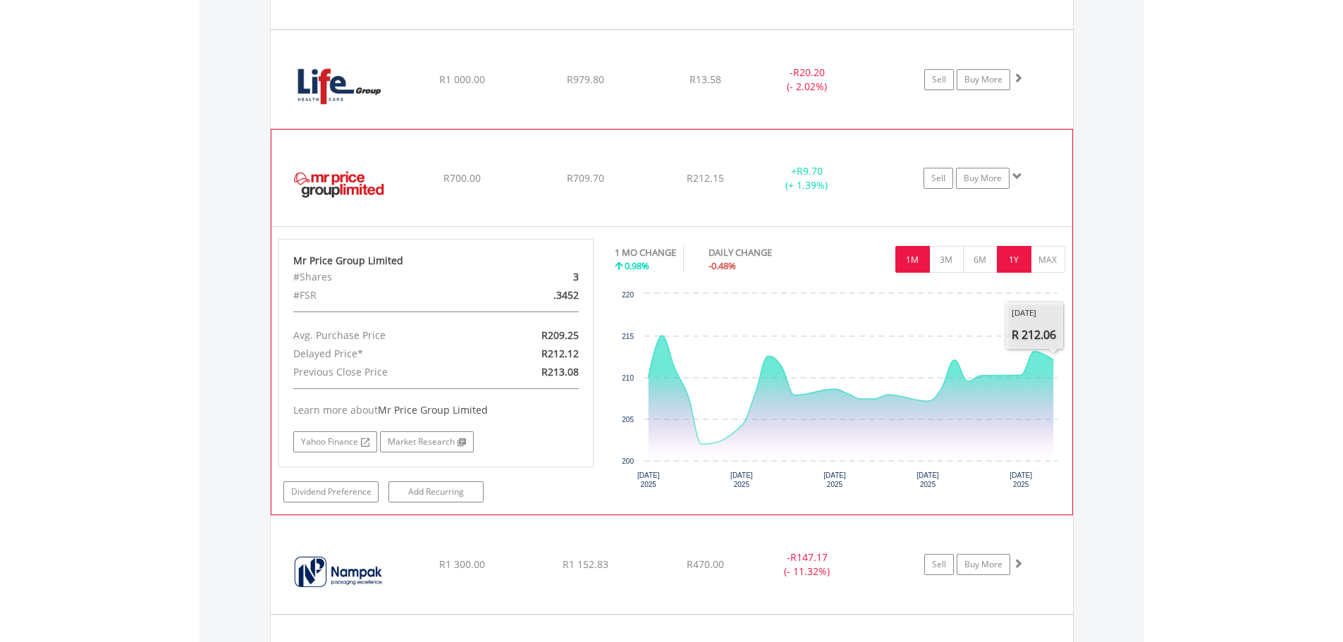
click at [1018, 268] on button "1Y" at bounding box center [1014, 259] width 35 height 27
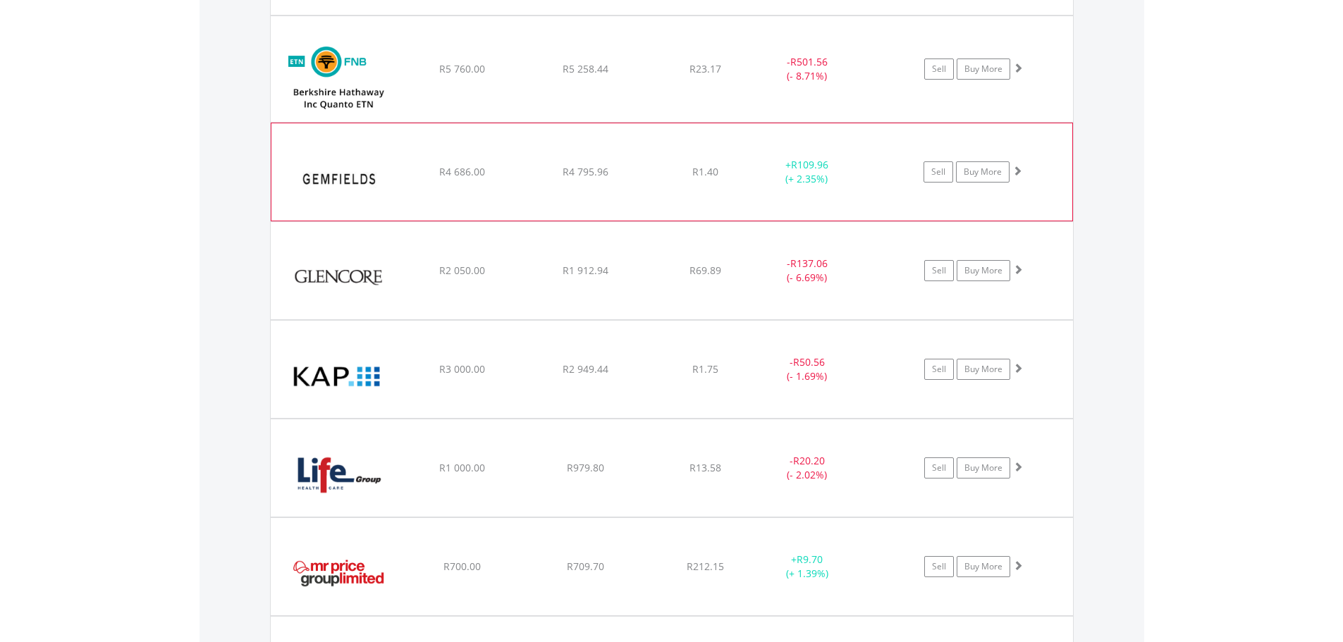
scroll to position [2057, 0]
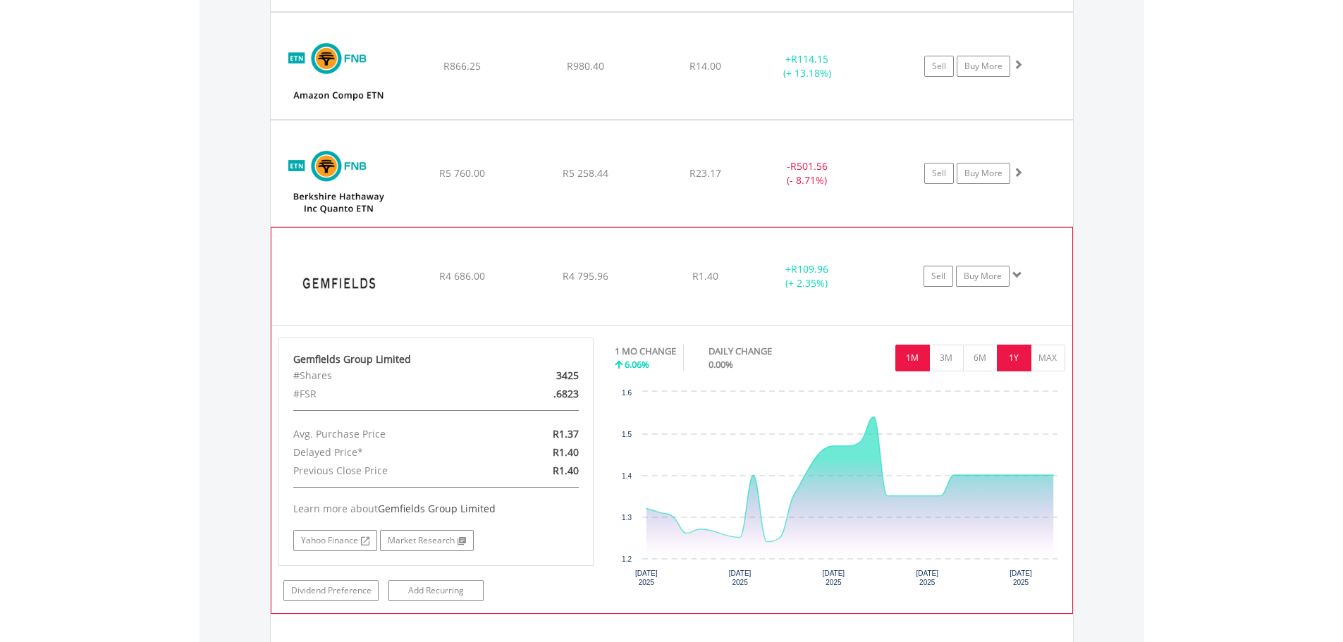
click at [1023, 357] on button "1Y" at bounding box center [1014, 358] width 35 height 27
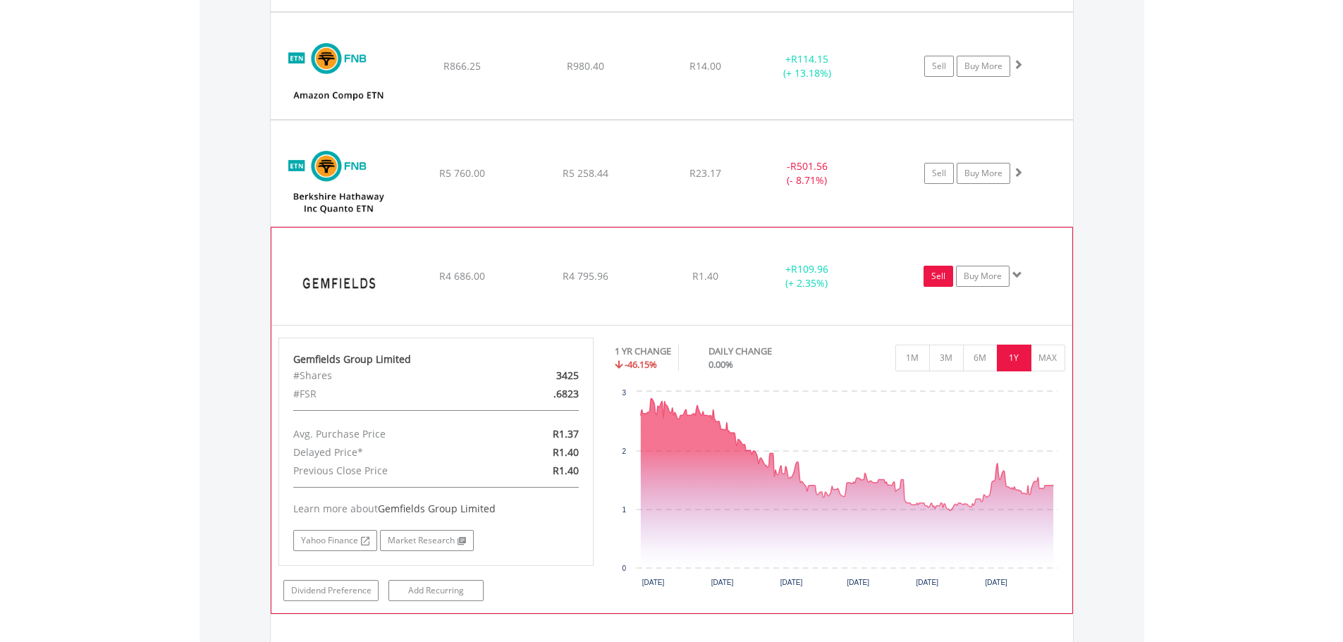
click at [940, 281] on link "Sell" at bounding box center [938, 276] width 30 height 21
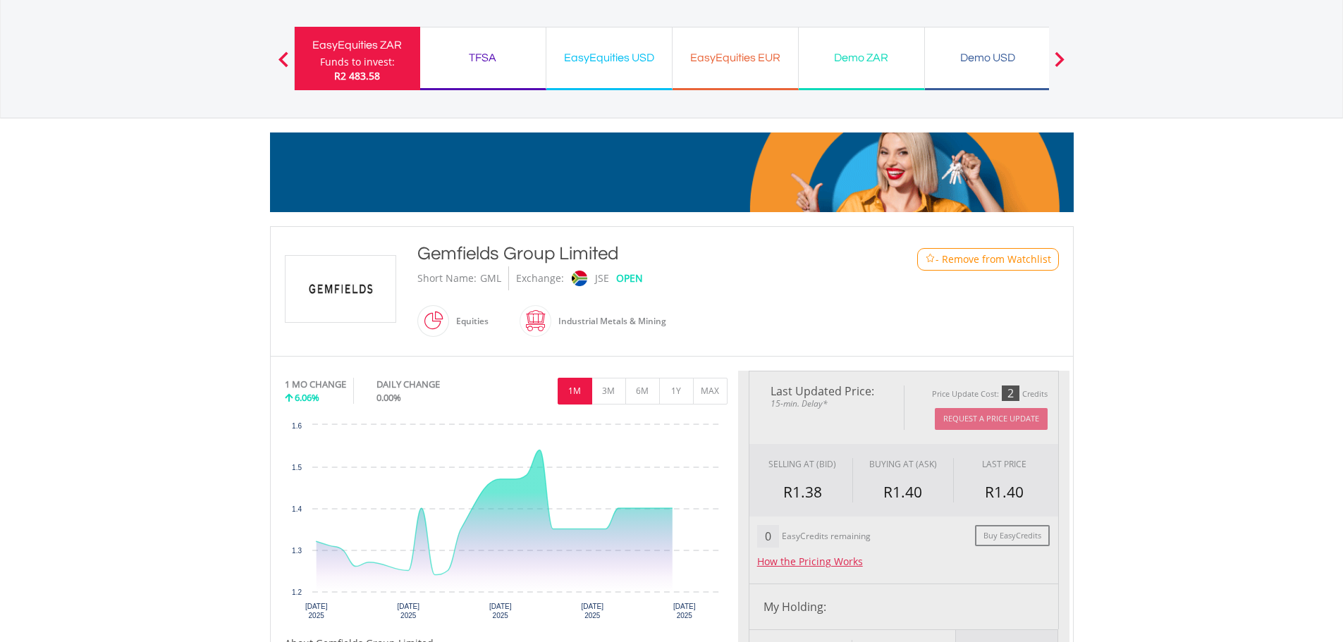
scroll to position [282, 0]
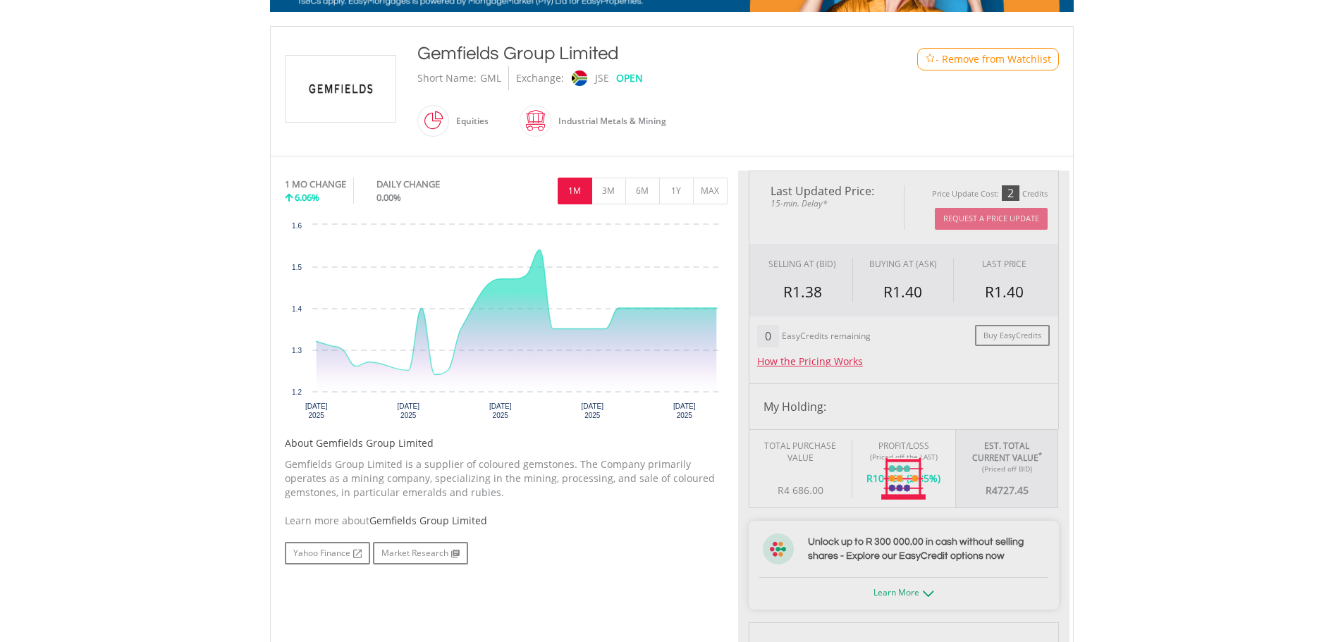
type input "*******"
type input "******"
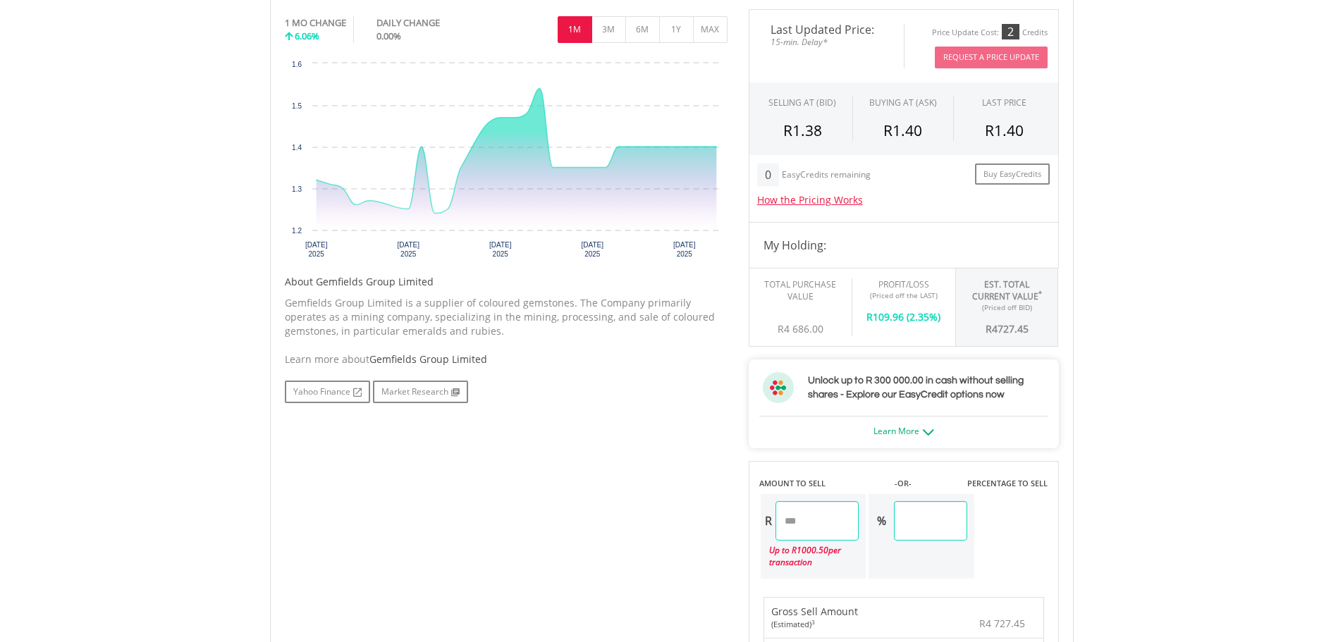
scroll to position [493, 0]
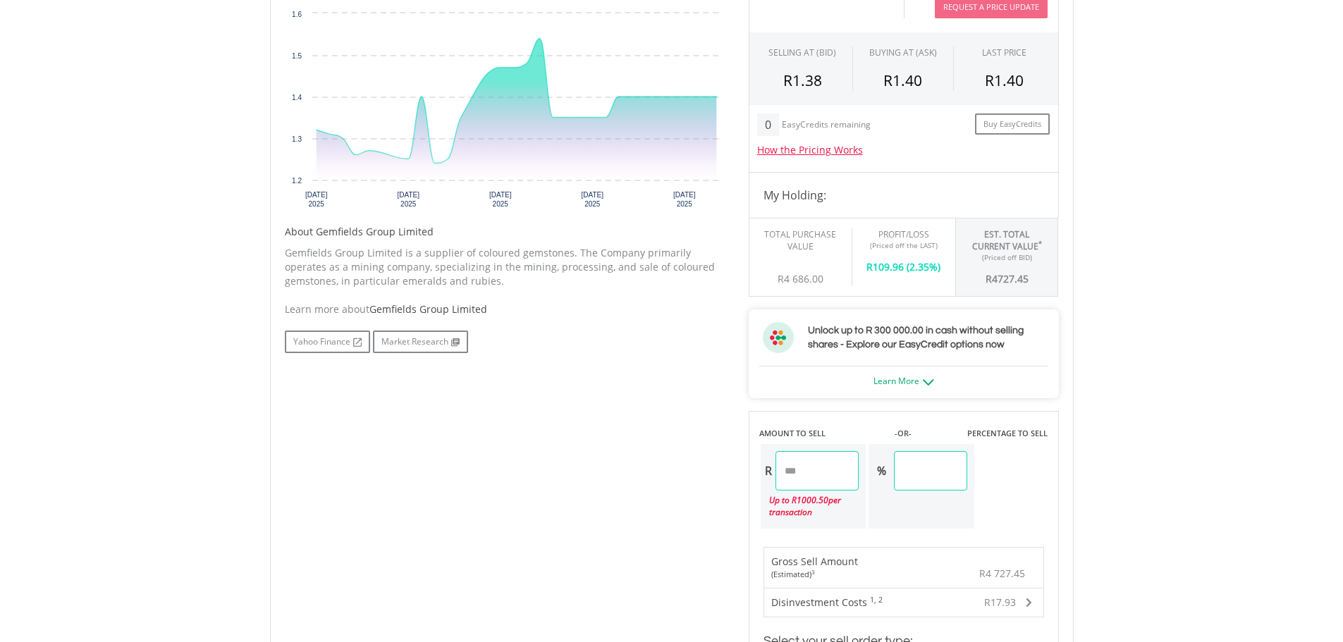
drag, startPoint x: 857, startPoint y: 476, endPoint x: 690, endPoint y: 462, distance: 167.6
click at [690, 462] on div "No chart available. 1 MO CHANGE 6.06% DAILY CHANGE 0.00% 1M 3M 6M 1Y MAX Chart …" at bounding box center [671, 392] width 795 height 866
click at [971, 473] on div "Last Updated Price: 15-min. Delay* Price Update Cost: 2 Credits Request A Price…" at bounding box center [903, 392] width 331 height 866
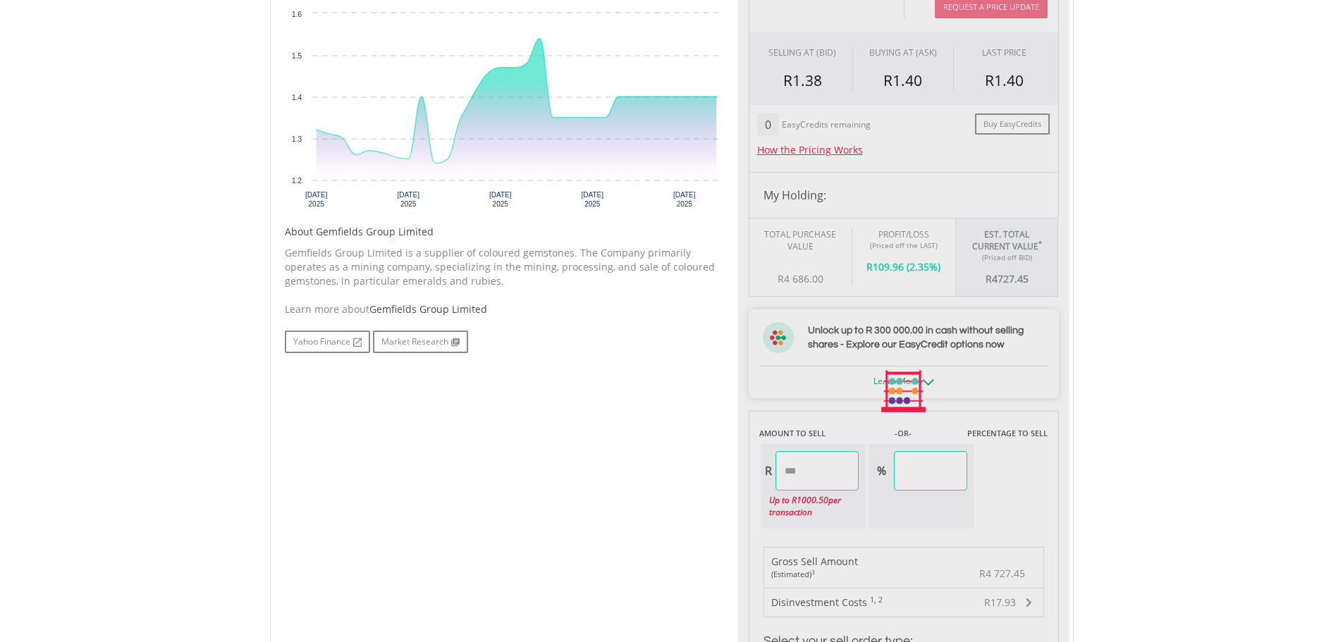
type input "*******"
type input "*****"
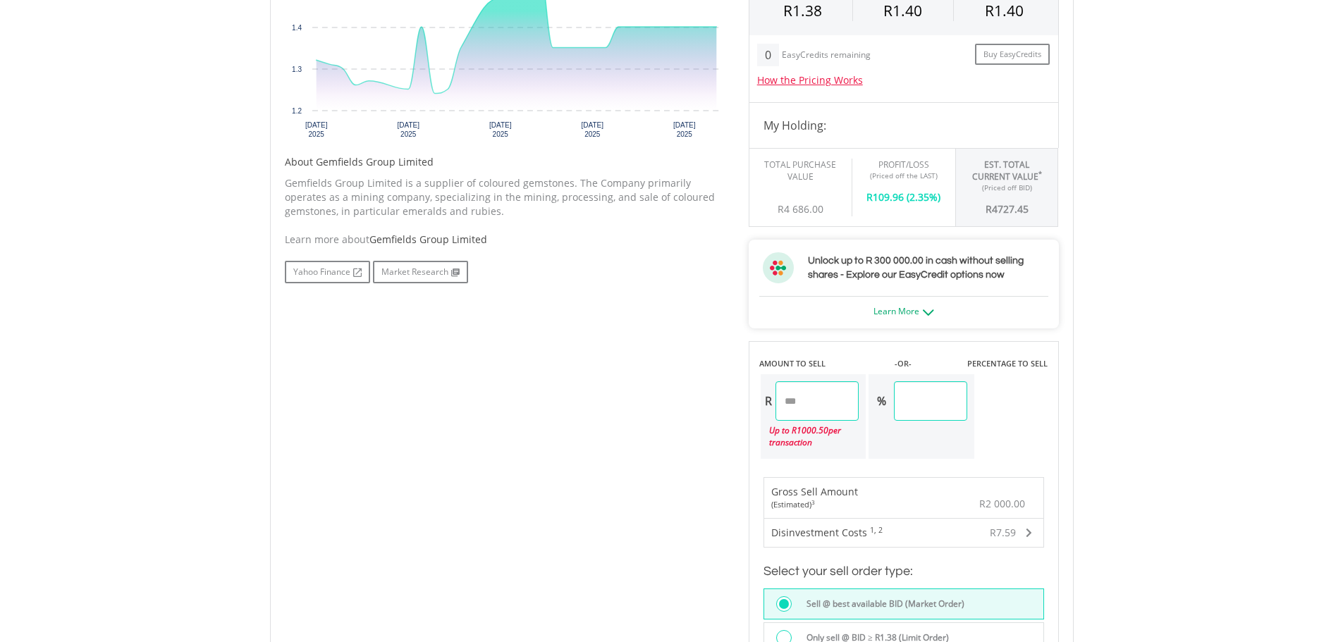
scroll to position [775, 0]
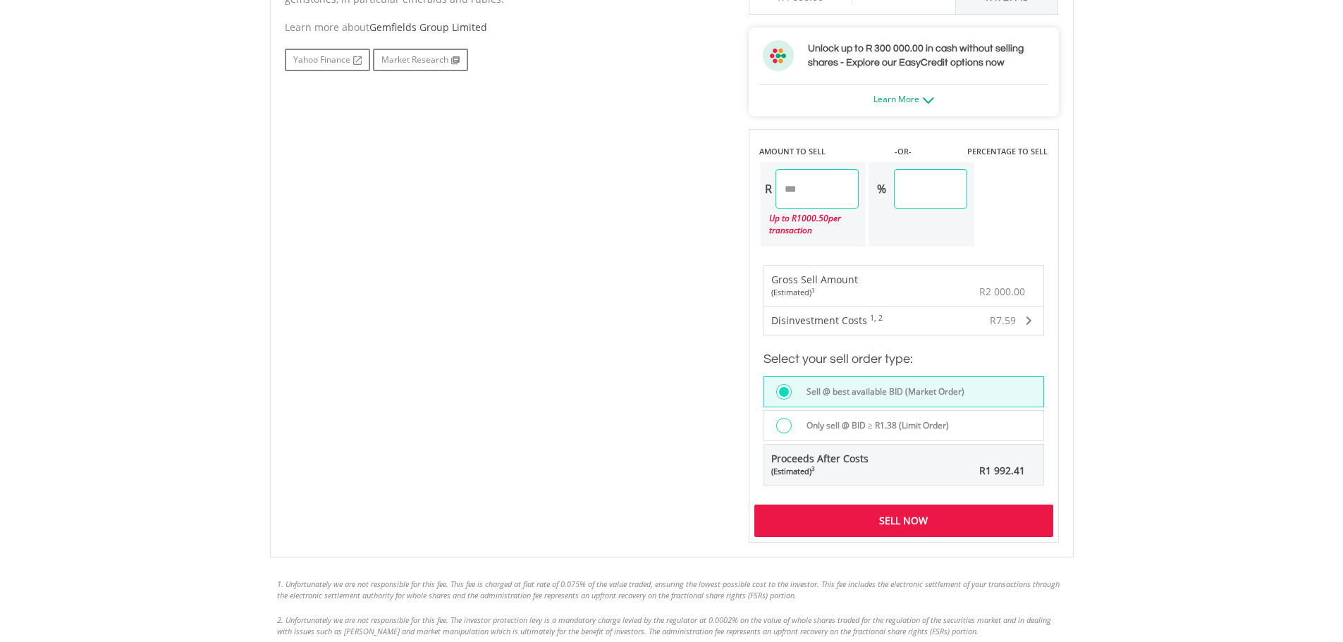
click at [975, 528] on div "Sell Now" at bounding box center [903, 521] width 299 height 32
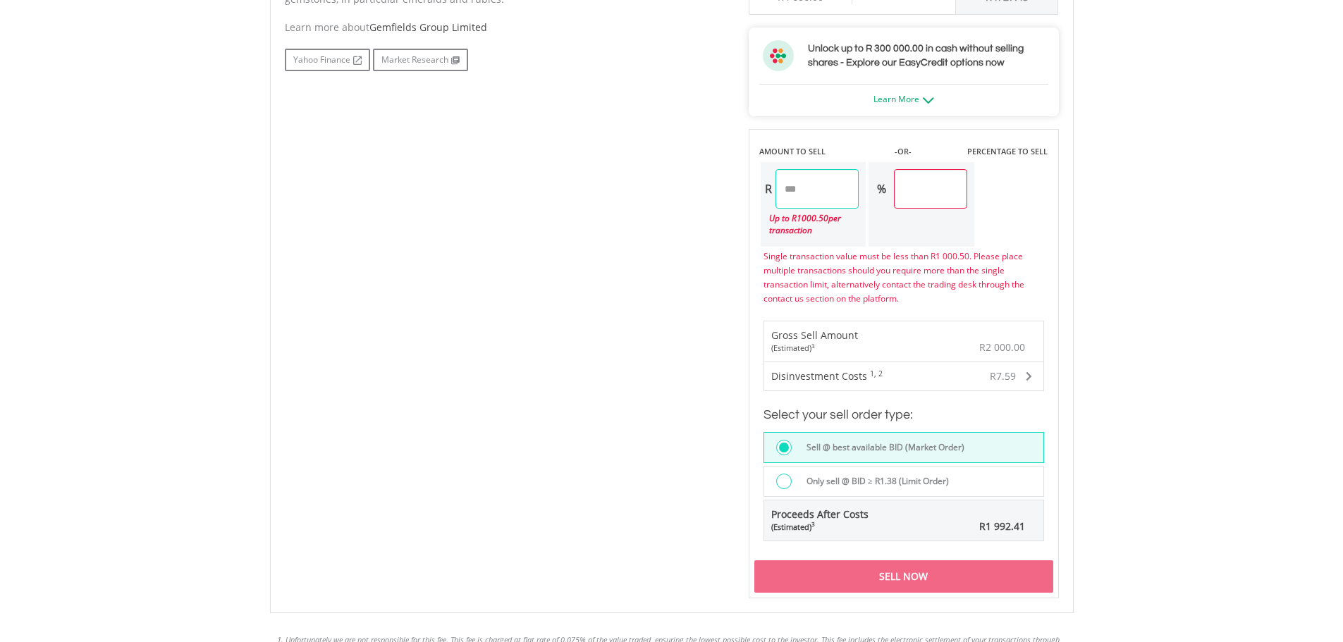
drag, startPoint x: 839, startPoint y: 190, endPoint x: 684, endPoint y: 194, distance: 155.1
click at [684, 194] on div "No chart available. 1 MO CHANGE 6.06% DAILY CHANGE 0.00% 1M 3M 6M 1Y MAX Chart …" at bounding box center [671, 137] width 795 height 921
click at [672, 192] on div "No chart available. 1 MO CHANGE 6.06% DAILY CHANGE 0.00% 1M 3M 6M 1Y MAX Chart …" at bounding box center [671, 137] width 795 height 921
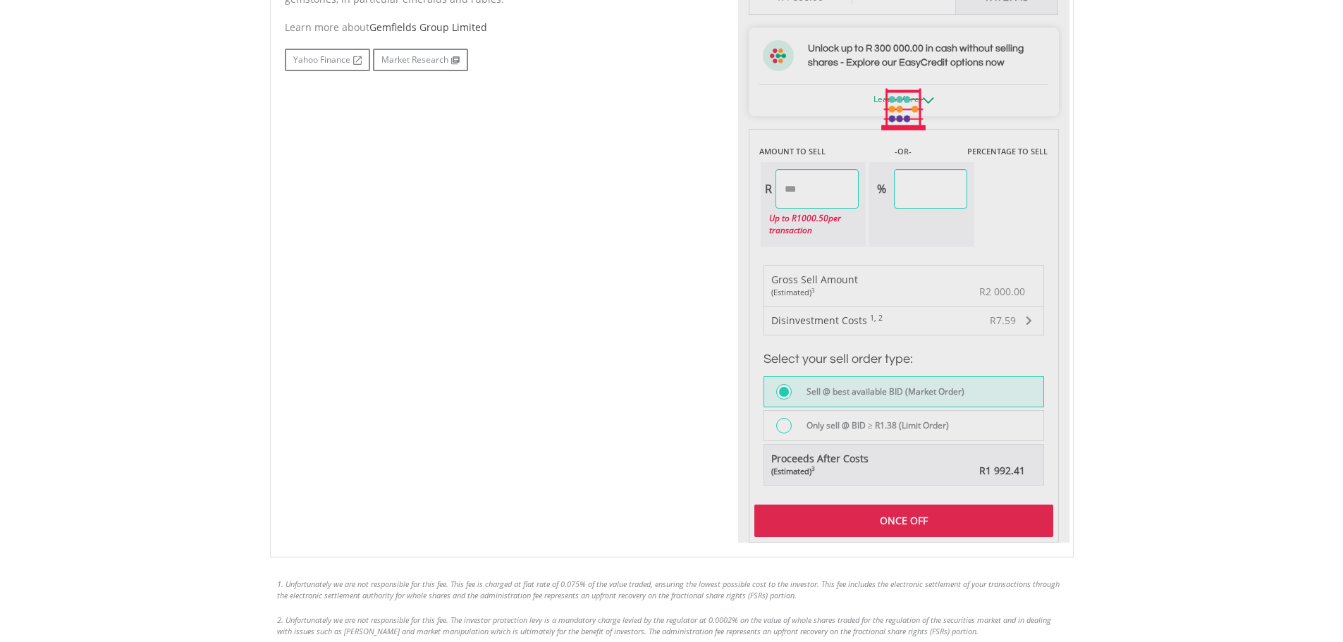
type input "*******"
type input "*****"
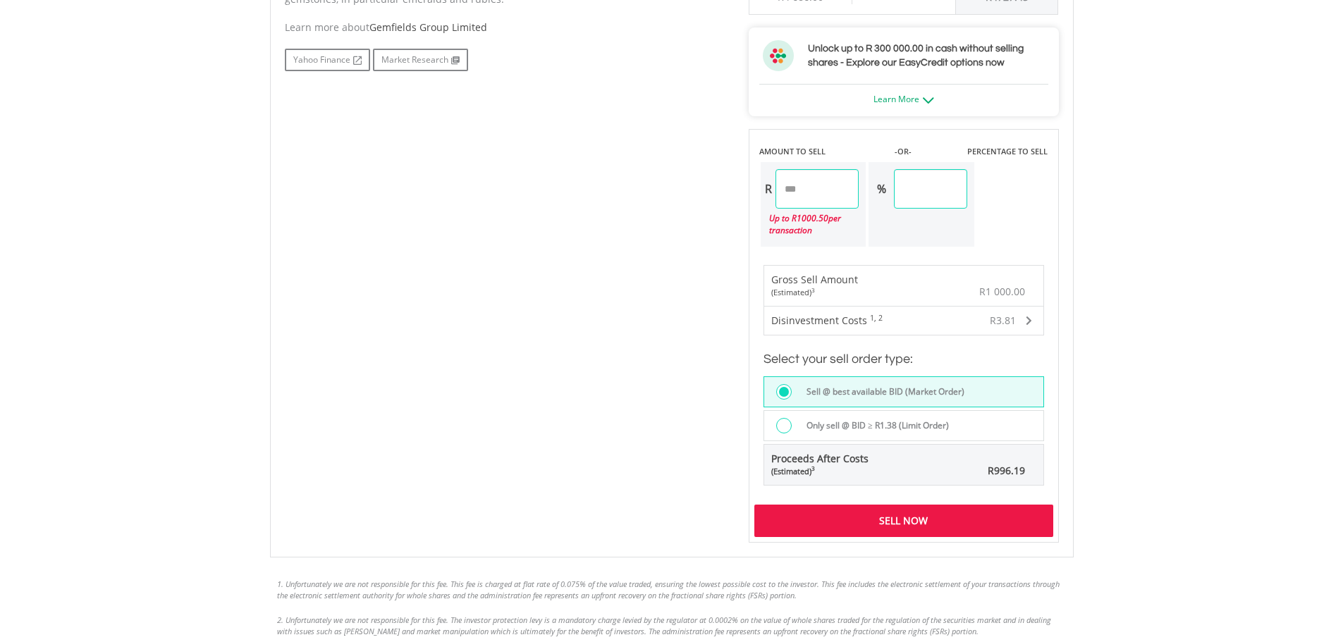
click at [881, 515] on div "Sell Now" at bounding box center [903, 521] width 299 height 32
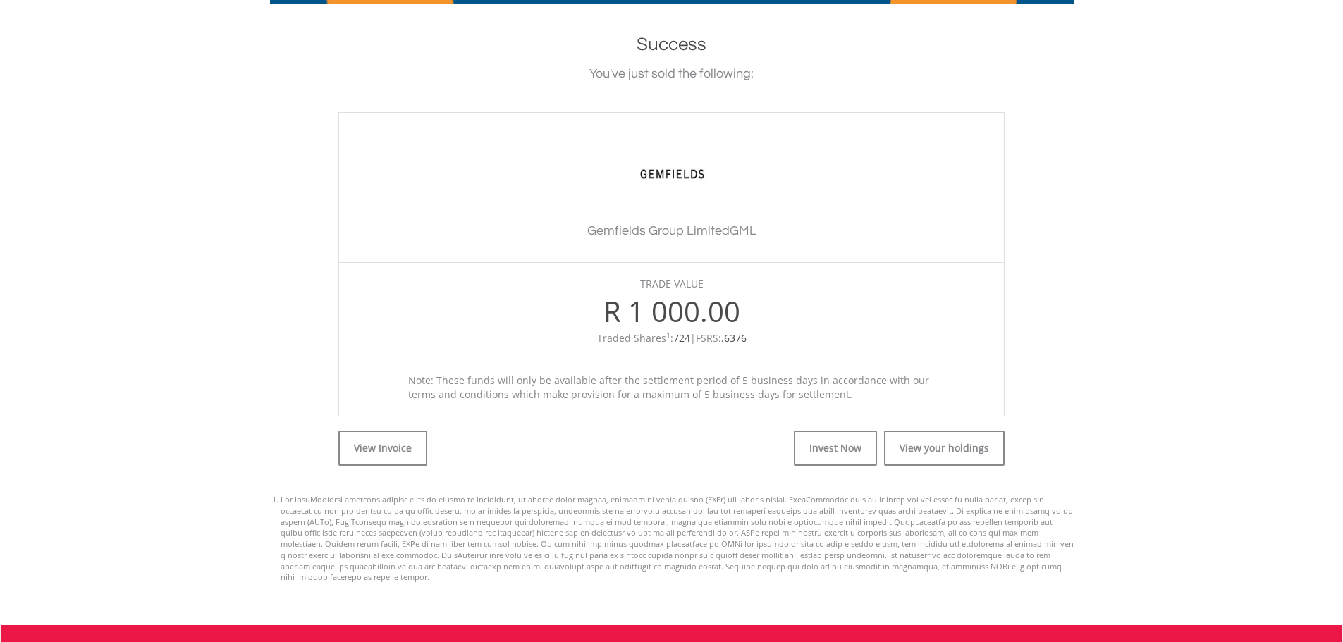
scroll to position [352, 0]
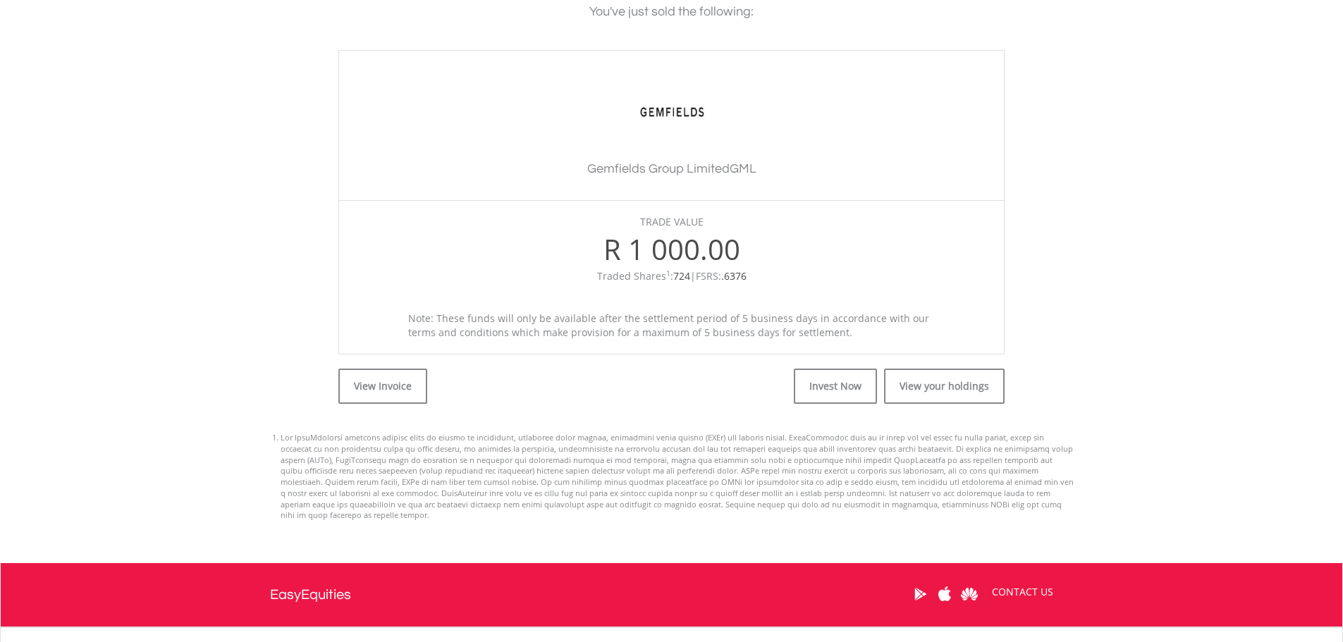
click at [672, 118] on img at bounding box center [672, 112] width 106 height 66
click at [671, 111] on img at bounding box center [672, 112] width 106 height 66
click at [670, 111] on img at bounding box center [672, 112] width 106 height 66
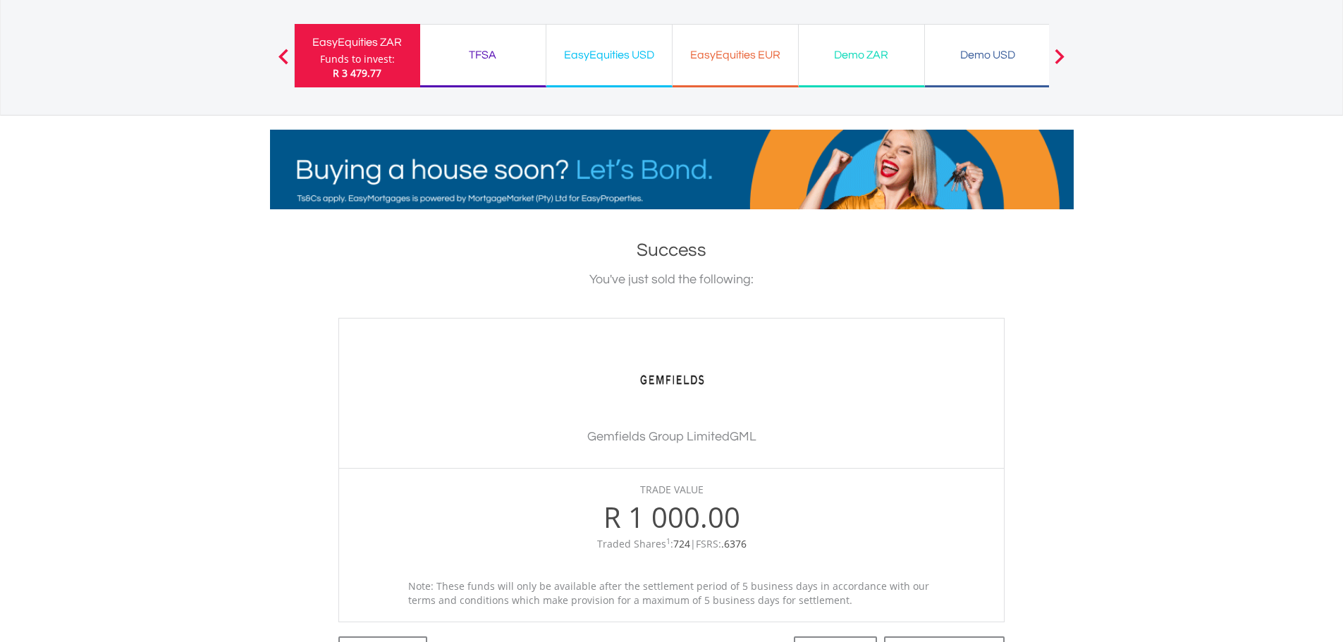
scroll to position [0, 0]
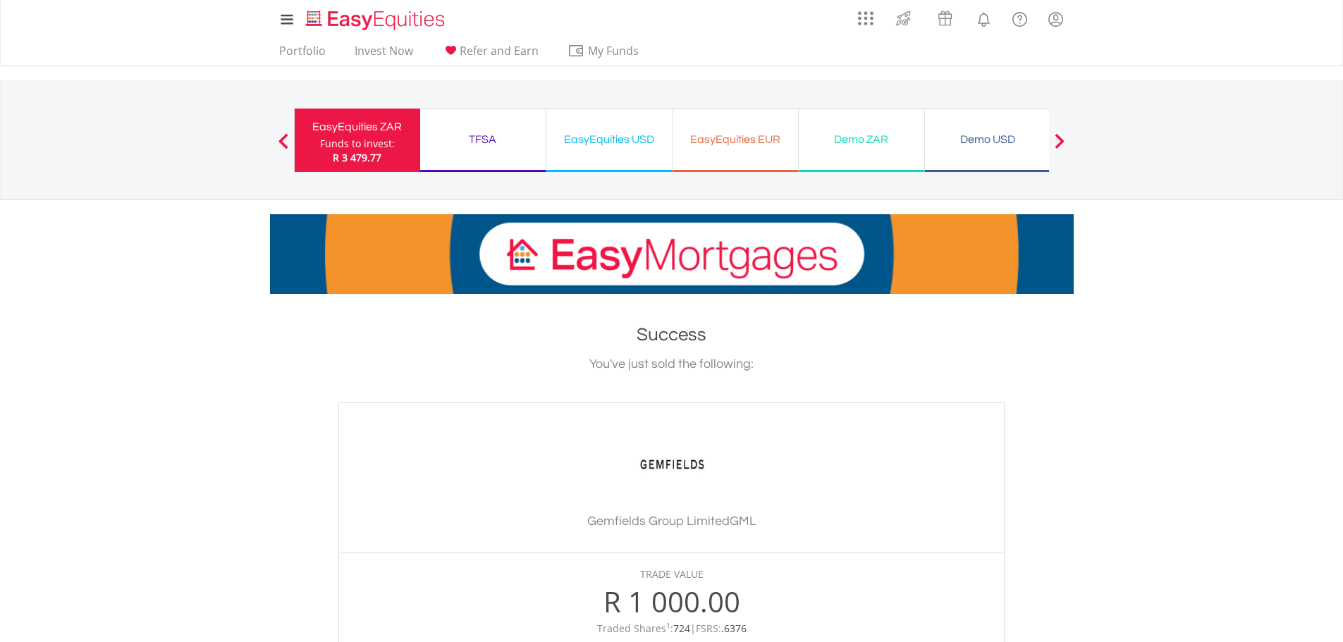
click at [376, 130] on div "EasyEquities ZAR" at bounding box center [357, 127] width 109 height 20
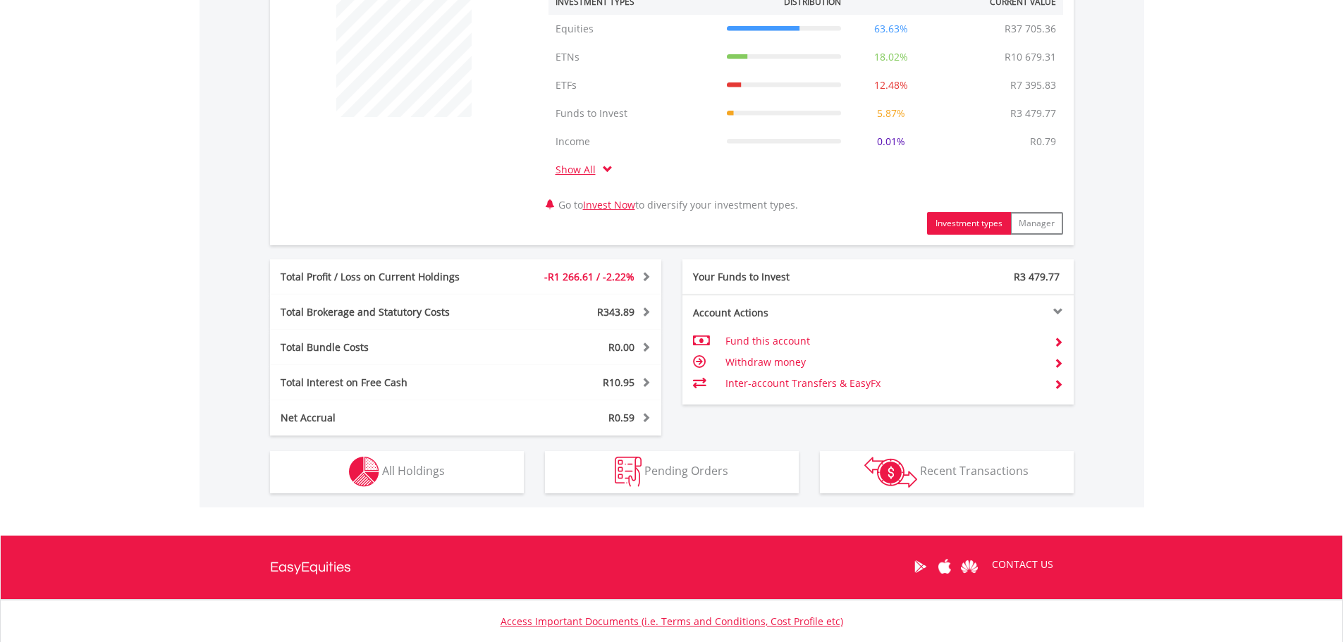
scroll to position [663, 0]
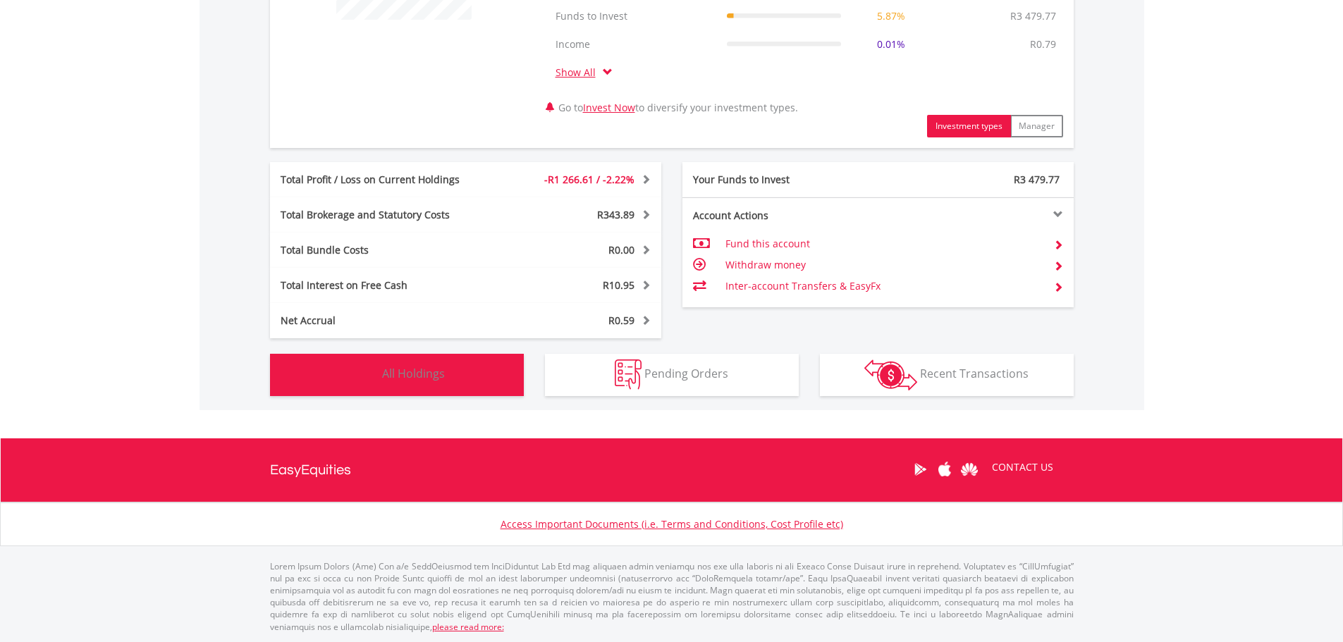
click at [401, 391] on button "Holdings All Holdings" at bounding box center [397, 375] width 254 height 42
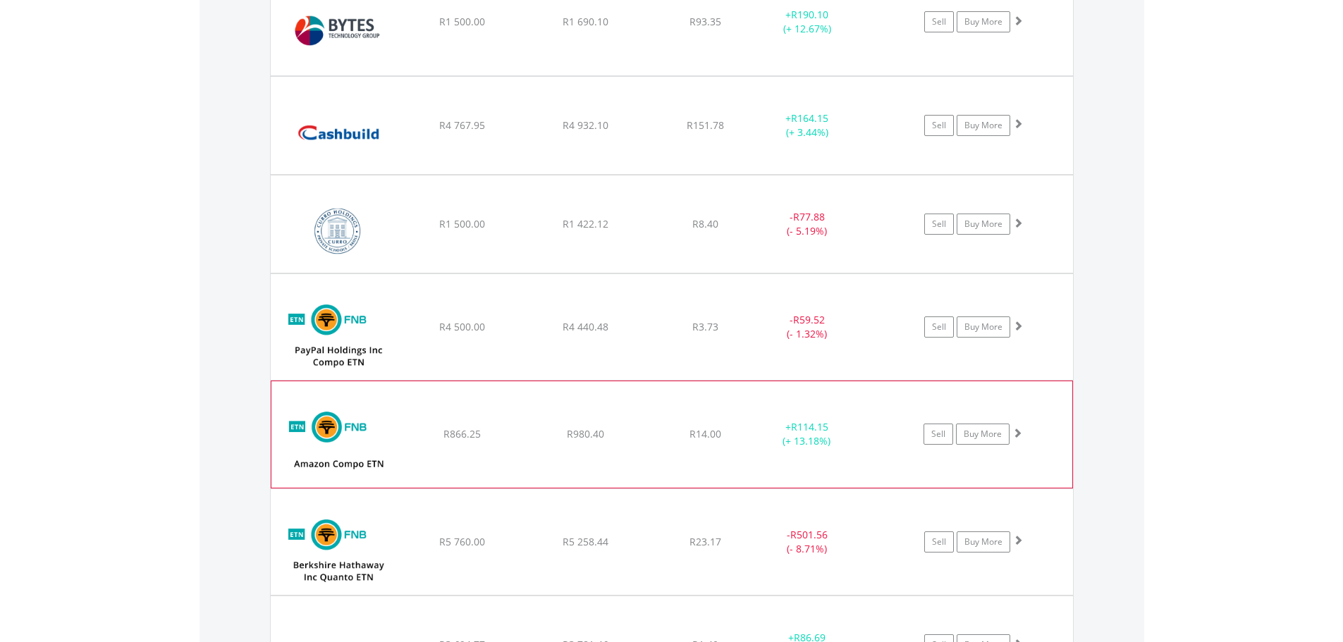
scroll to position [1454, 0]
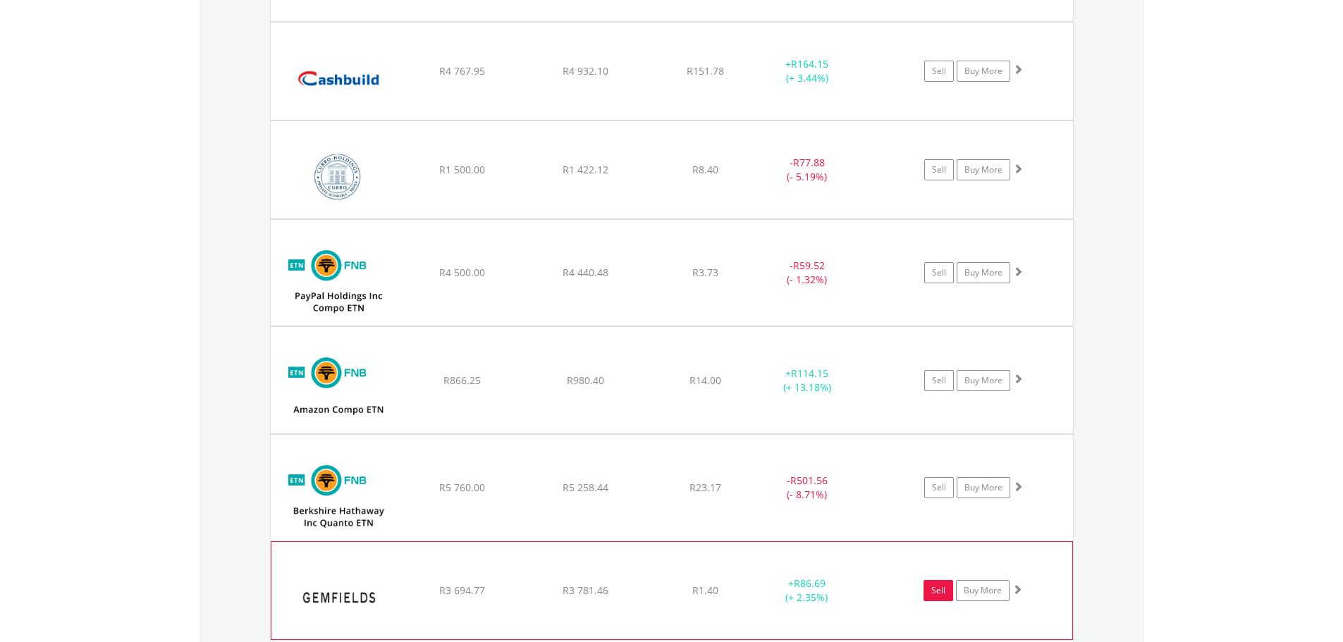
click at [943, 593] on link "Sell" at bounding box center [938, 590] width 30 height 21
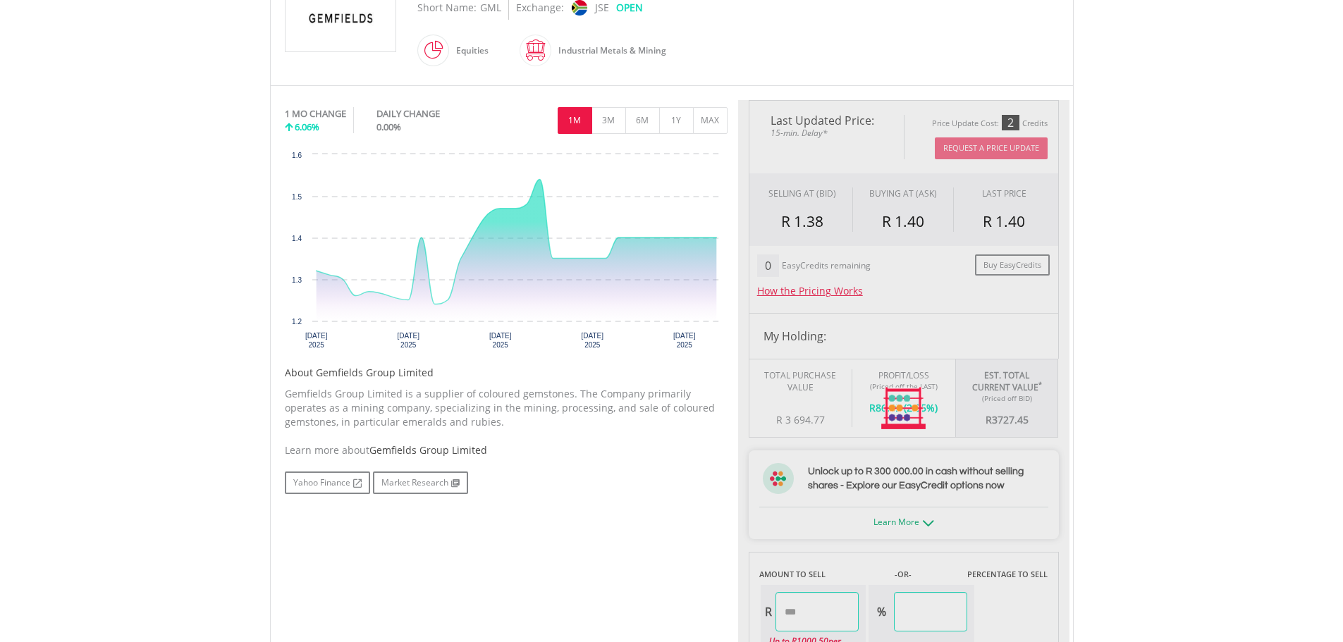
type input "*******"
type input "******"
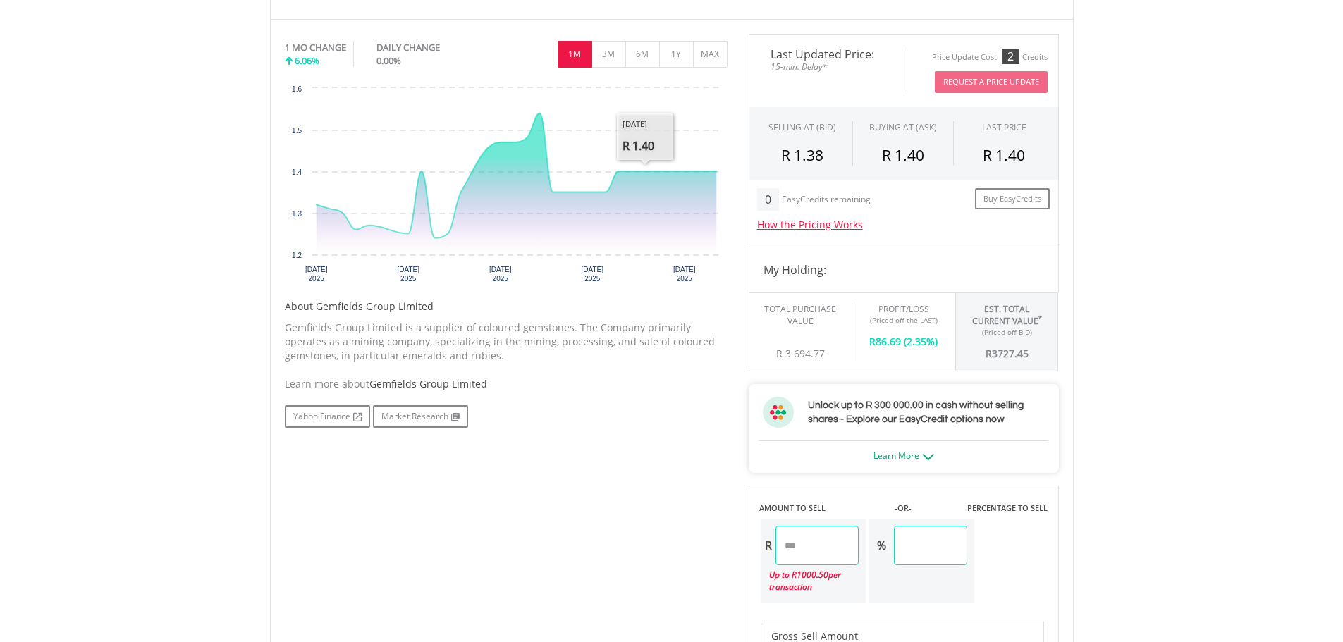
scroll to position [493, 0]
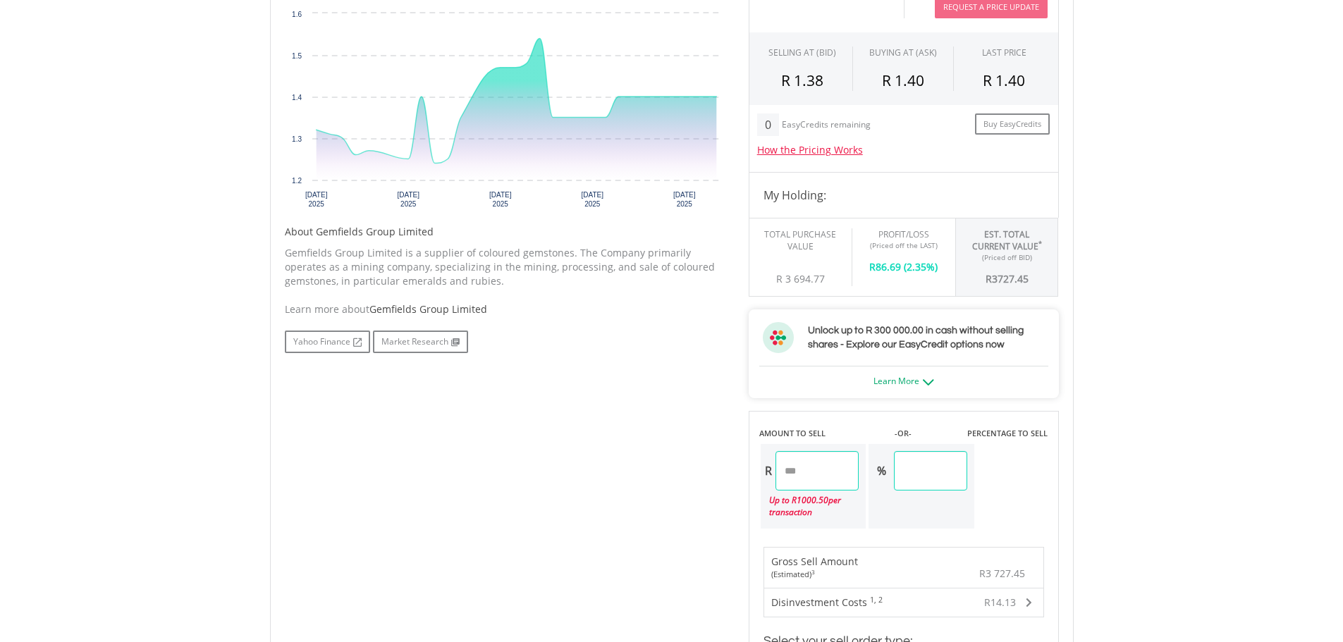
drag, startPoint x: 831, startPoint y: 473, endPoint x: 737, endPoint y: 477, distance: 93.8
click at [740, 479] on div "Last Updated Price: 15-min. Delay* Price Update Cost: 2 Credits Request A Price…" at bounding box center [903, 392] width 331 height 866
click at [955, 474] on div "Last Updated Price: 15-min. Delay* Price Update Cost: 2 Credits Request A Price…" at bounding box center [903, 392] width 331 height 866
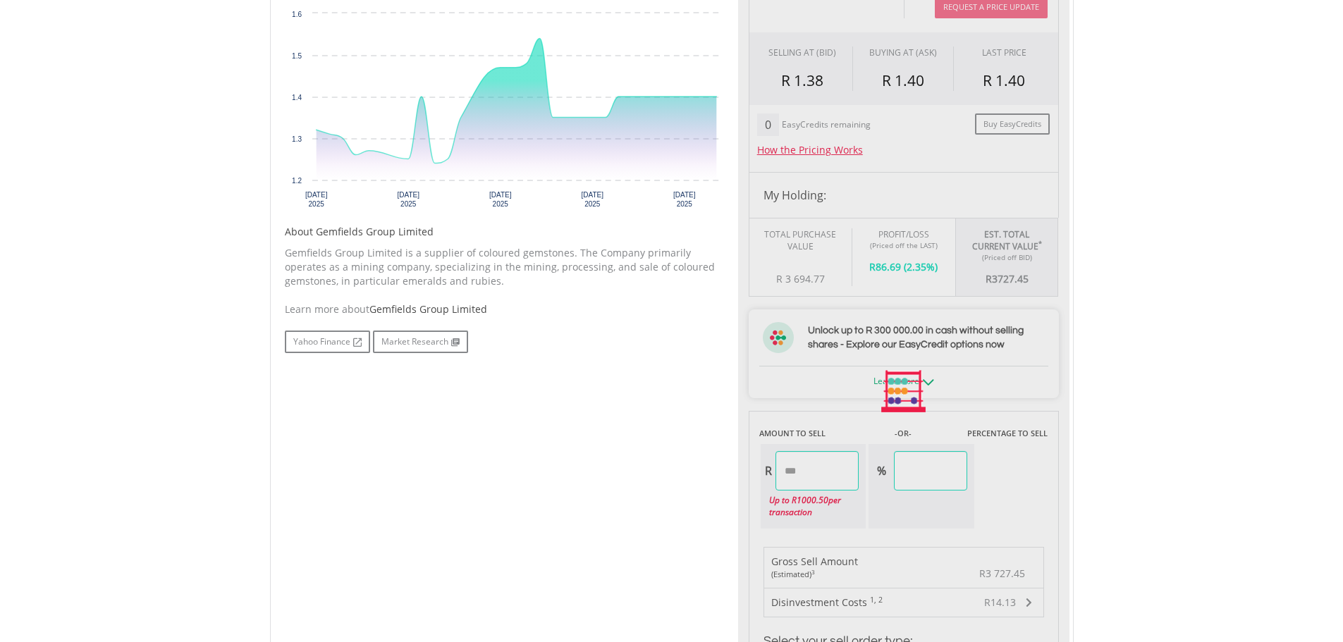
type input "*******"
type input "*****"
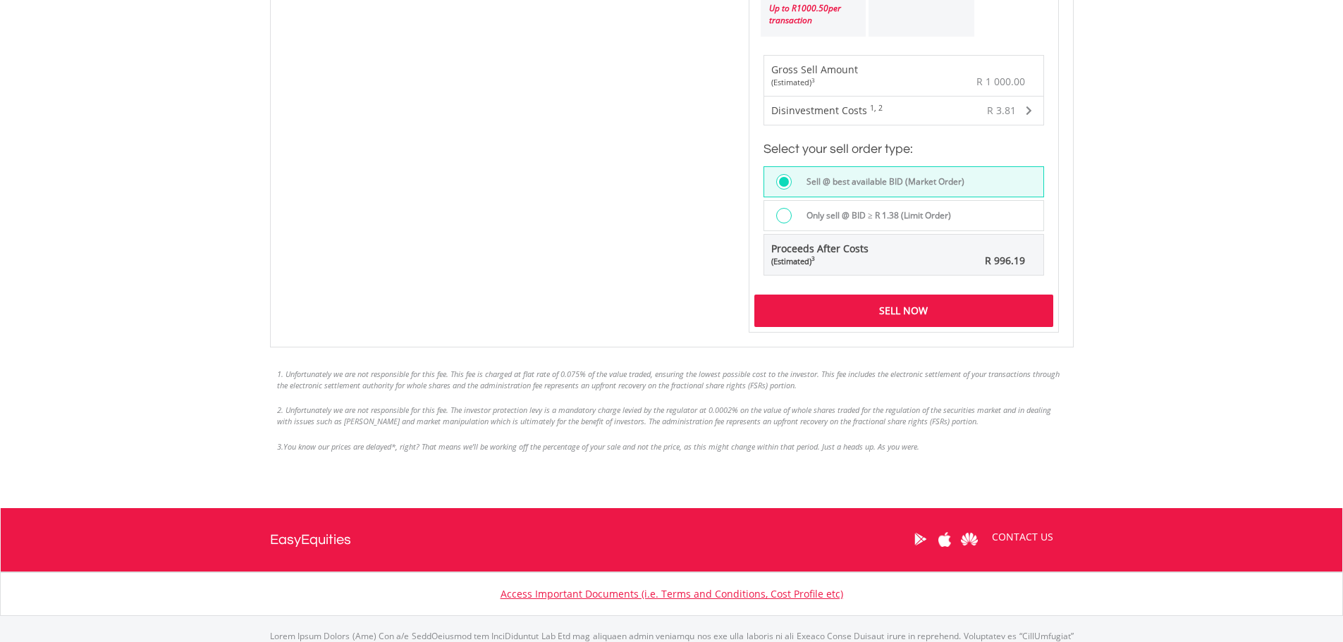
scroll to position [987, 0]
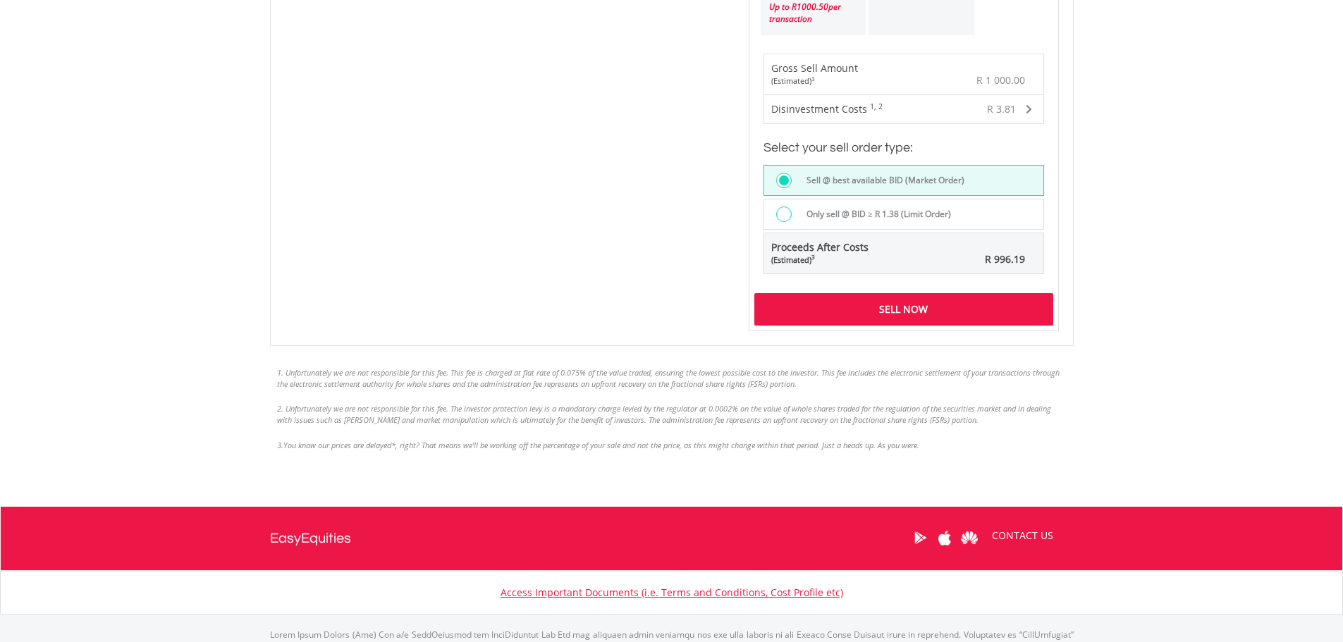
click at [915, 309] on div "Sell Now" at bounding box center [903, 309] width 299 height 32
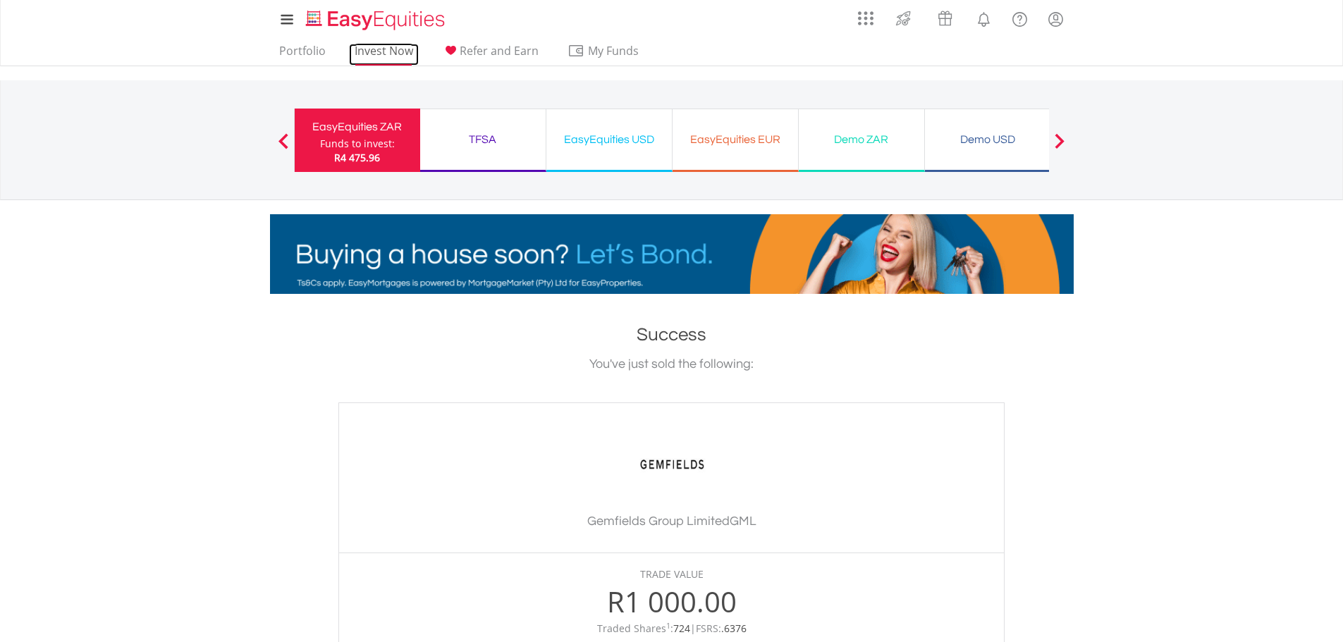
click at [367, 51] on link "Invest Now" at bounding box center [384, 55] width 70 height 22
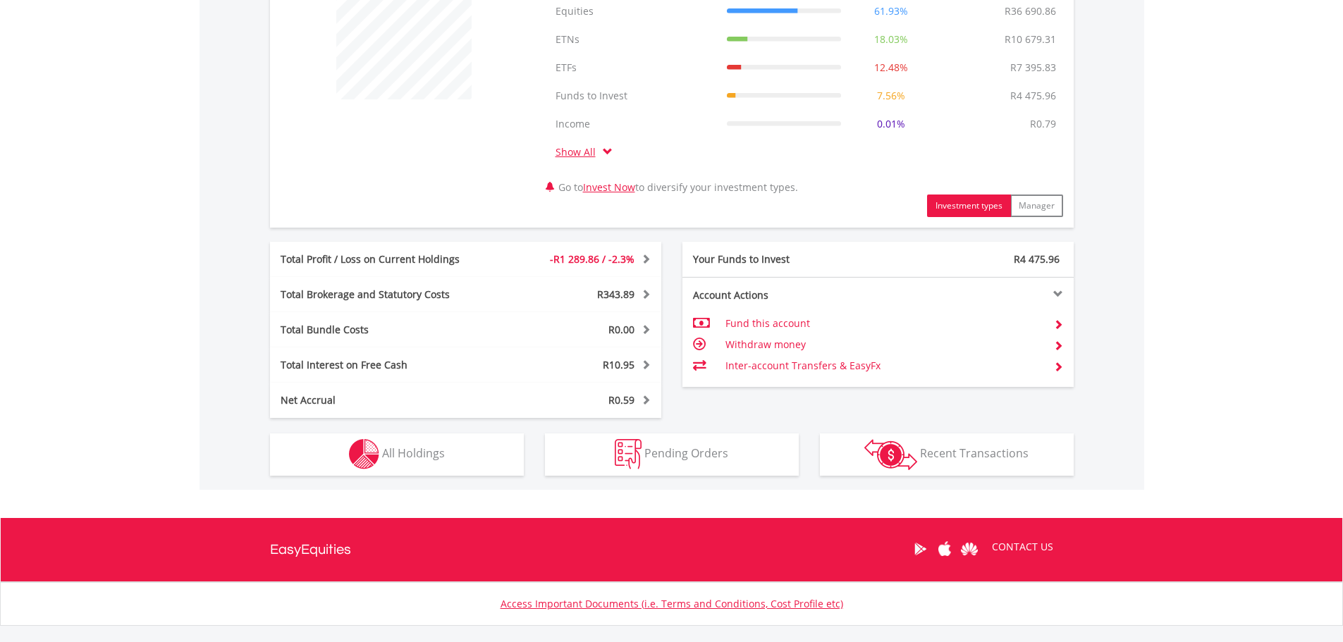
scroll to position [663, 0]
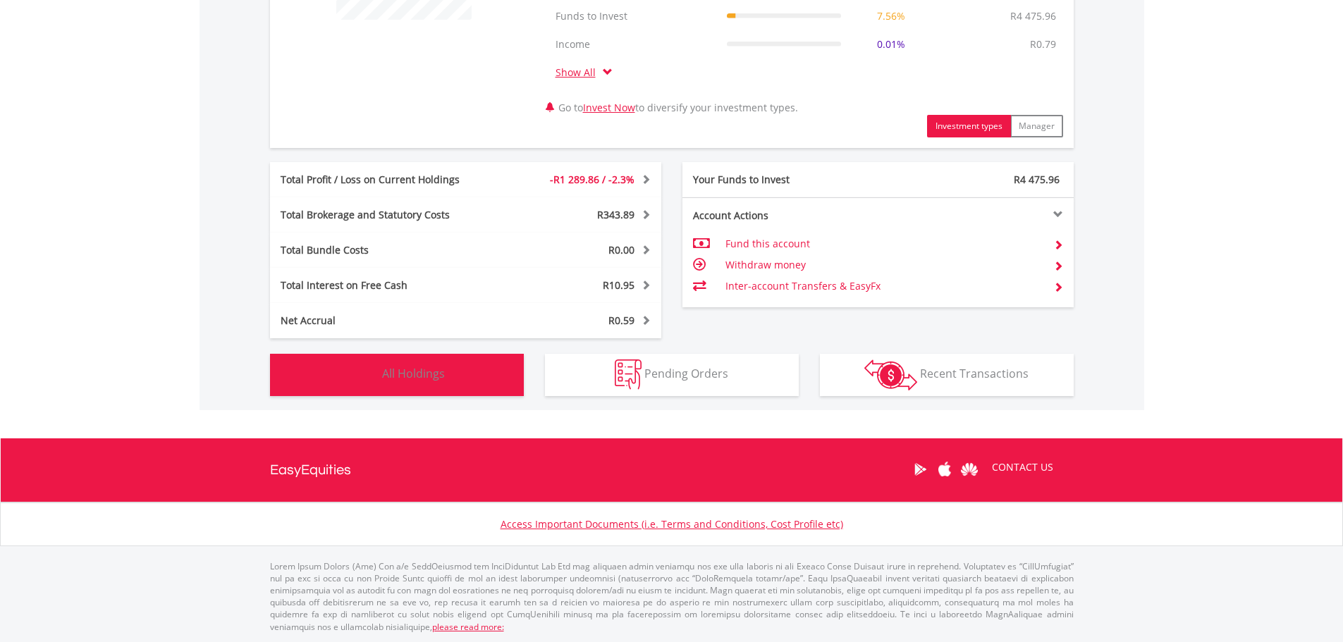
click at [483, 365] on button "Holdings All Holdings" at bounding box center [397, 375] width 254 height 42
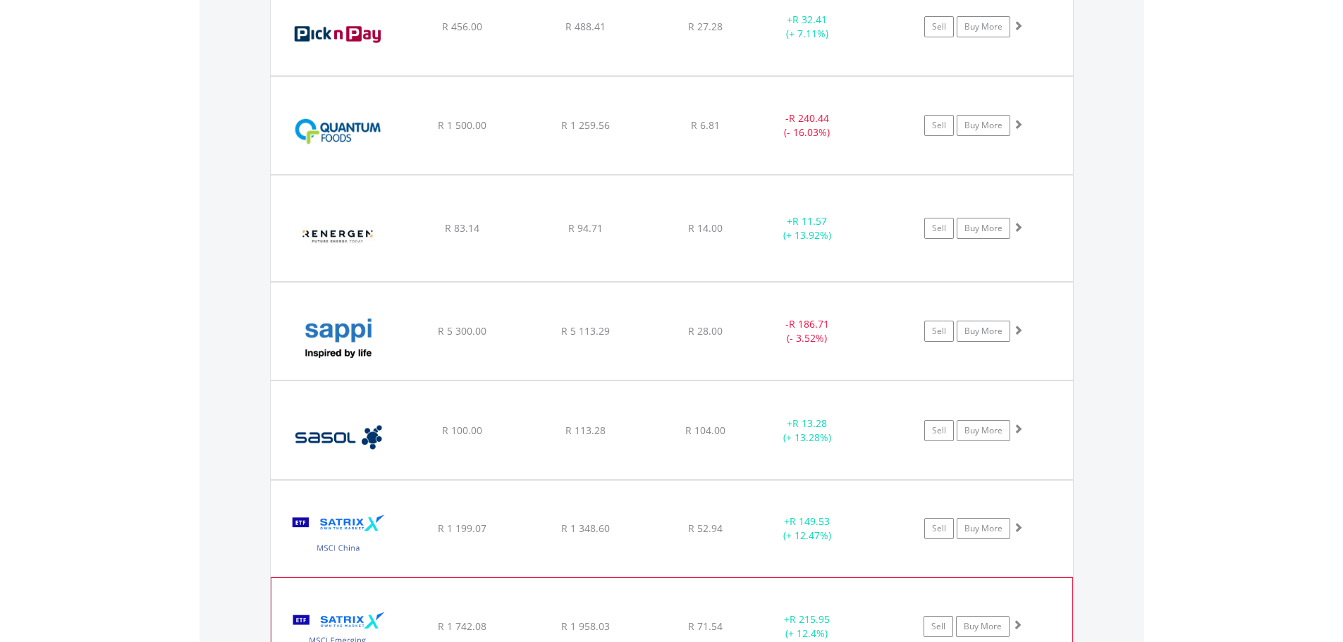
scroll to position [2652, 0]
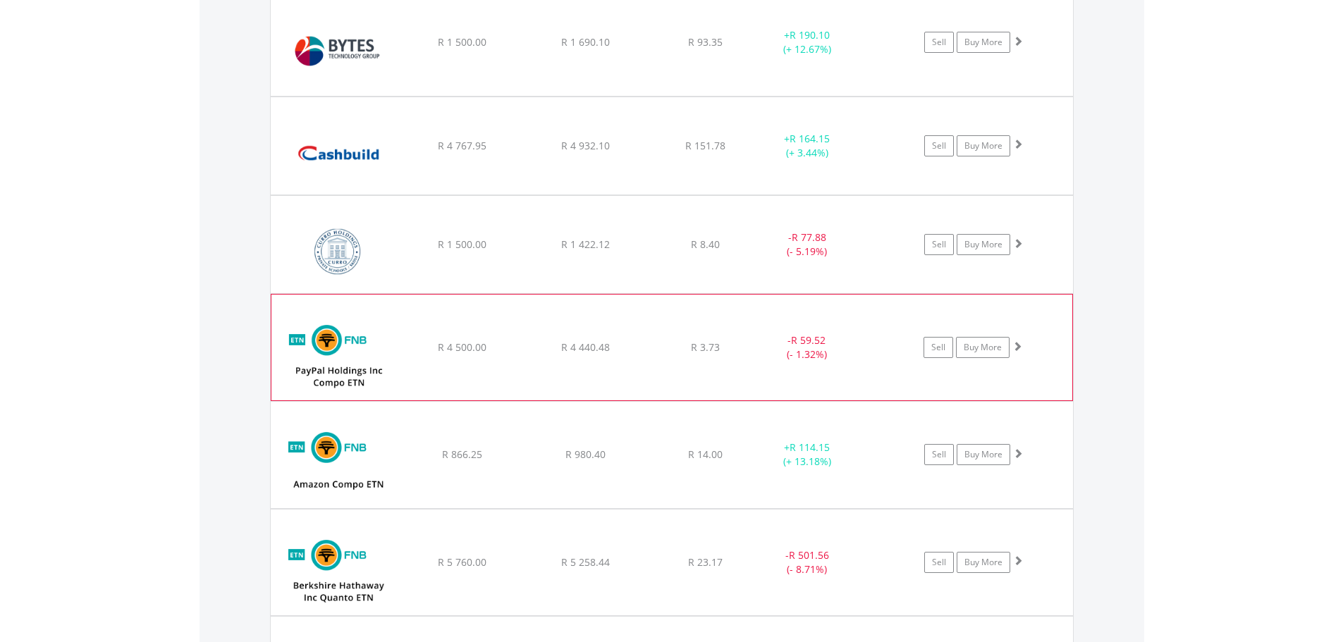
scroll to position [1410, 0]
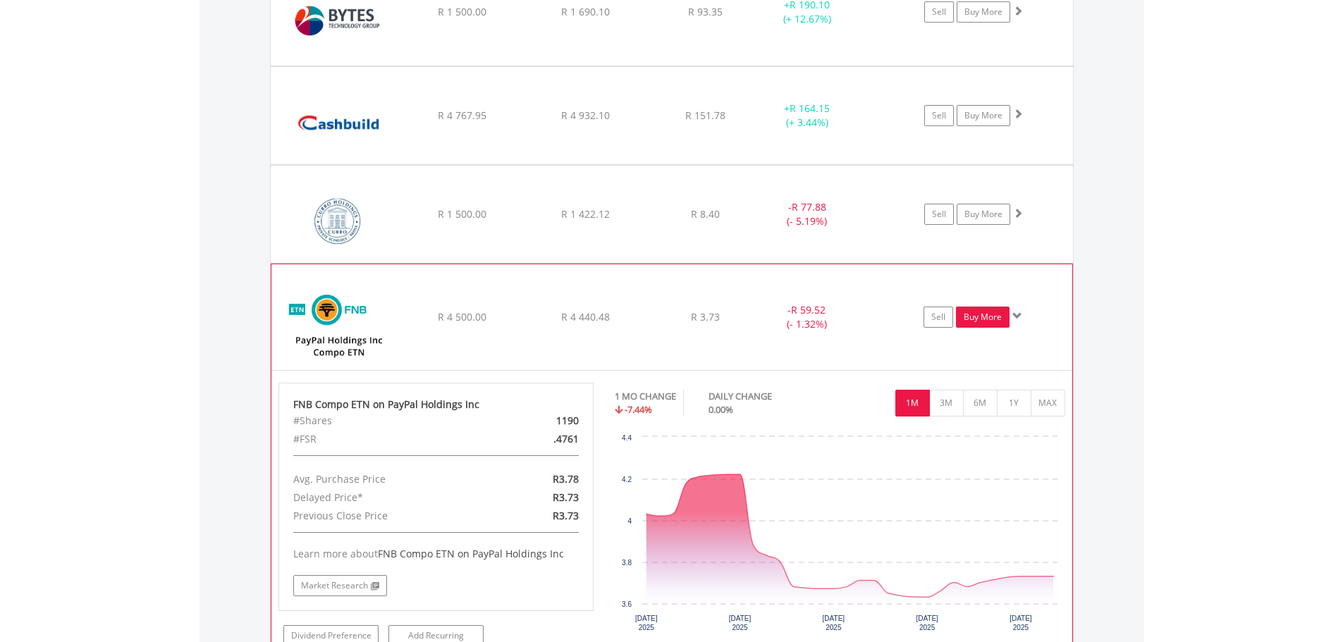
click at [991, 316] on link "Buy More" at bounding box center [983, 317] width 54 height 21
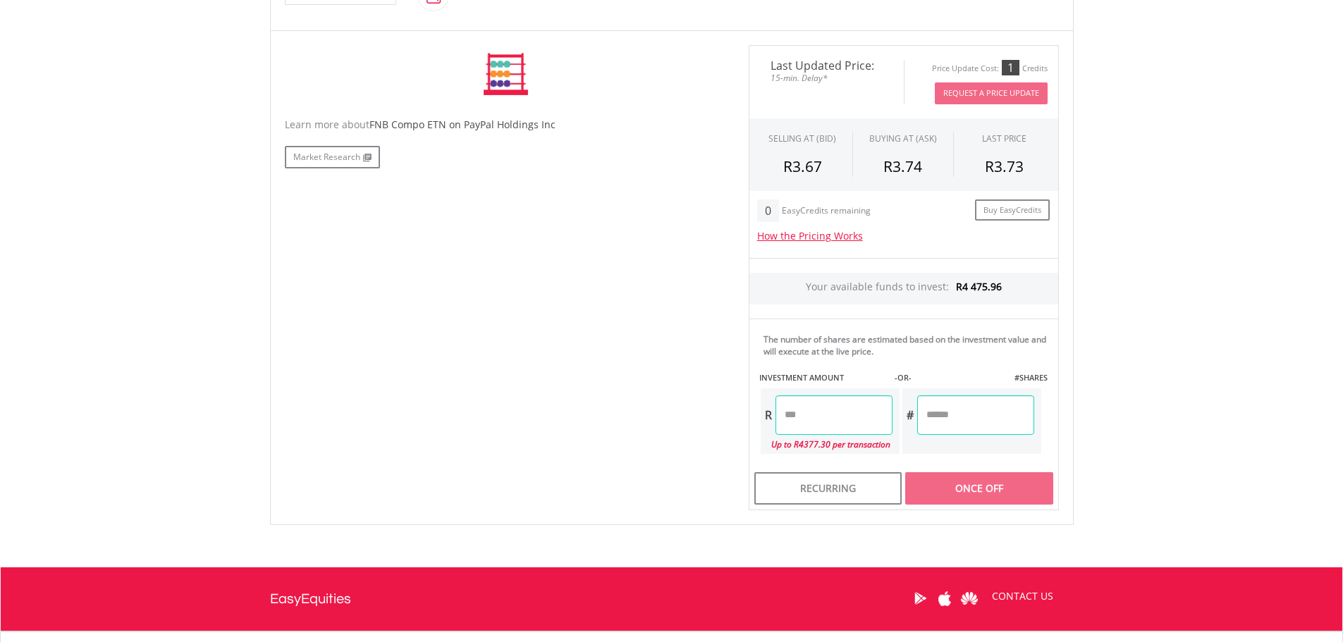
scroll to position [423, 0]
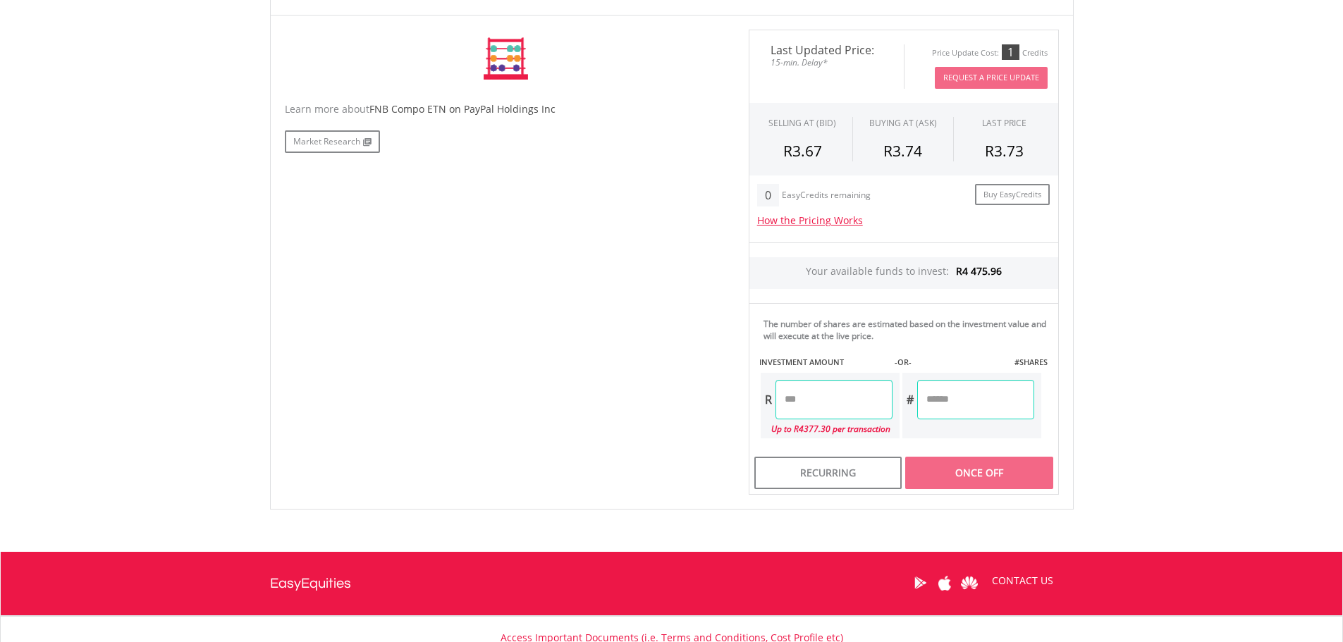
click at [856, 396] on input "number" at bounding box center [833, 399] width 117 height 39
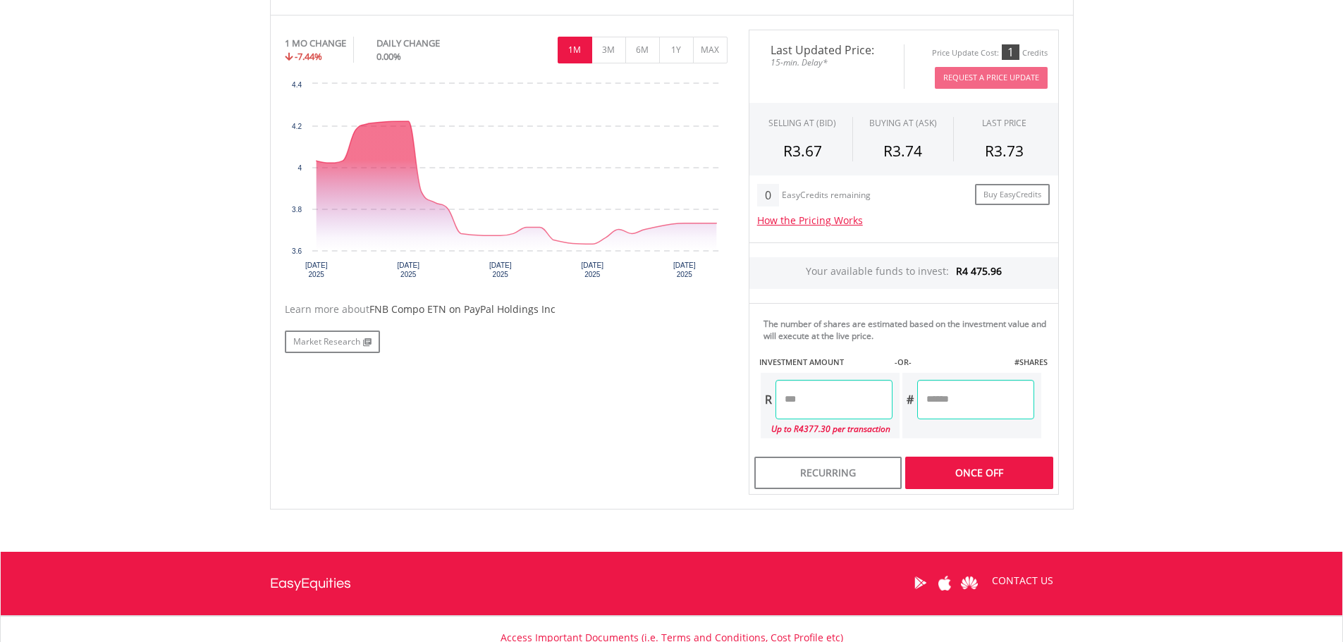
click at [973, 394] on div "Last Updated Price: 15-min. Delay* Price Update Cost: 1 Credits Request A Price…" at bounding box center [903, 262] width 331 height 465
type input "*******"
type input "********"
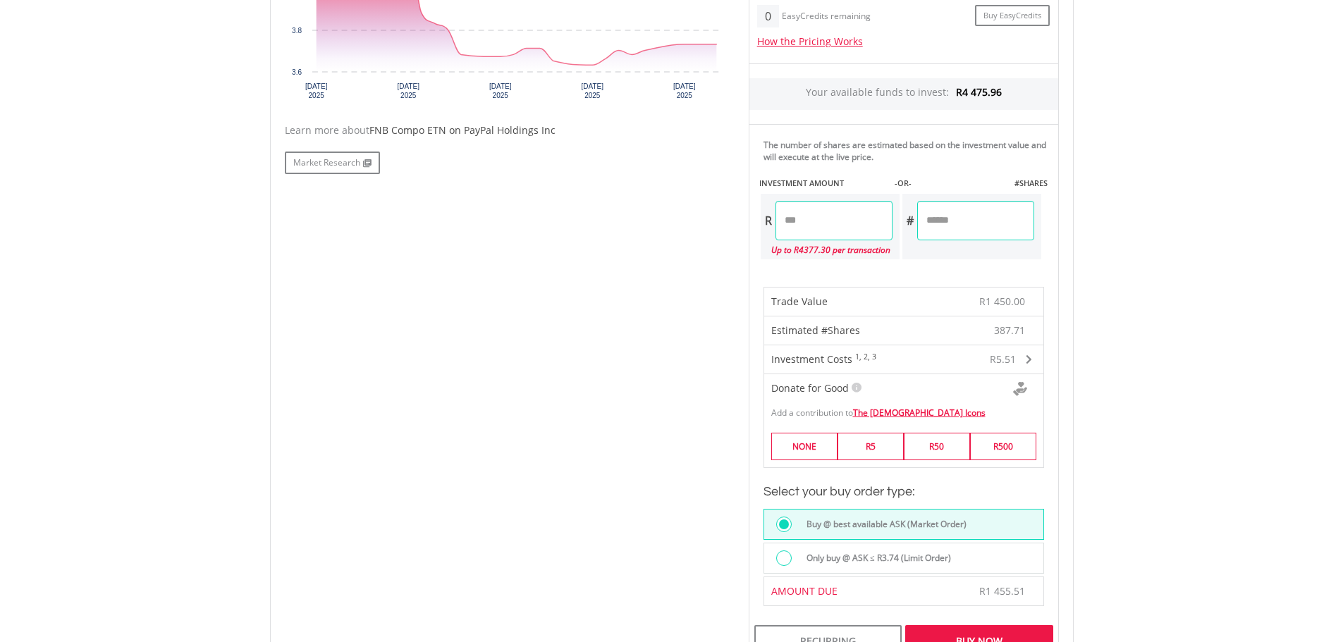
scroll to position [634, 0]
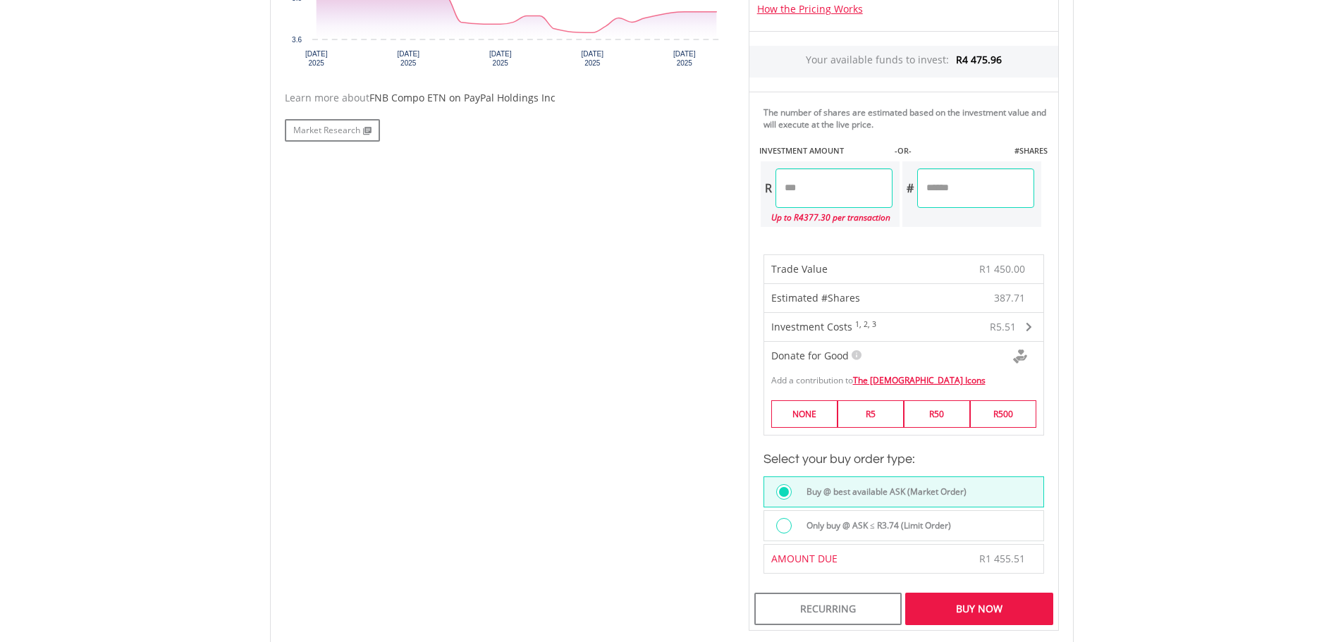
click at [972, 610] on div "Buy Now" at bounding box center [978, 609] width 147 height 32
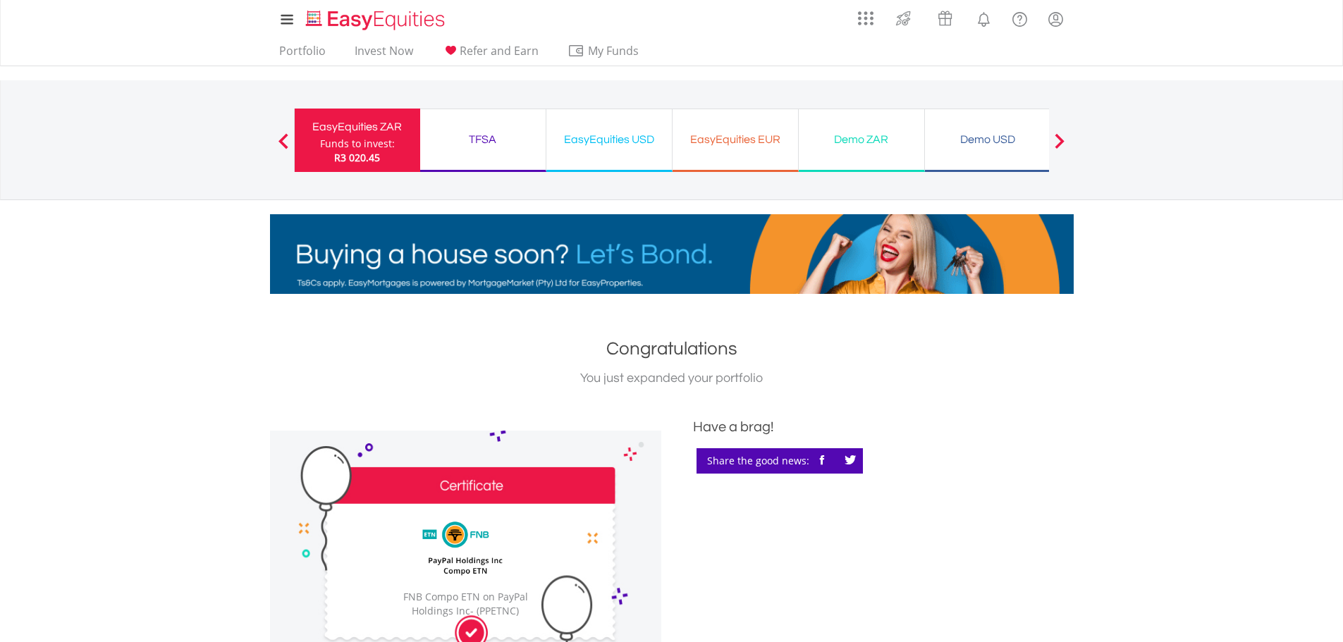
click at [327, 133] on div "EasyEquities ZAR" at bounding box center [357, 127] width 109 height 20
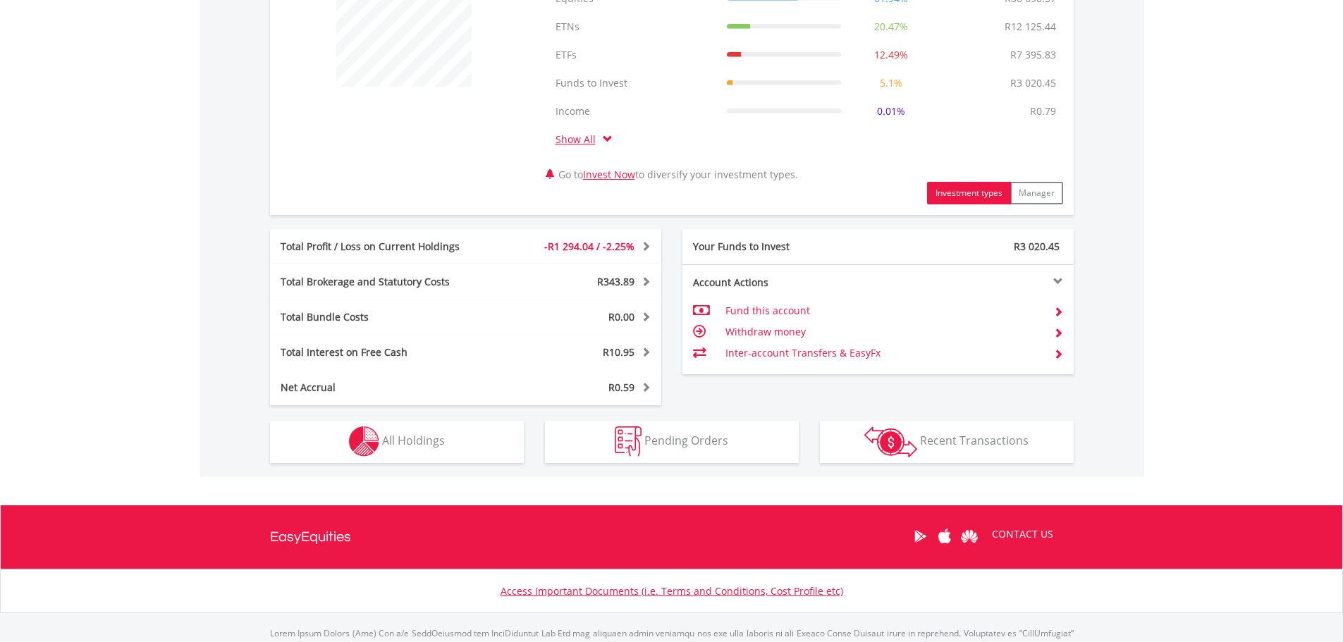
scroll to position [663, 0]
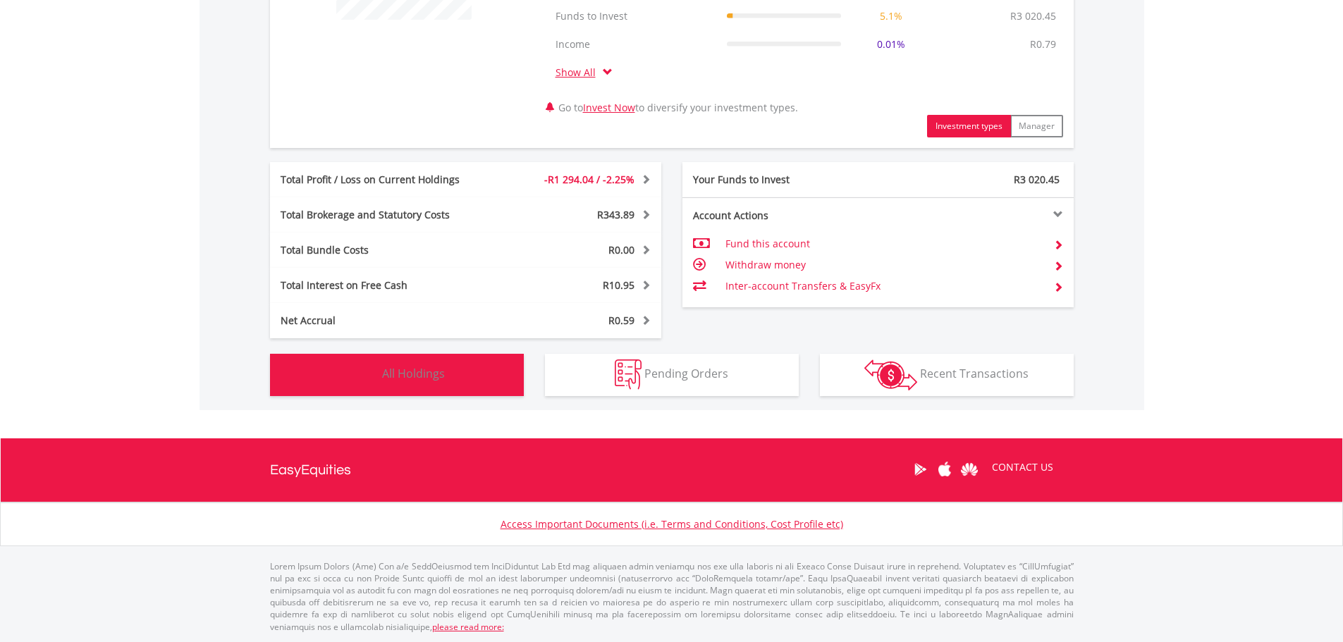
click at [479, 375] on button "Holdings All Holdings" at bounding box center [397, 375] width 254 height 42
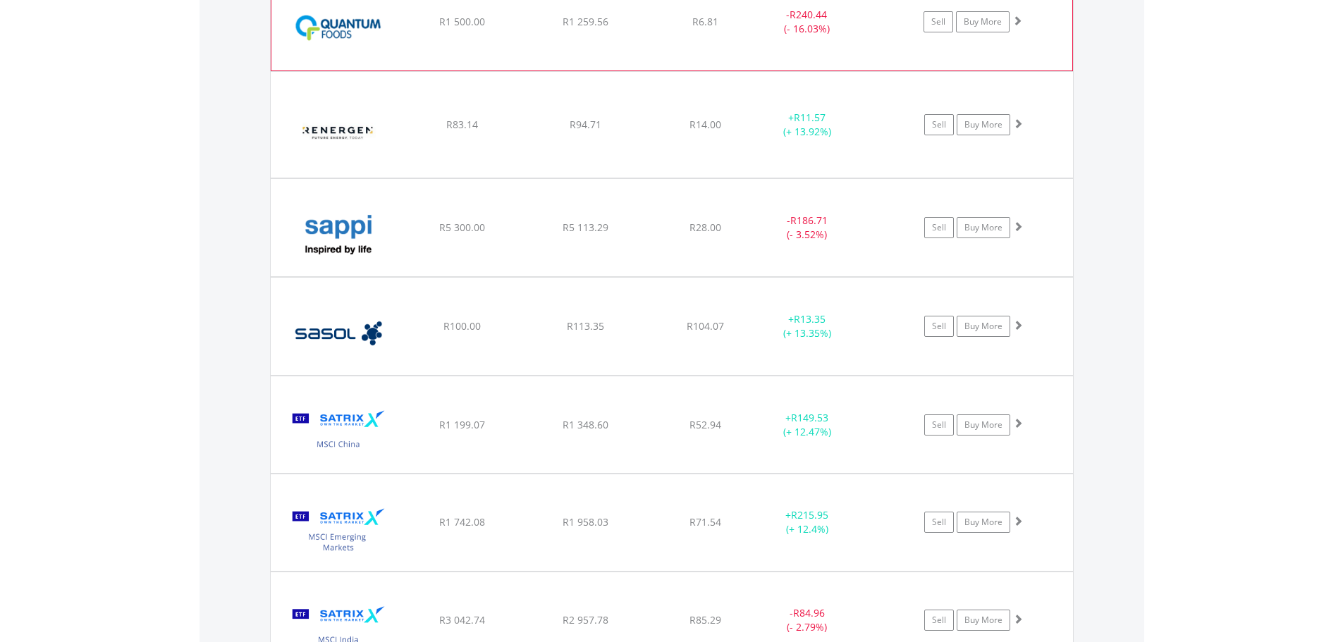
scroll to position [2793, 0]
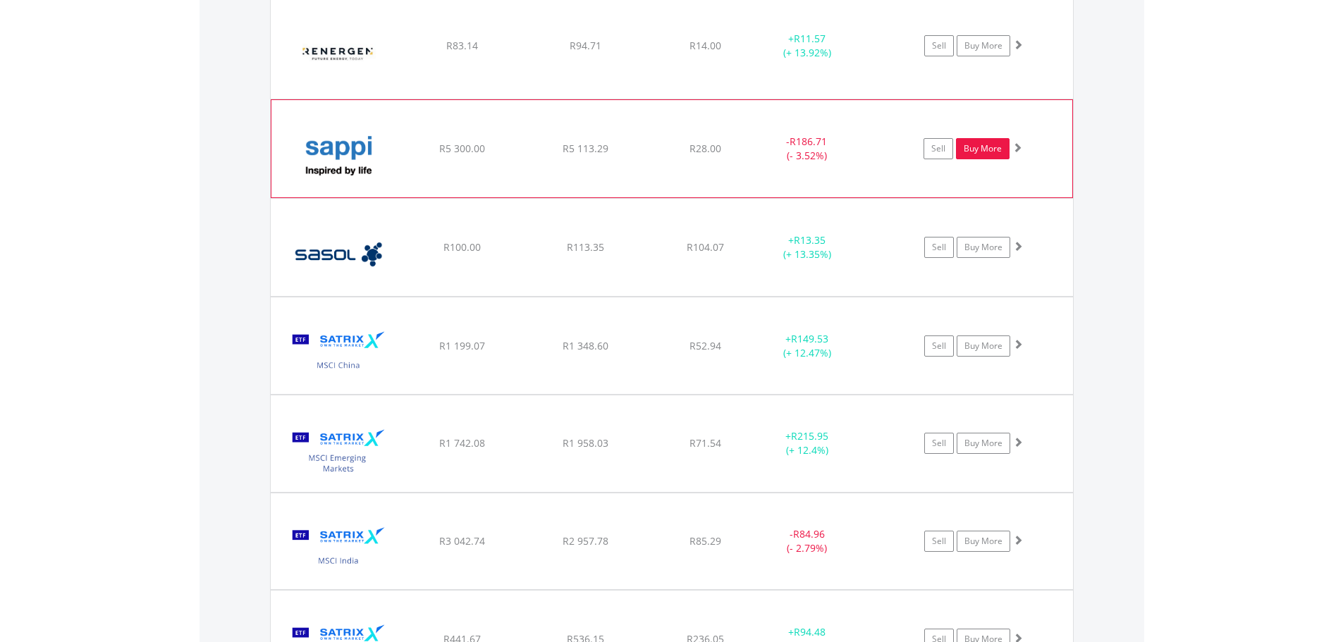
click at [990, 149] on link "Buy More" at bounding box center [983, 148] width 54 height 21
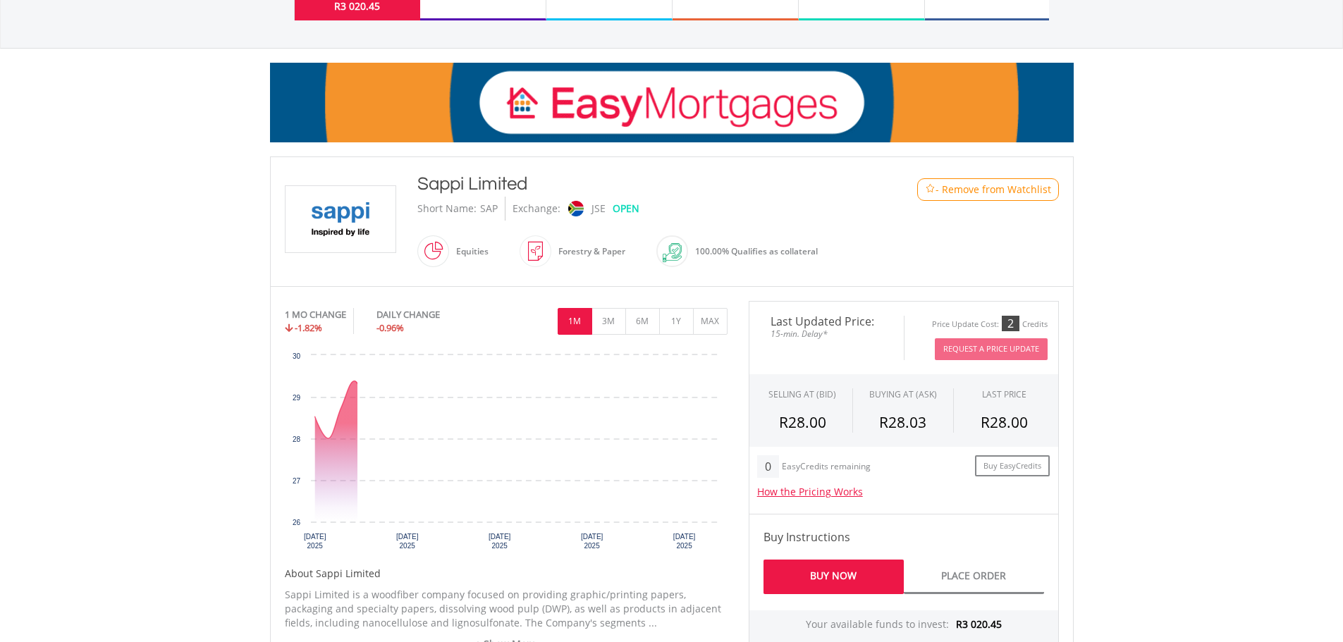
scroll to position [493, 0]
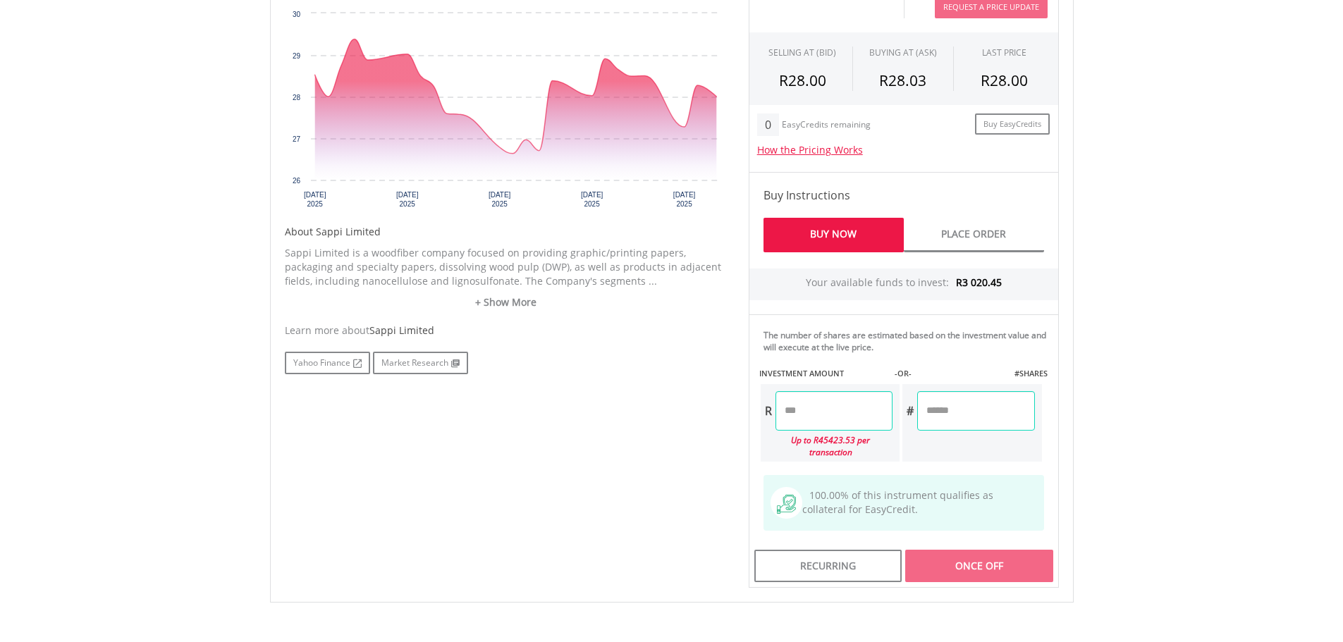
click at [853, 418] on input "number" at bounding box center [833, 410] width 117 height 39
click at [705, 402] on div "No chart available. 1 MO CHANGE -1.82% DAILY CHANGE -0.96% 1M 3M 6M 1Y MAX Char…" at bounding box center [671, 273] width 795 height 629
type input "*******"
type input "******"
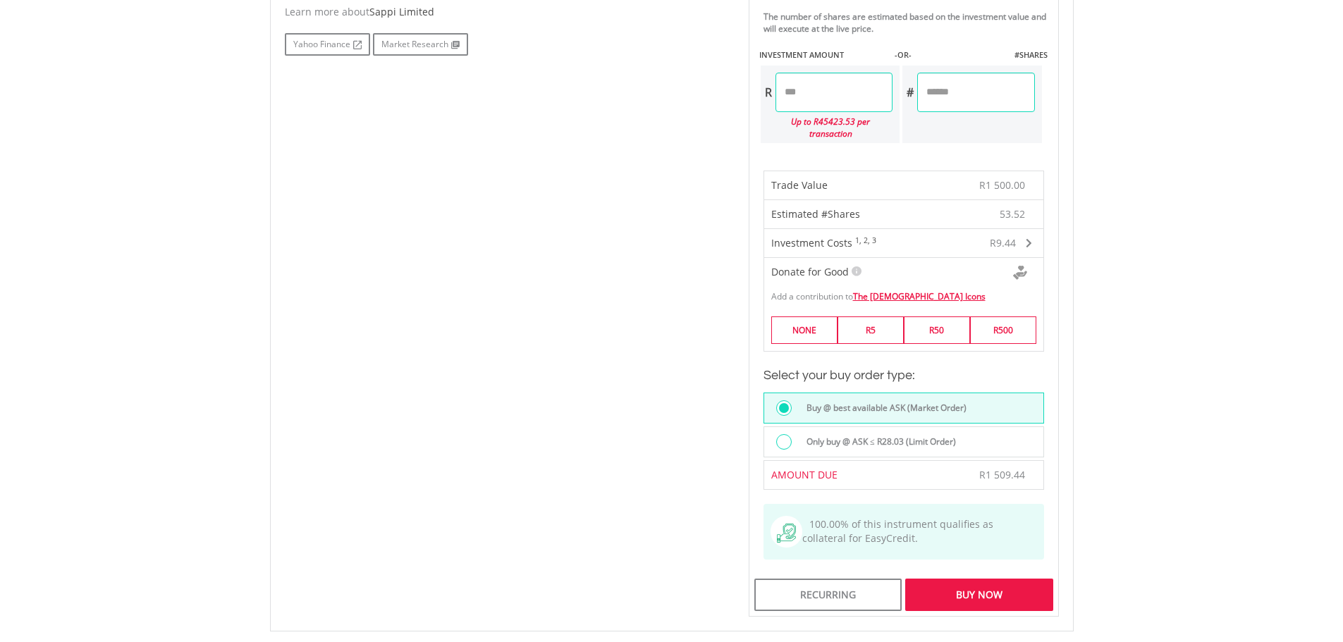
scroll to position [846, 0]
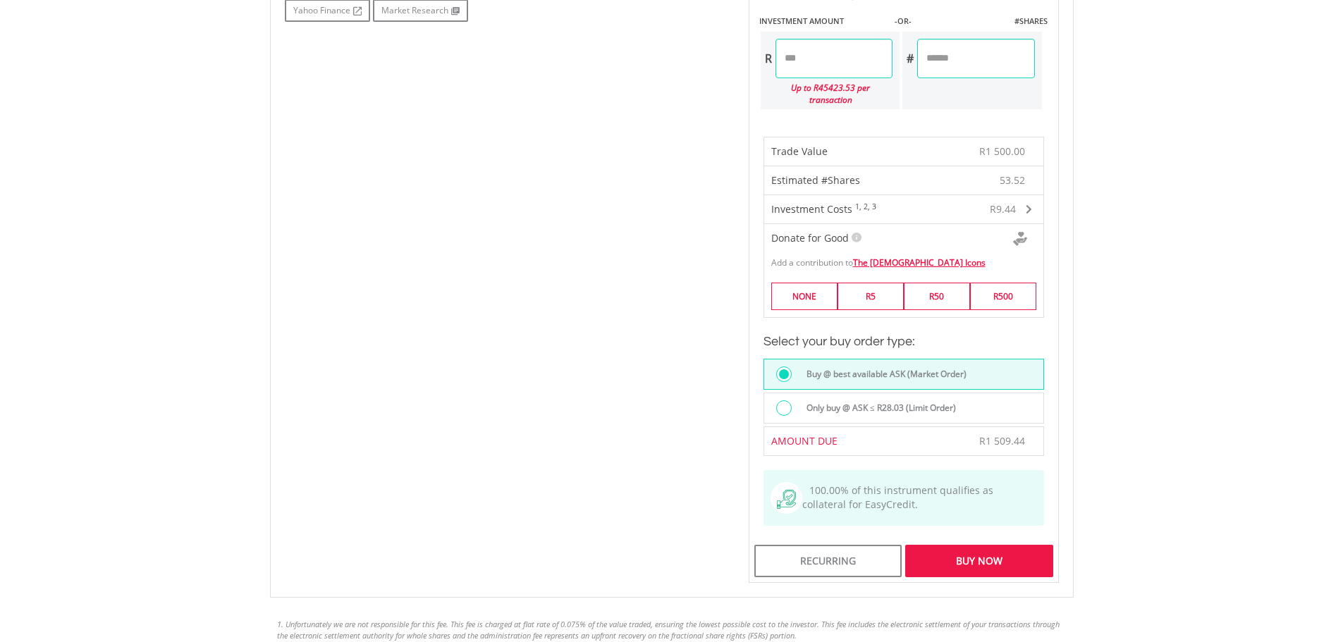
click at [994, 545] on div "Buy Now" at bounding box center [978, 561] width 147 height 32
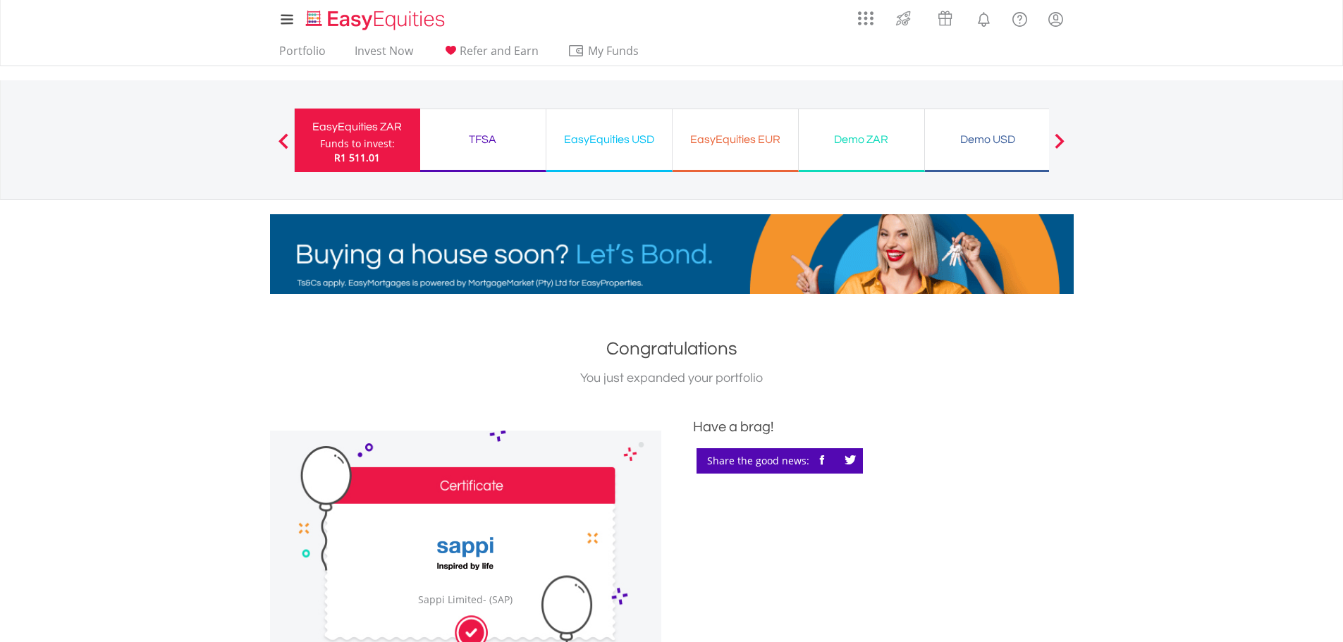
click at [327, 129] on div "EasyEquities ZAR" at bounding box center [357, 127] width 109 height 20
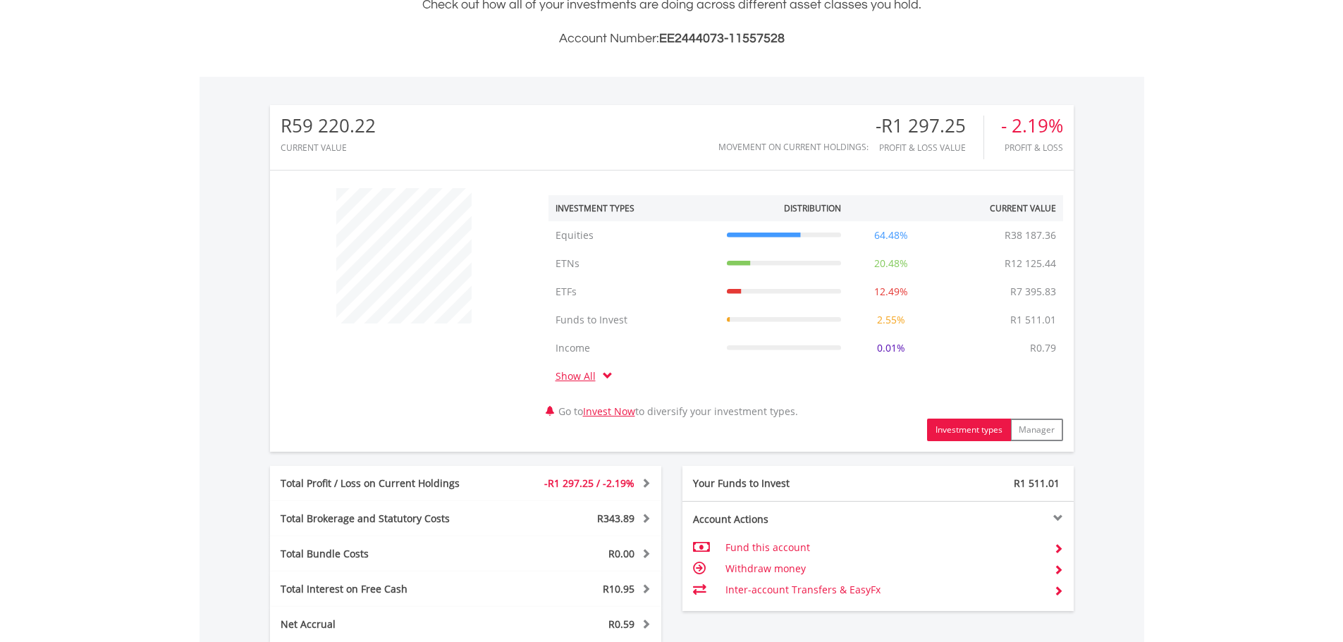
scroll to position [663, 0]
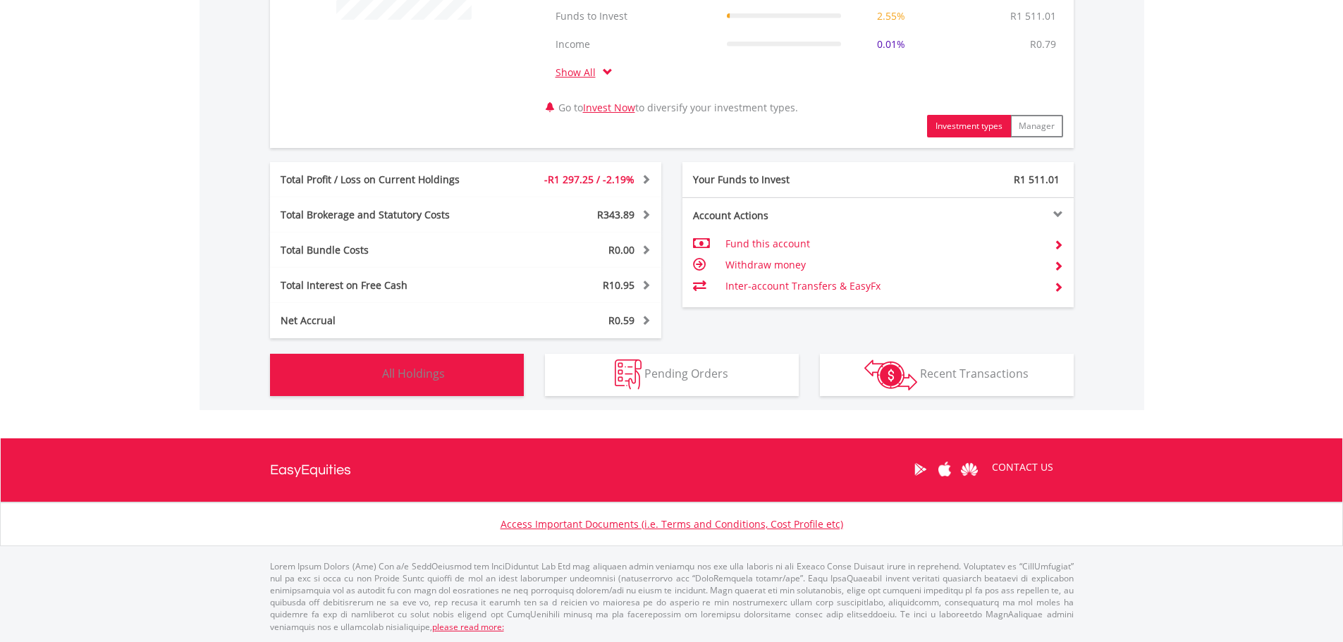
click at [488, 374] on button "Holdings All Holdings" at bounding box center [397, 375] width 254 height 42
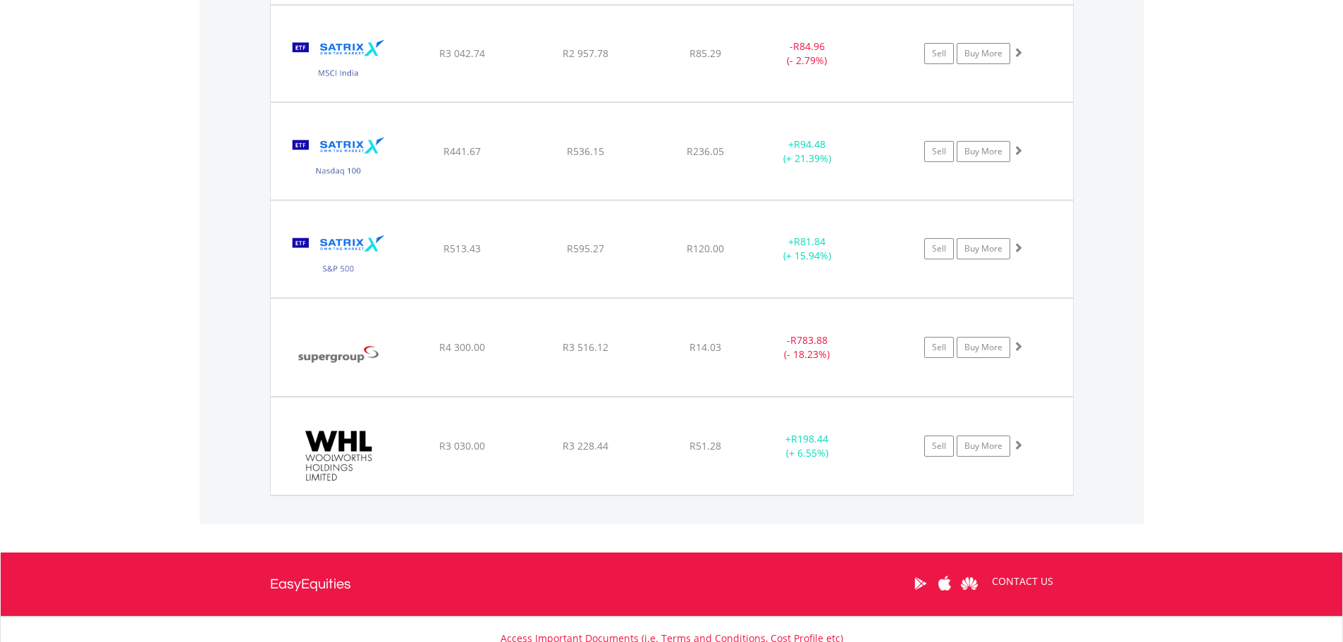
scroll to position [3287, 0]
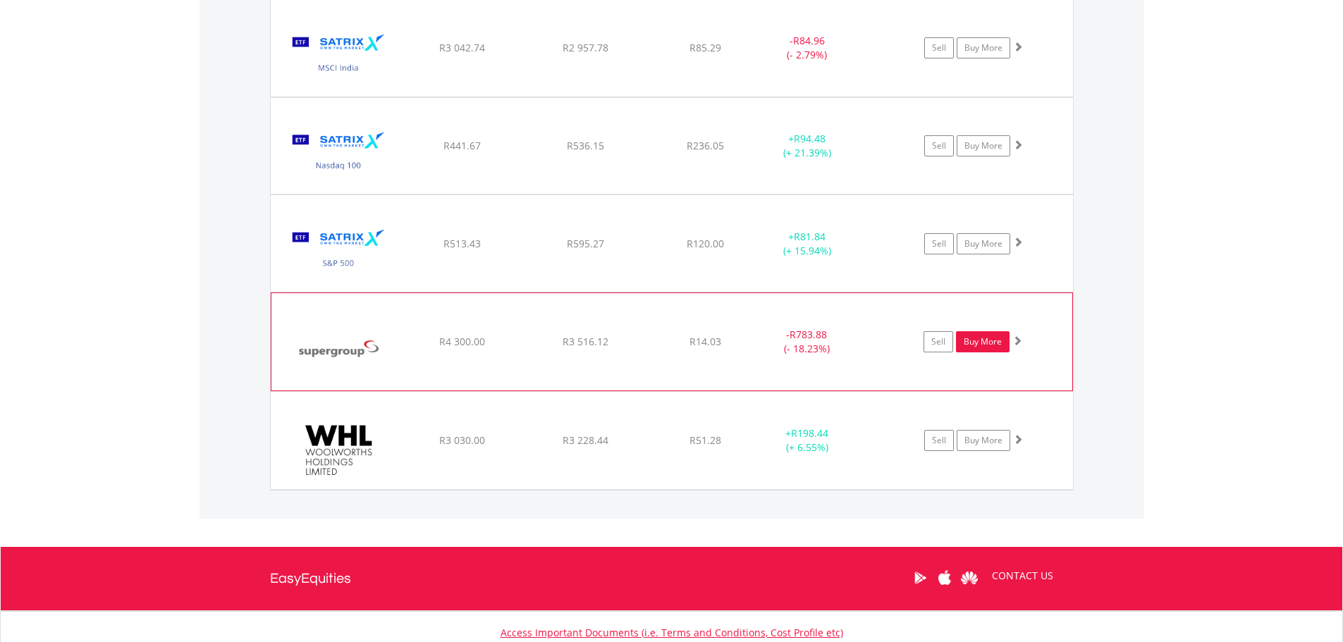
click at [977, 340] on link "Buy More" at bounding box center [983, 341] width 54 height 21
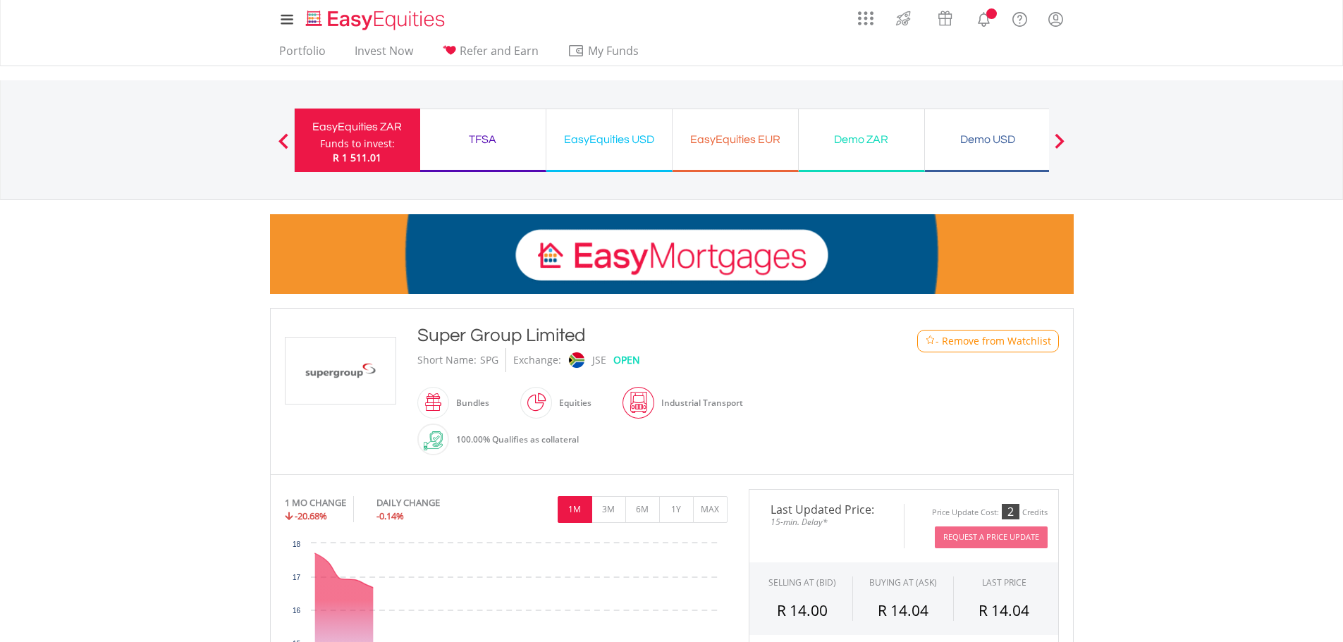
scroll to position [564, 0]
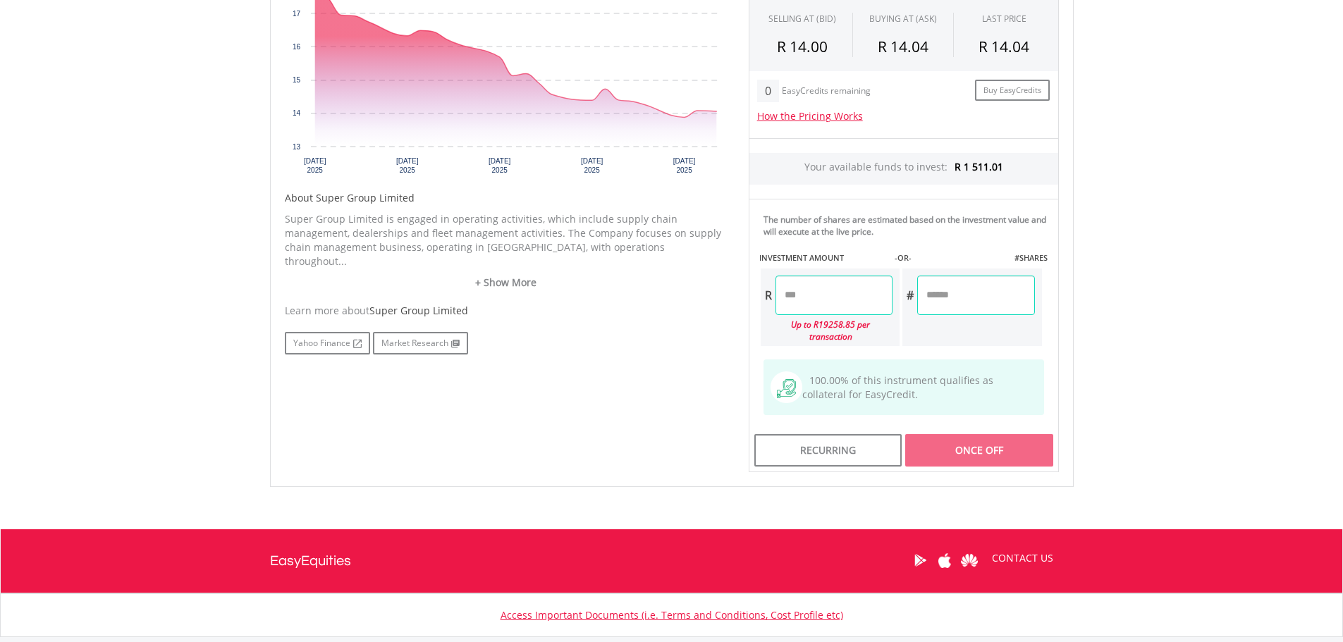
click at [851, 288] on input "number" at bounding box center [833, 295] width 117 height 39
click at [682, 358] on div "No chart available. 1 MO CHANGE -20.68% DAILY CHANGE -0.14% 1M 3M 6M 1Y MAX Cha…" at bounding box center [671, 199] width 795 height 548
type input "*******"
type input "********"
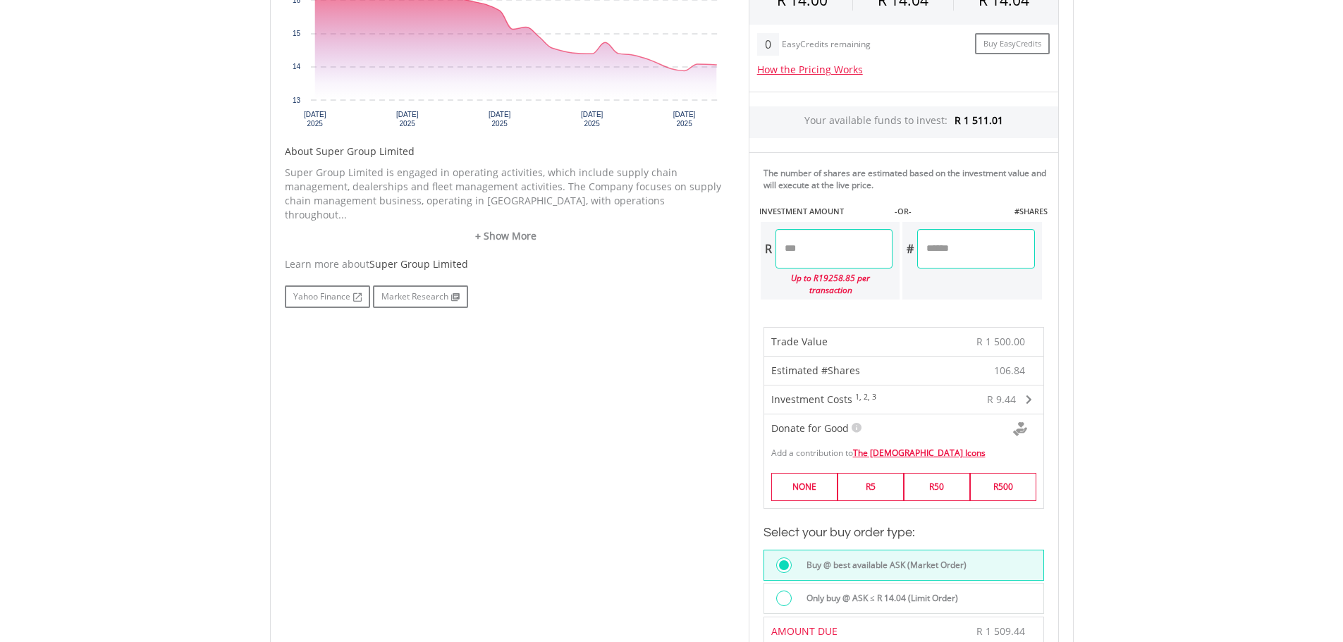
scroll to position [846, 0]
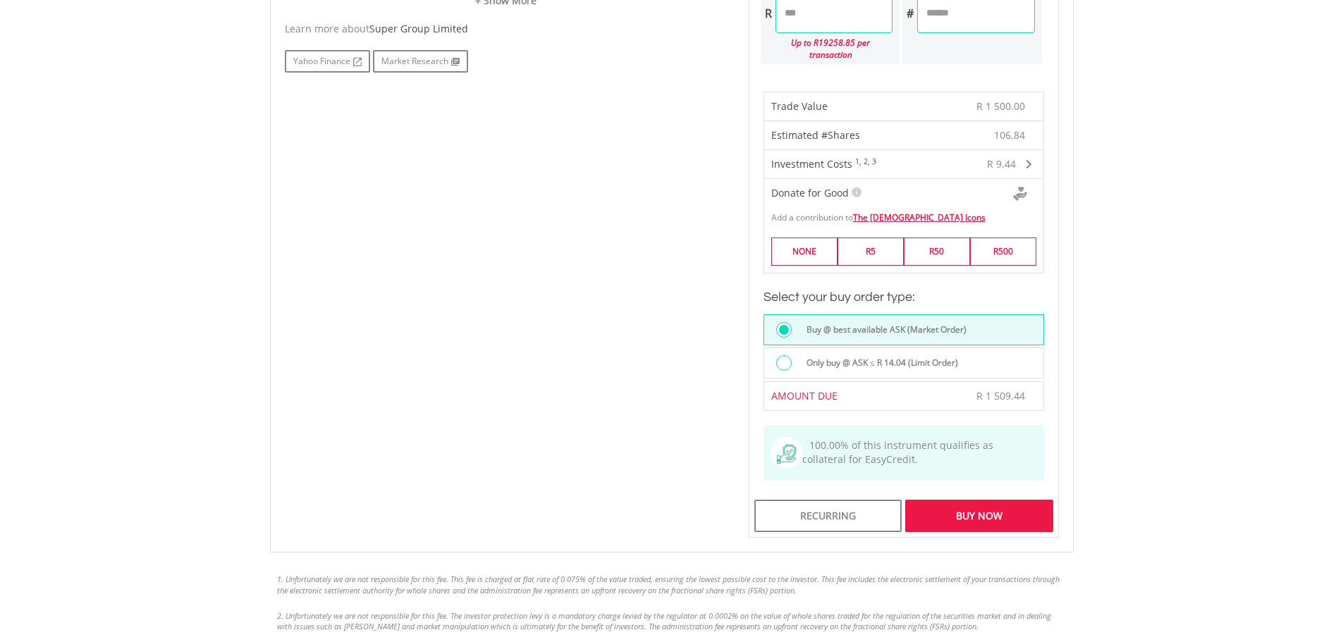
drag, startPoint x: 768, startPoint y: 16, endPoint x: 755, endPoint y: 18, distance: 13.6
click at [759, 17] on div "R ******* Up to R19258.85 per transaction" at bounding box center [830, 25] width 142 height 80
click at [1224, 243] on body "My Investments Invest Now New Listings Sell My Recurring Investments Pending Or…" at bounding box center [671, 42] width 1343 height 1776
type input "*******"
type input "********"
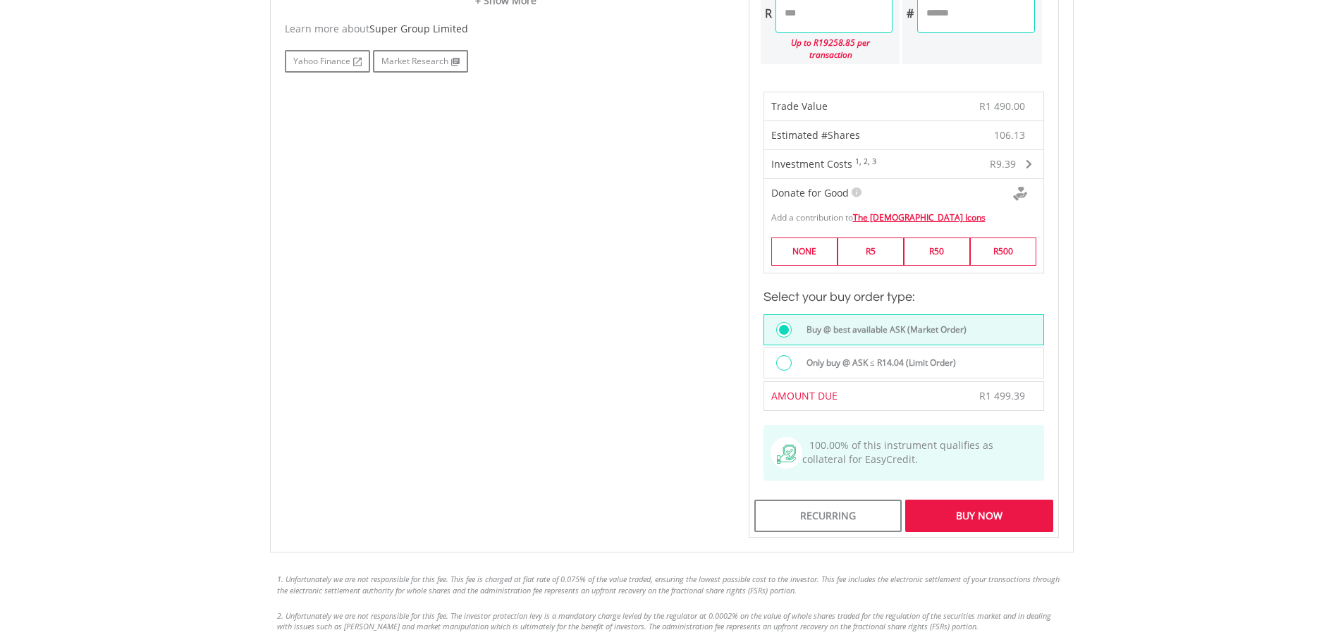
click at [1006, 507] on div "Buy Now" at bounding box center [978, 516] width 147 height 32
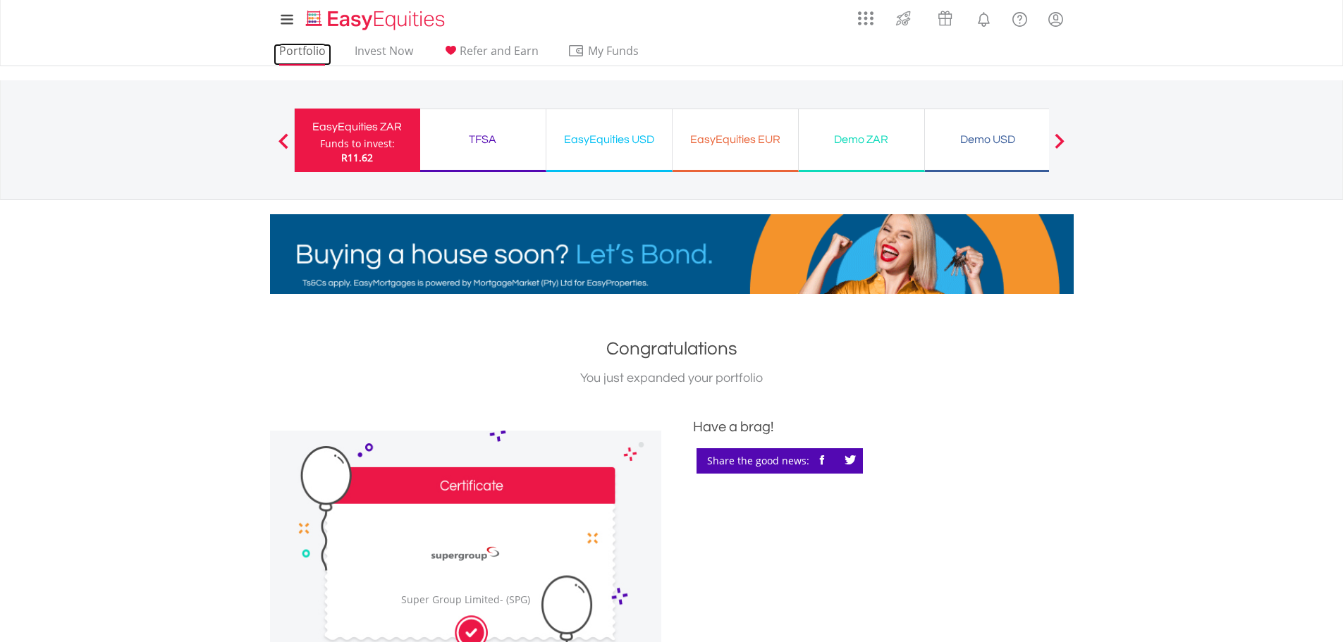
click at [299, 44] on link "Portfolio" at bounding box center [302, 55] width 58 height 22
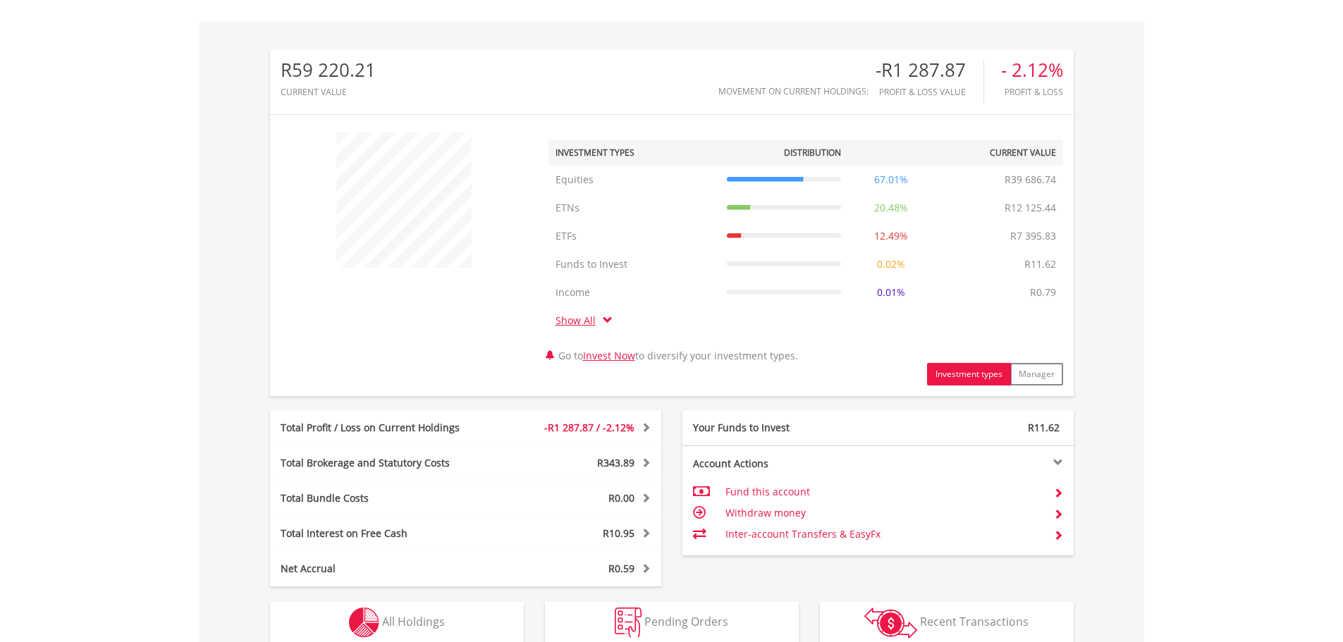
scroll to position [663, 0]
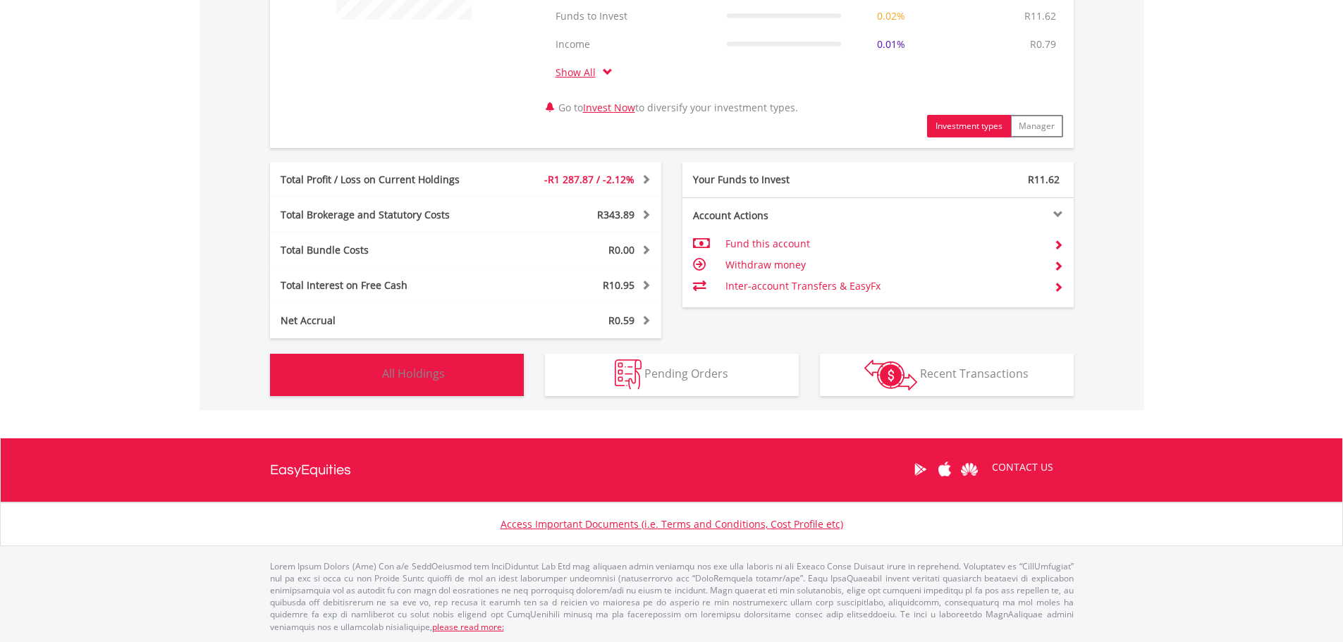
click at [455, 376] on button "Holdings All Holdings" at bounding box center [397, 375] width 254 height 42
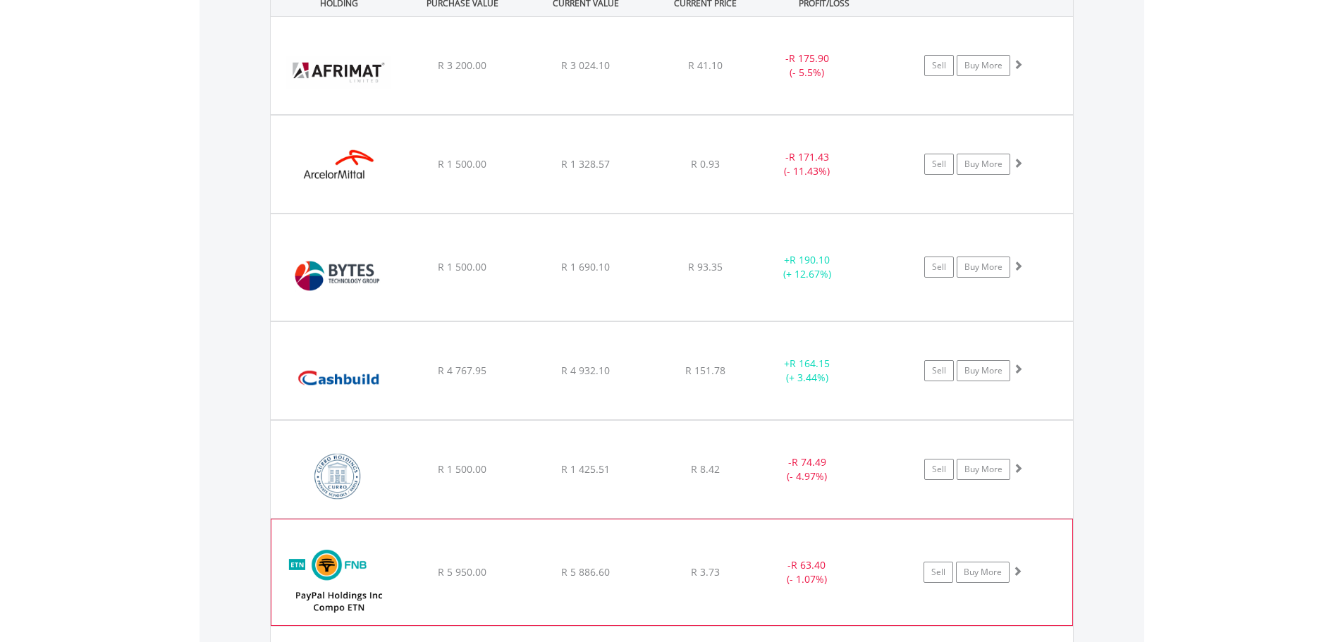
scroll to position [1140, 0]
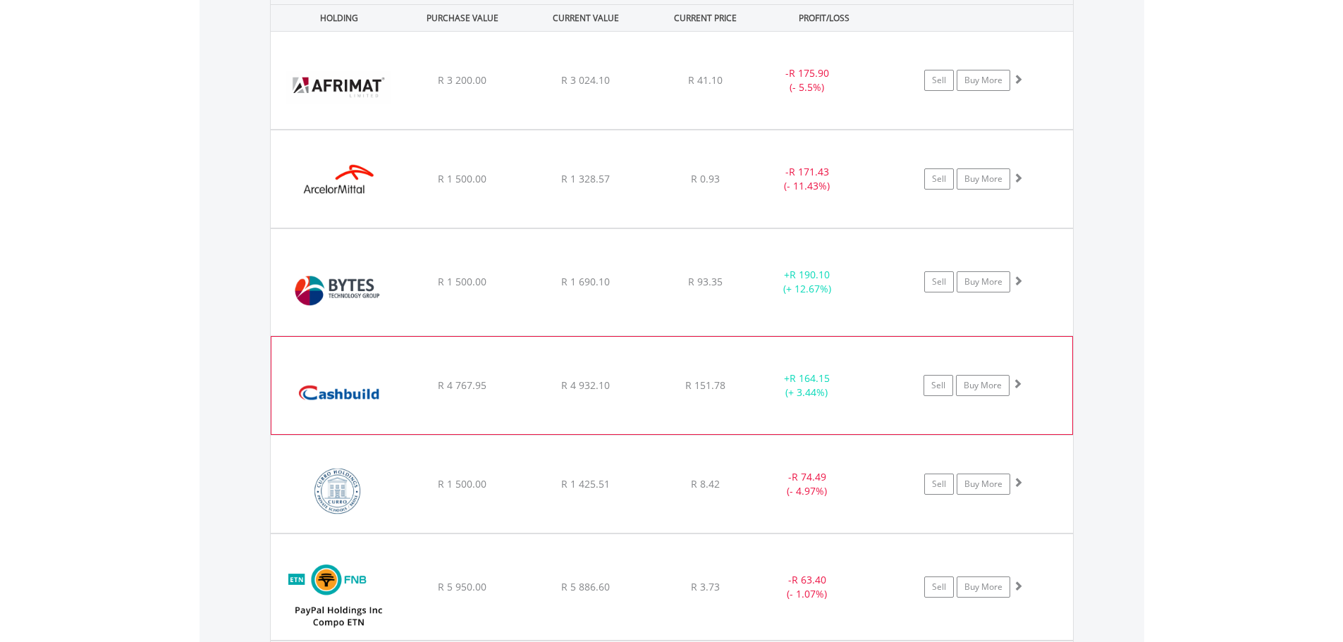
click at [880, 296] on div "+ R 164.15 (+ 3.44%)" at bounding box center [825, 282] width 142 height 28
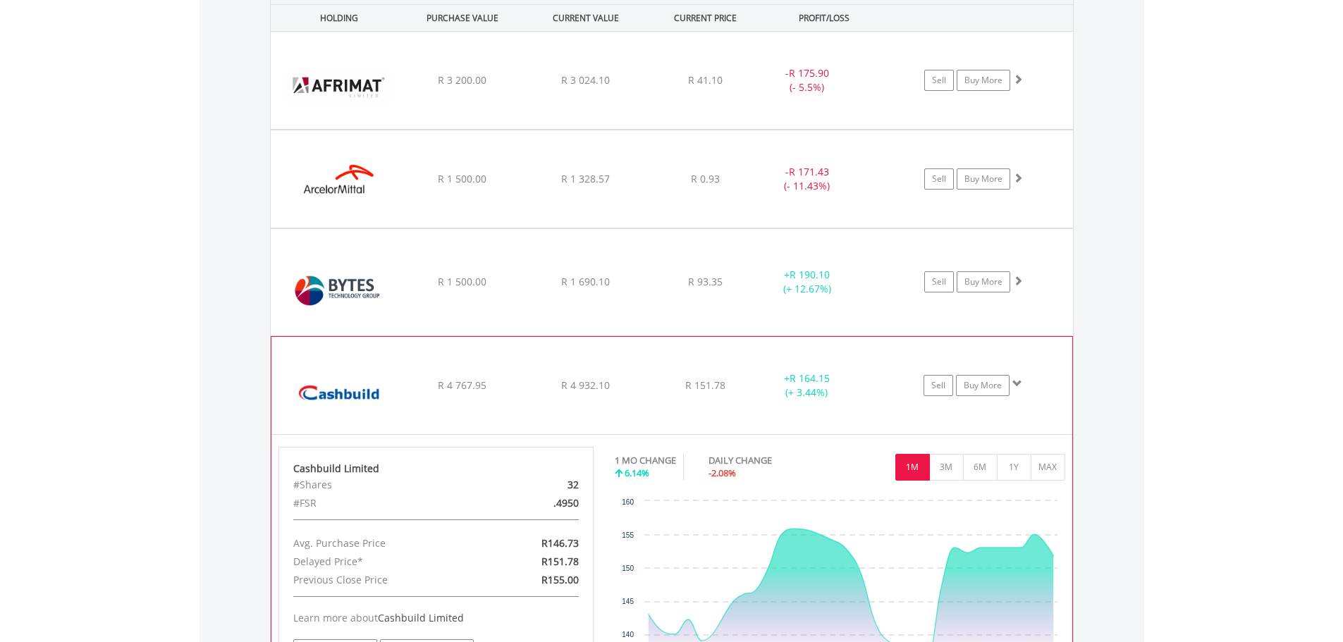
click at [880, 296] on div "+ R 164.15 (+ 3.44%)" at bounding box center [825, 282] width 142 height 28
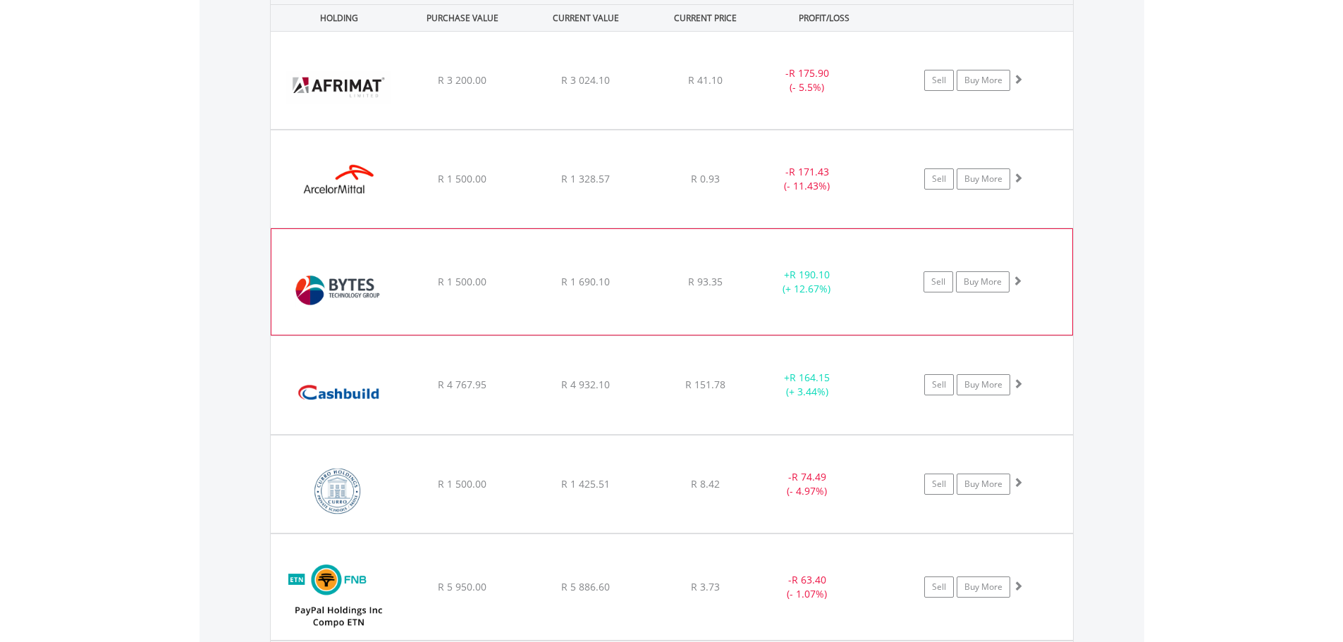
click at [861, 293] on div "+ R 190.10 (+ 12.67%)" at bounding box center [823, 282] width 141 height 28
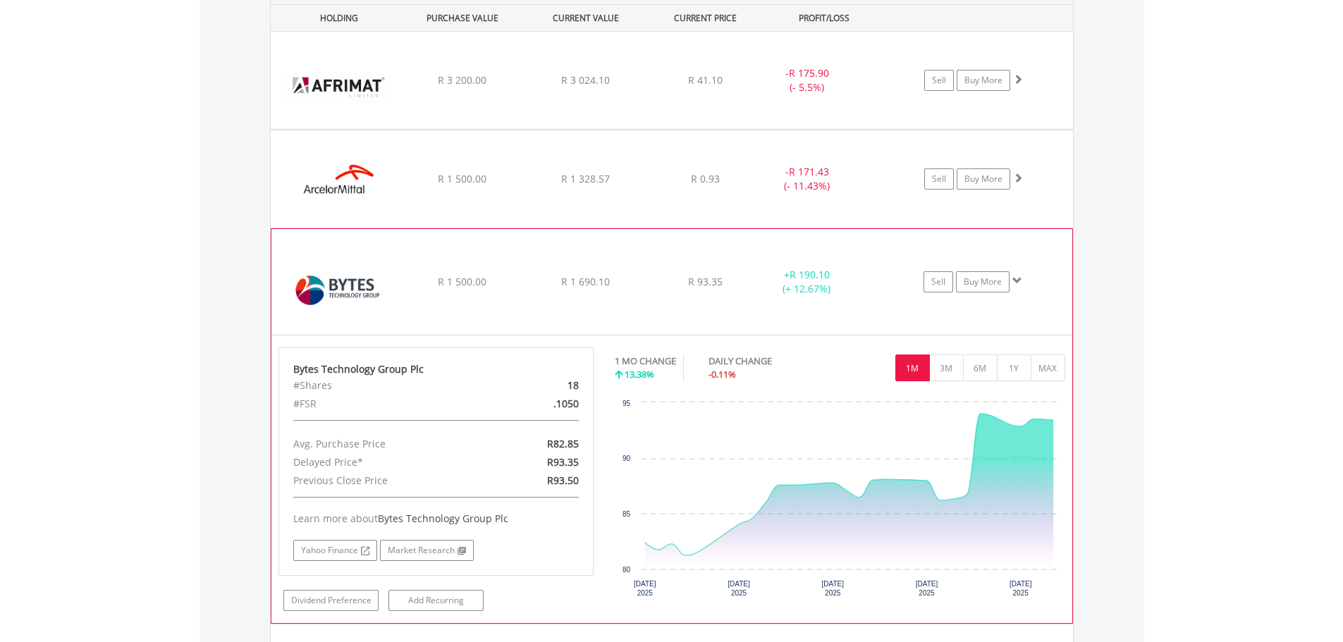
click at [852, 294] on div "+ R 190.10 (+ 12.67%)" at bounding box center [806, 282] width 106 height 28
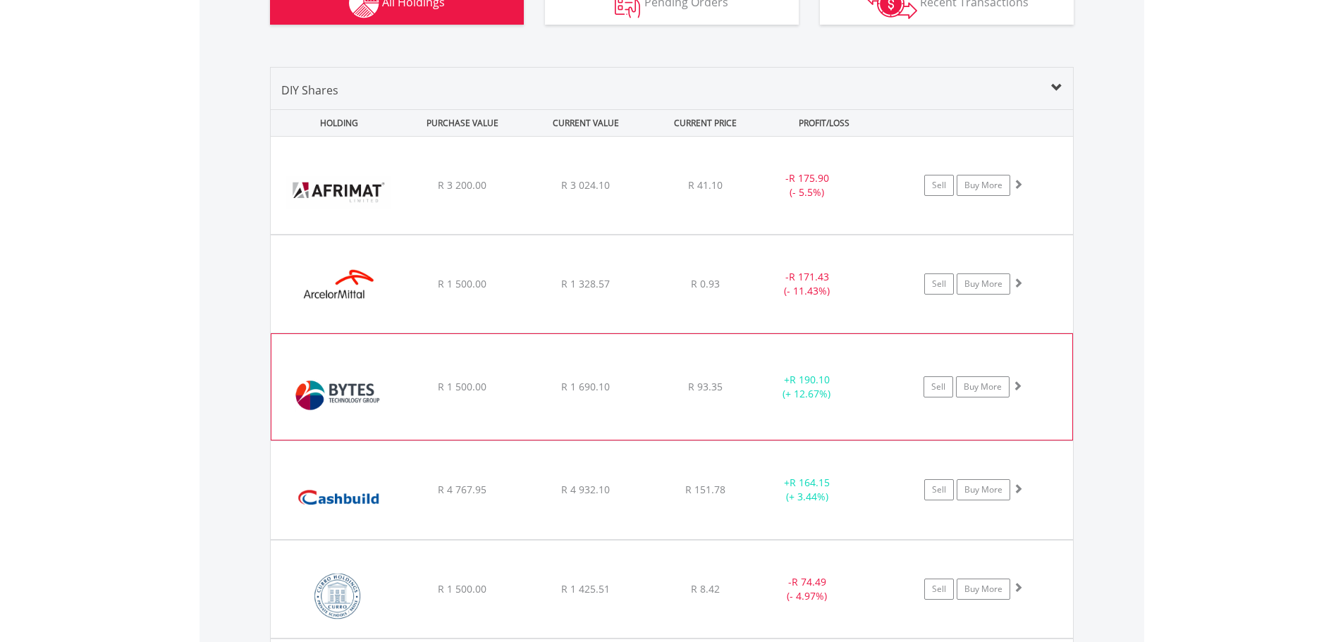
scroll to position [999, 0]
